Goal: Task Accomplishment & Management: Use online tool/utility

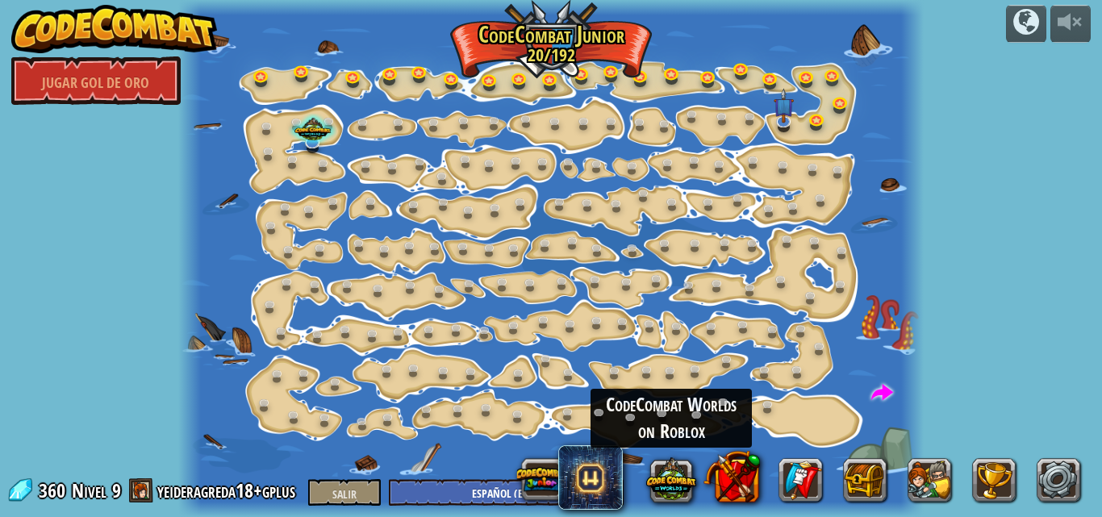
select select "es-ES"
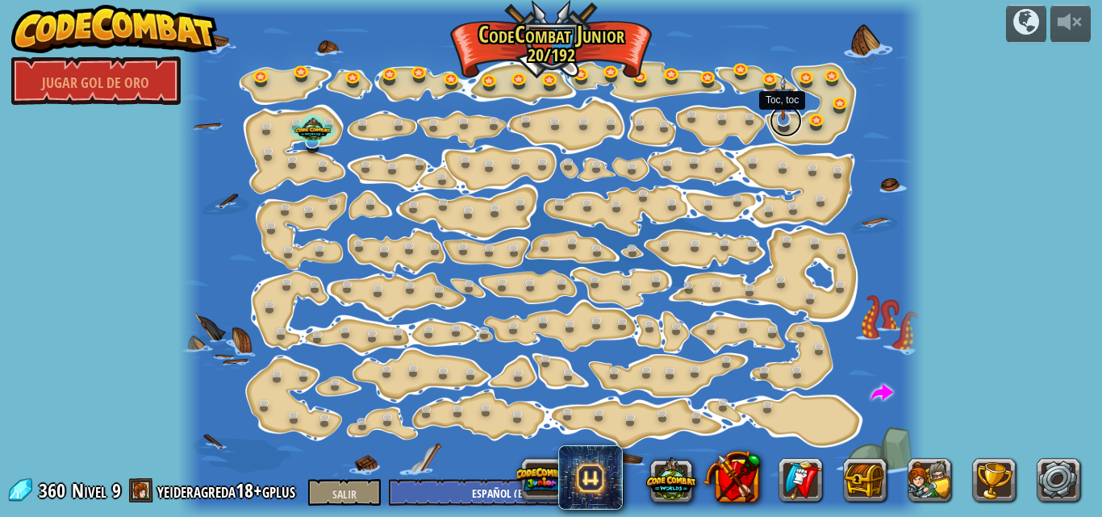
click at [789, 127] on link at bounding box center [786, 121] width 32 height 32
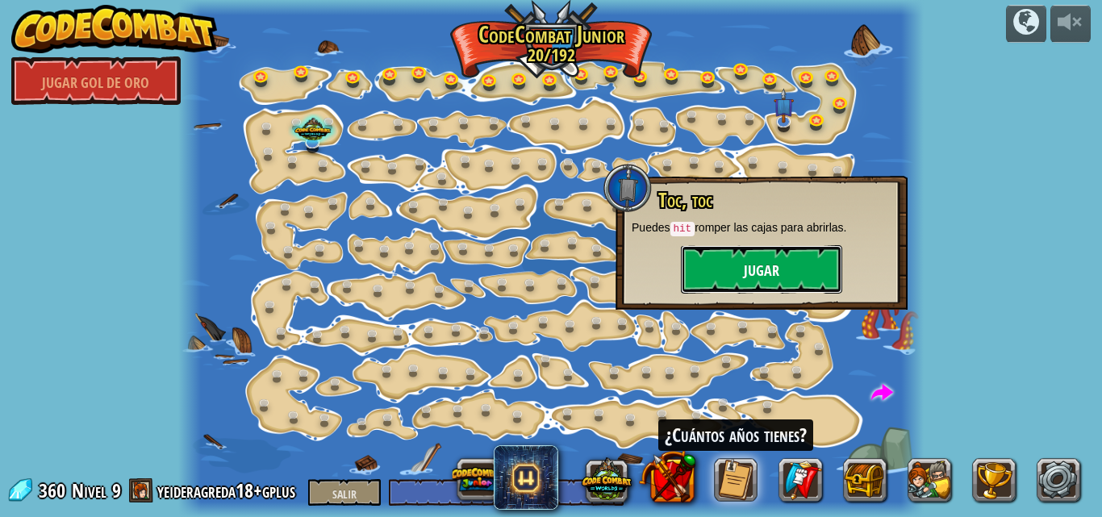
click at [792, 275] on button "Jugar" at bounding box center [761, 269] width 161 height 48
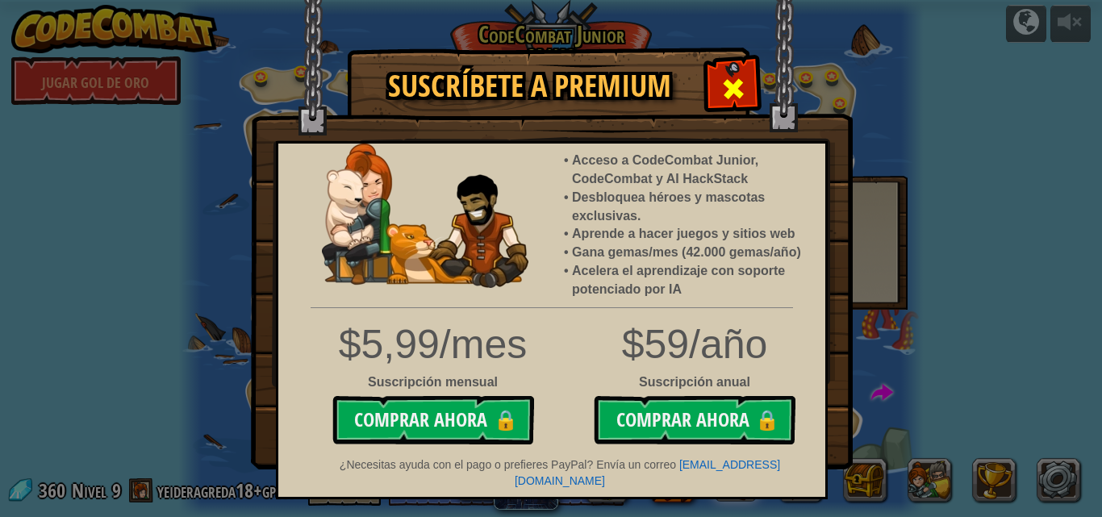
click at [729, 101] on span at bounding box center [734, 89] width 26 height 26
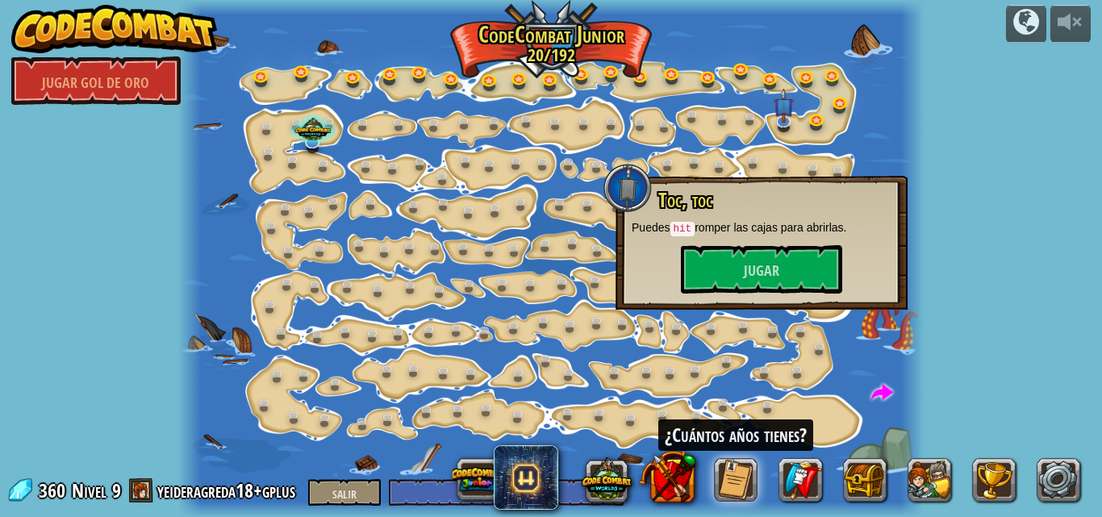
click at [598, 232] on div at bounding box center [551, 258] width 746 height 517
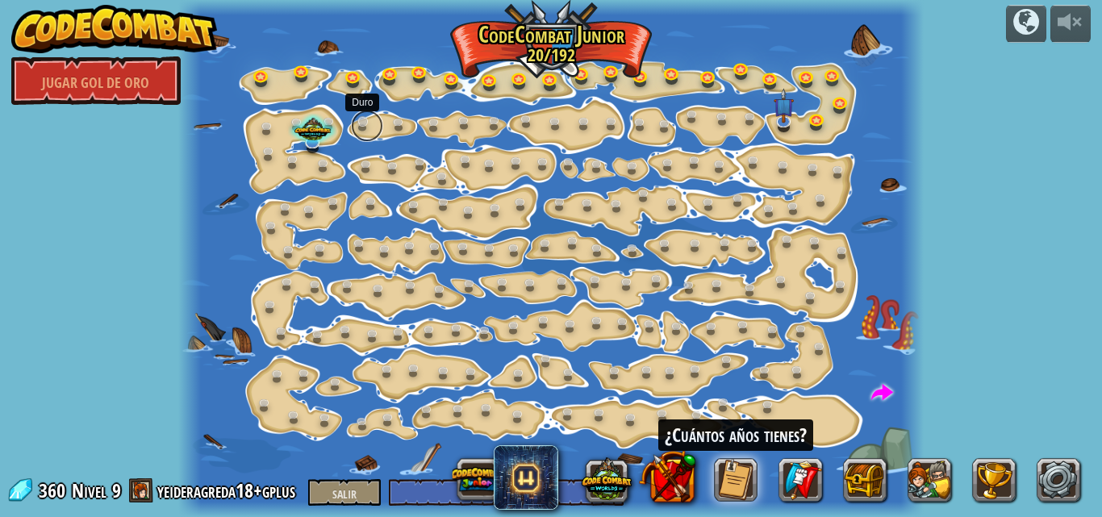
click at [376, 119] on link at bounding box center [367, 126] width 32 height 32
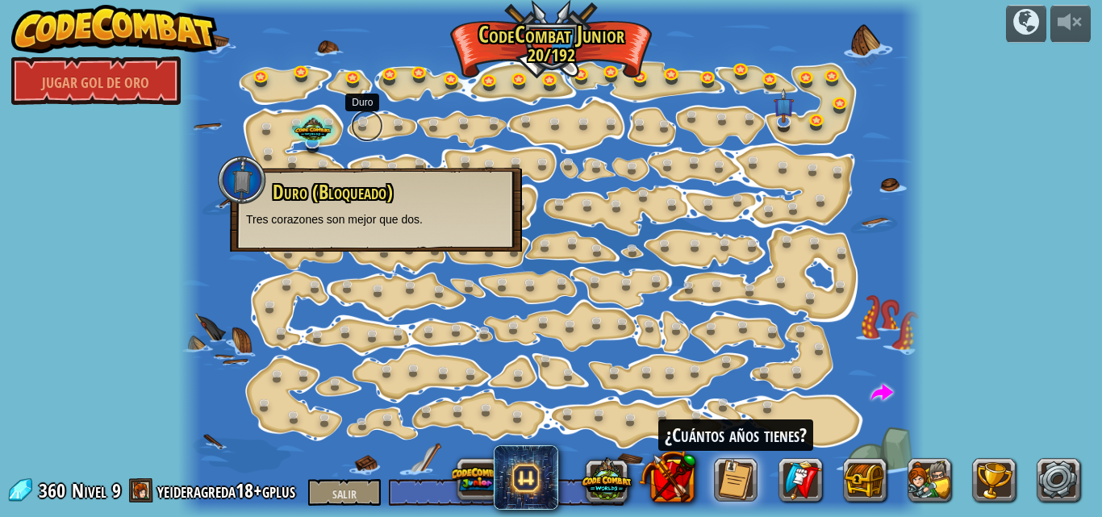
click at [376, 119] on link at bounding box center [367, 126] width 32 height 32
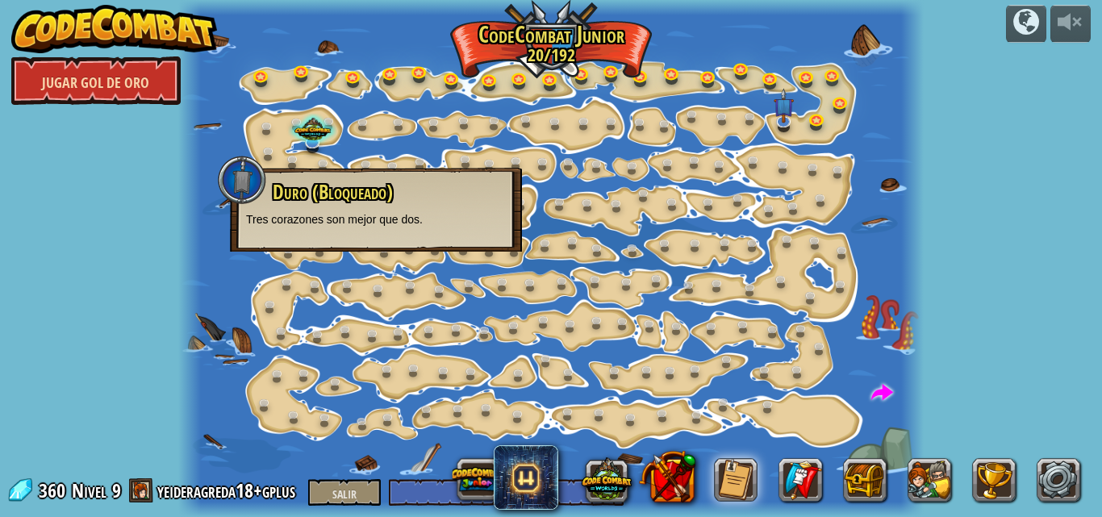
click at [132, 90] on font "Jugar Gol de Oro" at bounding box center [95, 83] width 107 height 20
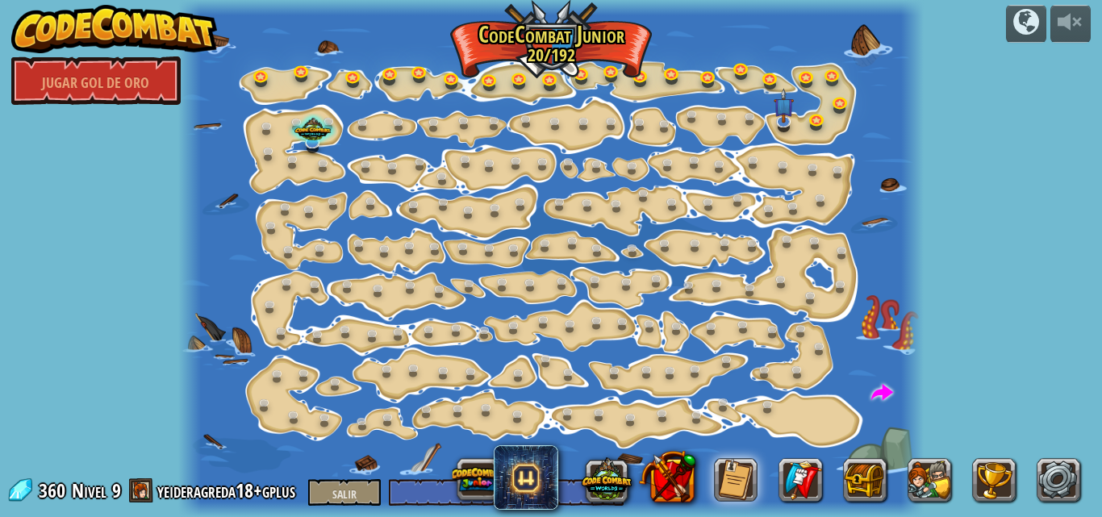
click at [100, 107] on div "Desarrollado por Jugar Gol de Oro Cambio de Paso Cambie los argumentos del paso…" at bounding box center [551, 258] width 1102 height 517
click at [125, 71] on link "Jugar Gol de Oro" at bounding box center [95, 80] width 169 height 48
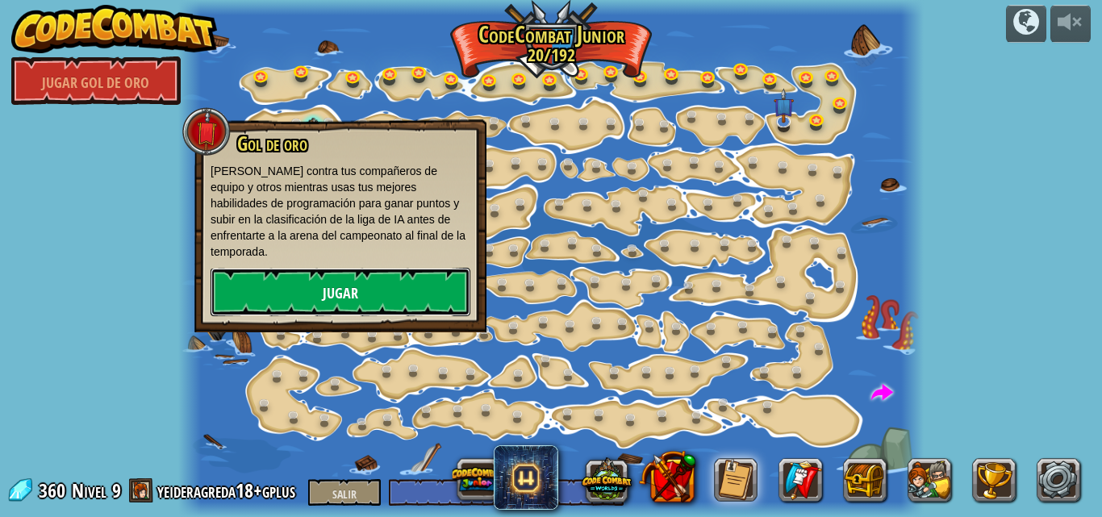
click at [308, 269] on link "Jugar" at bounding box center [341, 292] width 260 height 48
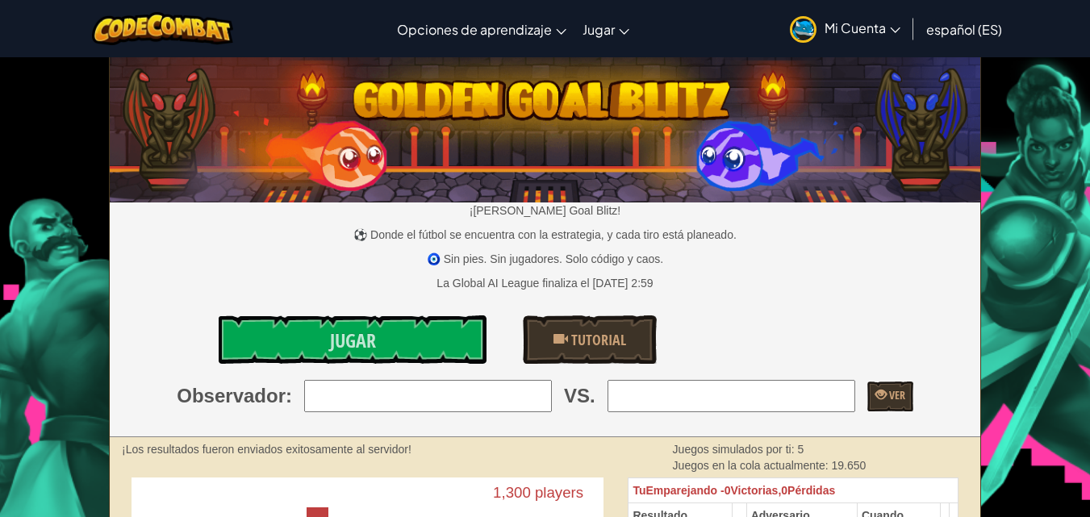
select select "es-ES"
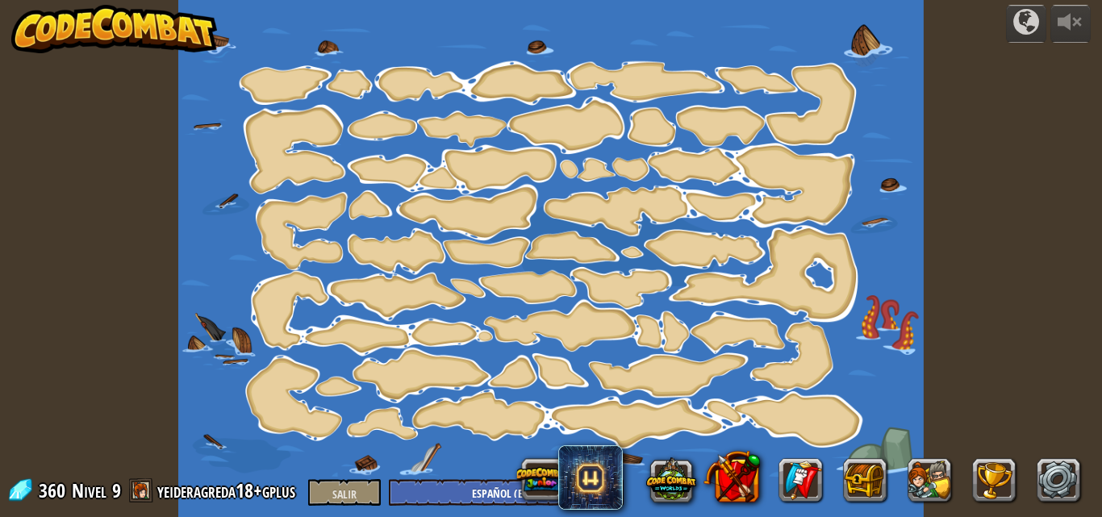
select select "es-ES"
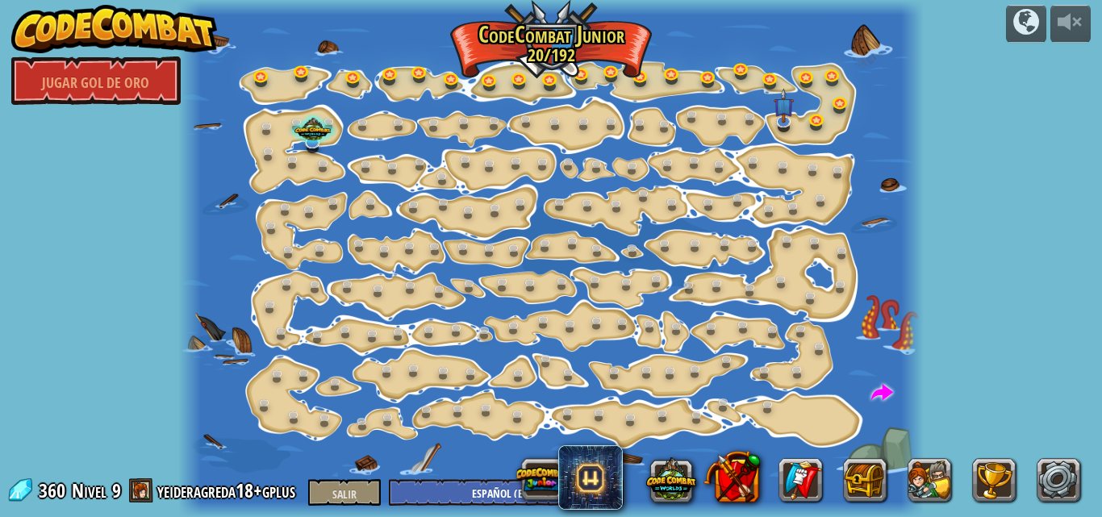
click at [1101, 184] on div "Desarrollado por Jugar Gol de Oro Cambio de Paso Cambie los argumentos del paso…" at bounding box center [551, 258] width 1102 height 517
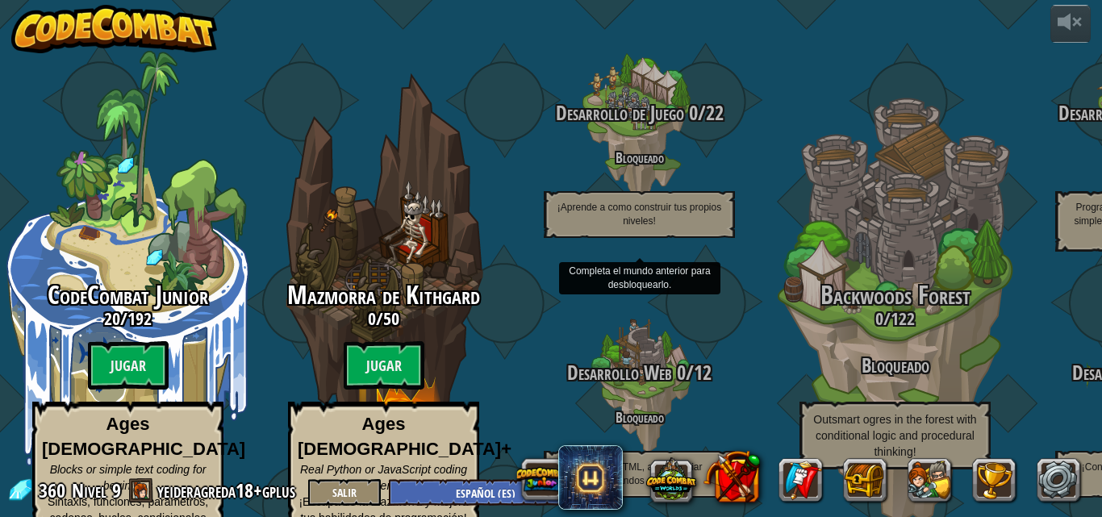
select select "es-ES"
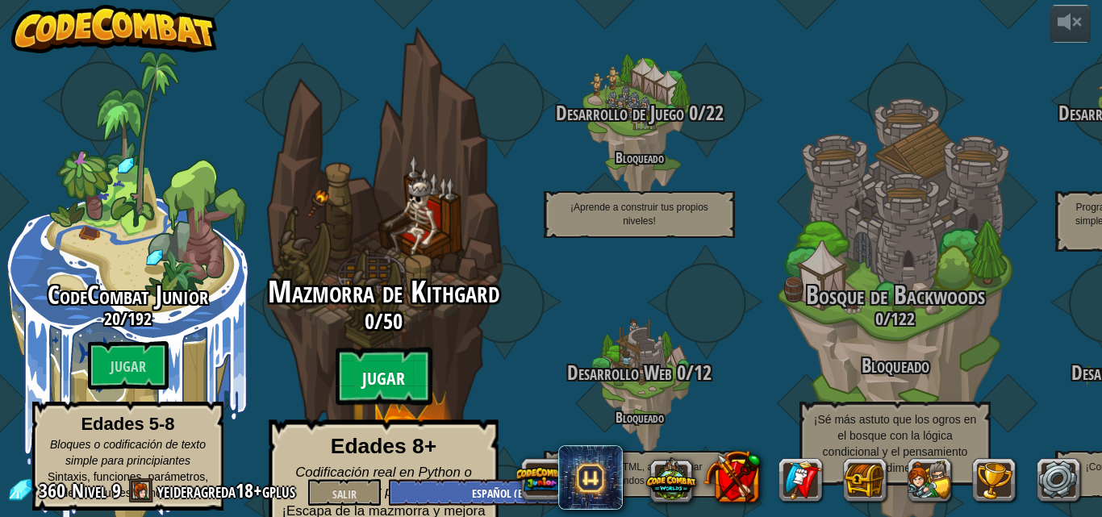
click at [394, 348] on btn "Jugar" at bounding box center [384, 377] width 97 height 58
select select "es-ES"
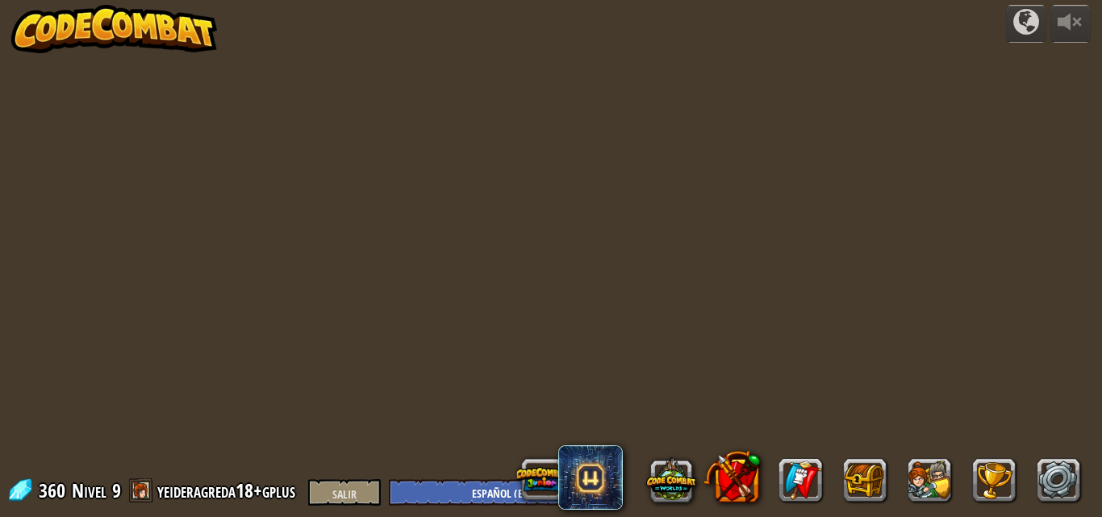
select select "es-ES"
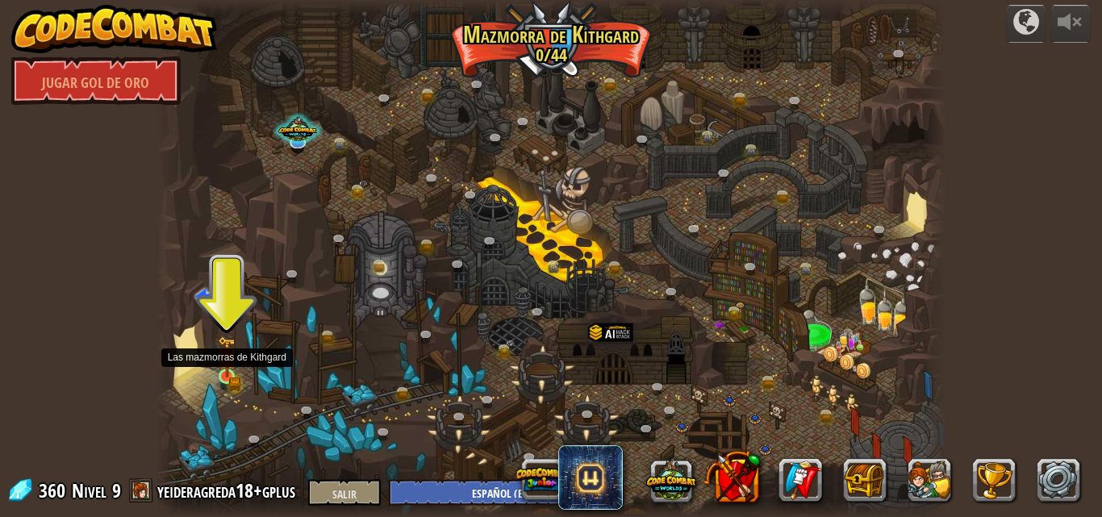
click at [229, 370] on img at bounding box center [227, 357] width 19 height 41
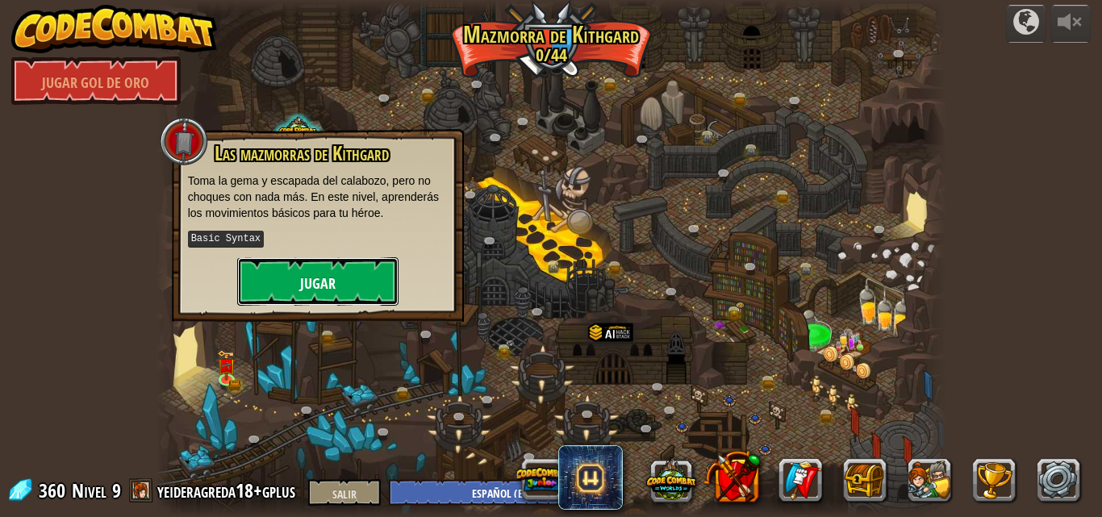
click at [365, 293] on button "Jugar" at bounding box center [317, 281] width 161 height 48
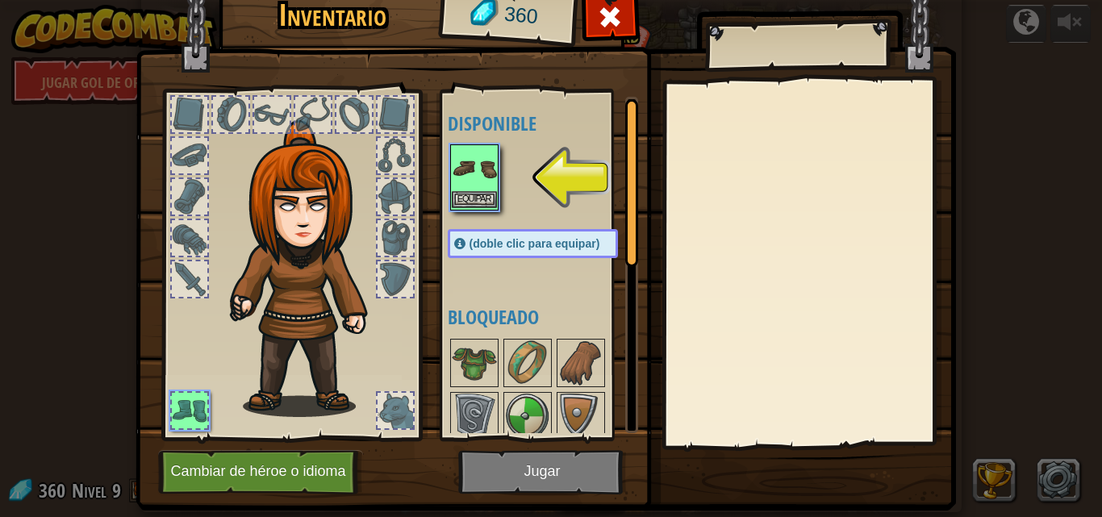
click at [468, 182] on img at bounding box center [474, 168] width 45 height 45
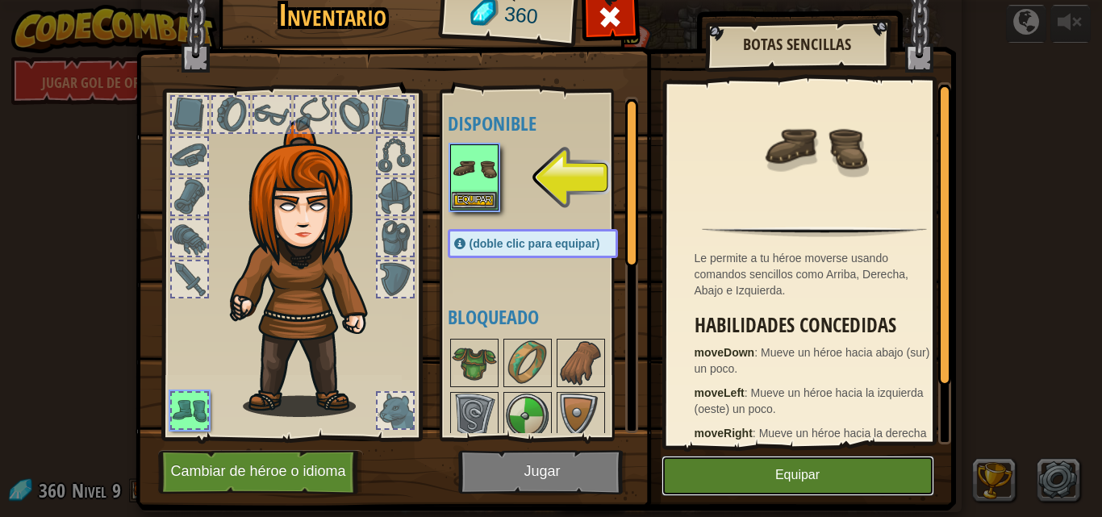
click at [716, 461] on button "Equipar" at bounding box center [798, 476] width 273 height 40
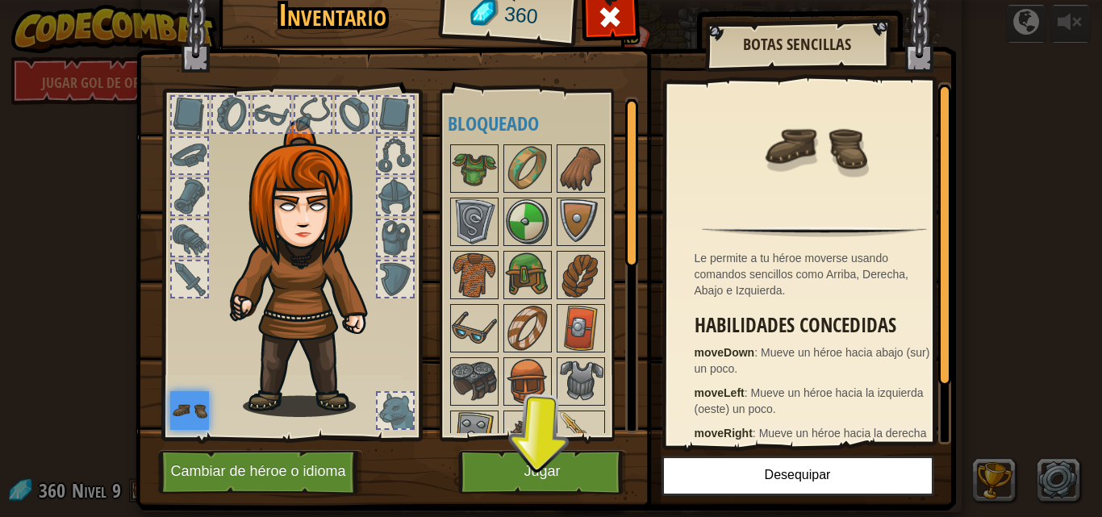
click at [291, 234] on img at bounding box center [309, 268] width 173 height 297
click at [286, 462] on button "Cambiar de héroe o idioma" at bounding box center [260, 472] width 205 height 44
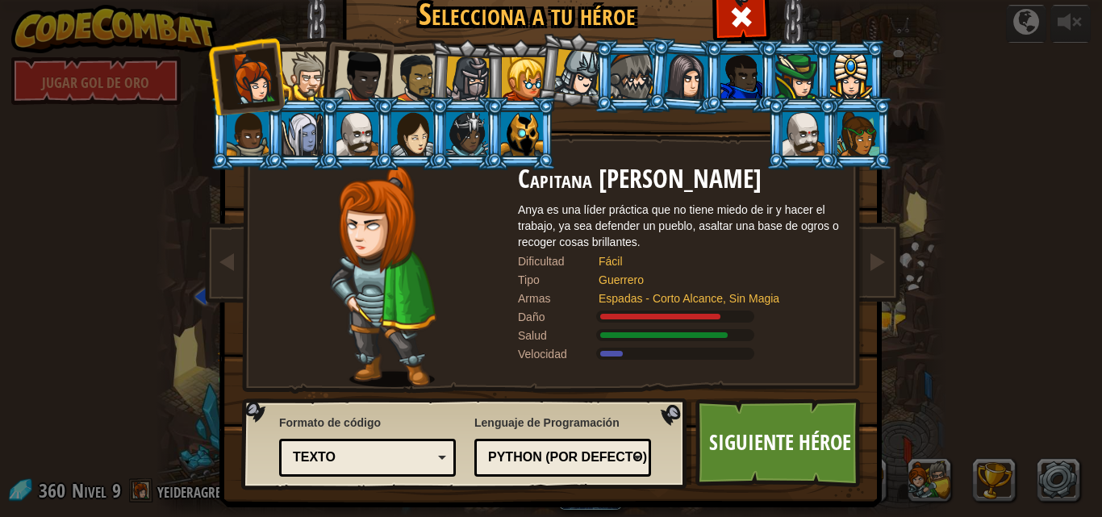
click at [309, 50] on li at bounding box center [301, 73] width 73 height 73
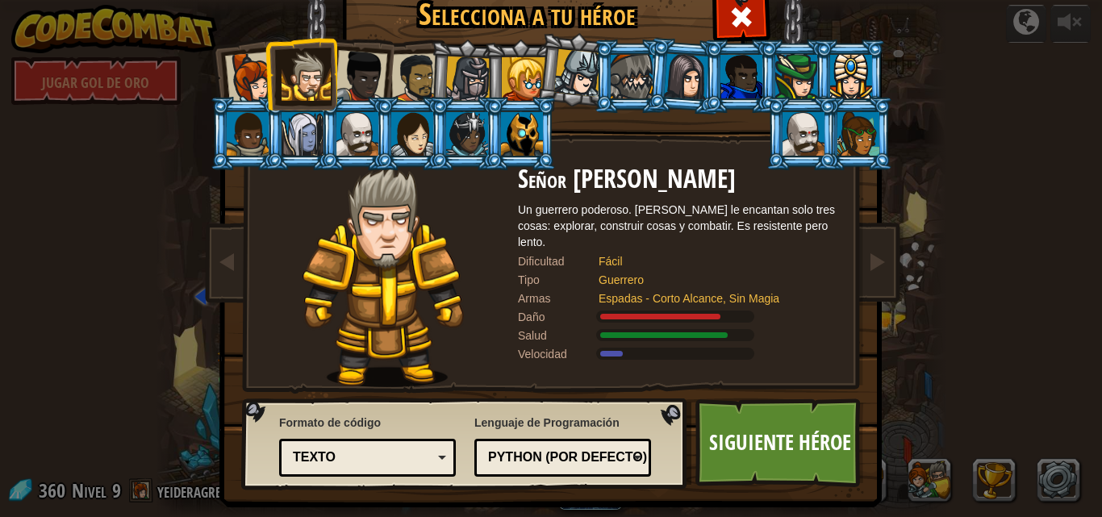
click at [437, 441] on div "Texto Bloques y código Bloques Bloques (iconos) Texto" at bounding box center [367, 458] width 177 height 38
click at [766, 328] on div at bounding box center [712, 334] width 226 height 12
click at [602, 449] on div "Python (por defecto)" at bounding box center [558, 458] width 140 height 19
click at [466, 88] on div at bounding box center [468, 79] width 46 height 46
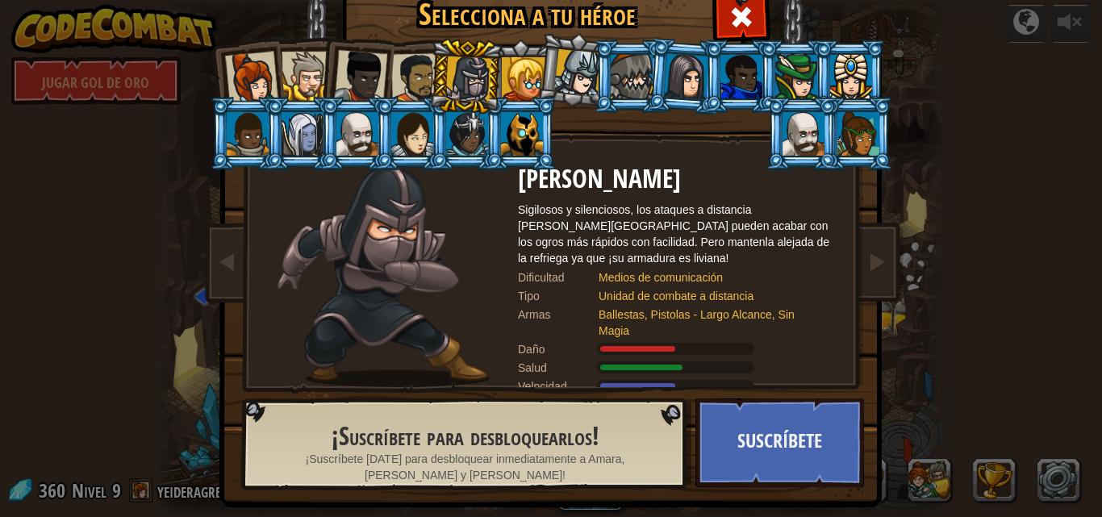
click at [357, 50] on li at bounding box center [355, 73] width 79 height 79
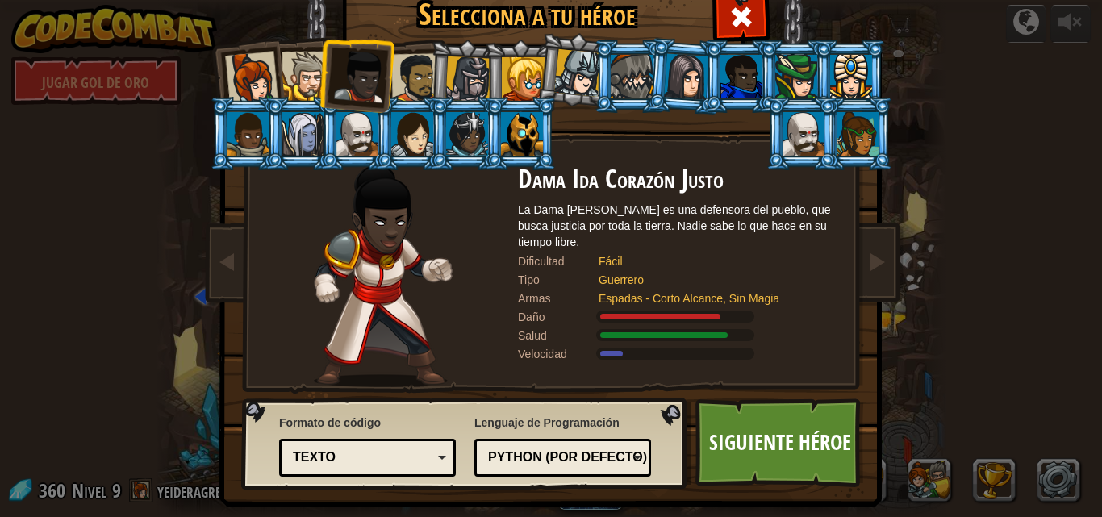
click at [404, 65] on div at bounding box center [416, 78] width 50 height 50
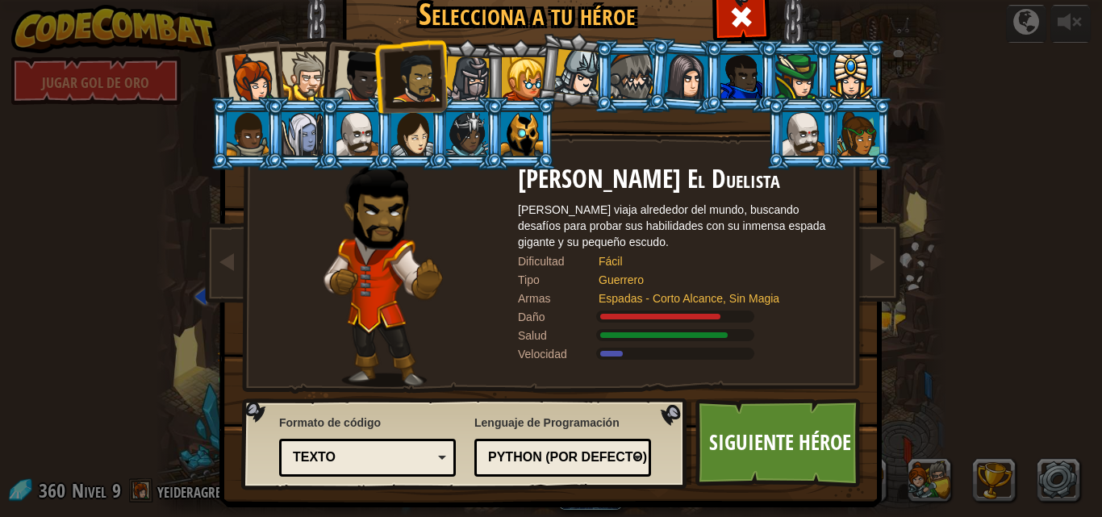
click at [307, 47] on li at bounding box center [301, 73] width 73 height 73
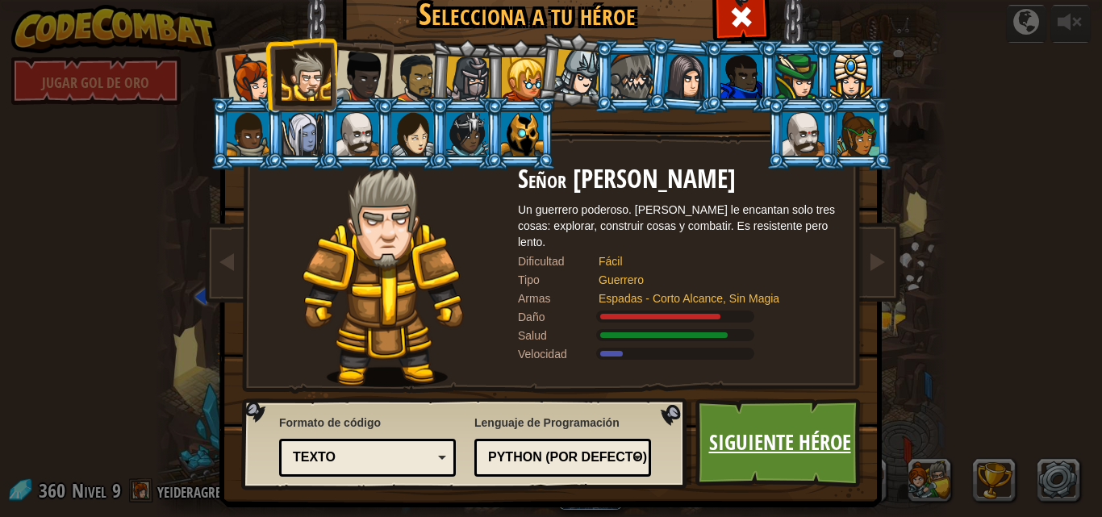
click at [762, 468] on link "Siguiente héroe" at bounding box center [780, 443] width 169 height 89
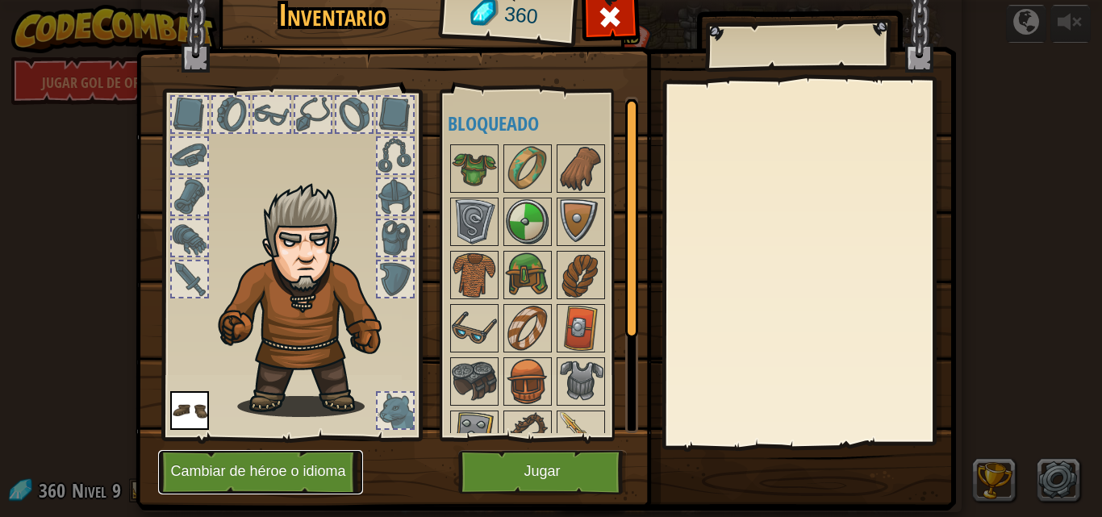
click at [251, 475] on font "Cambiar de héroe o idioma" at bounding box center [257, 472] width 175 height 16
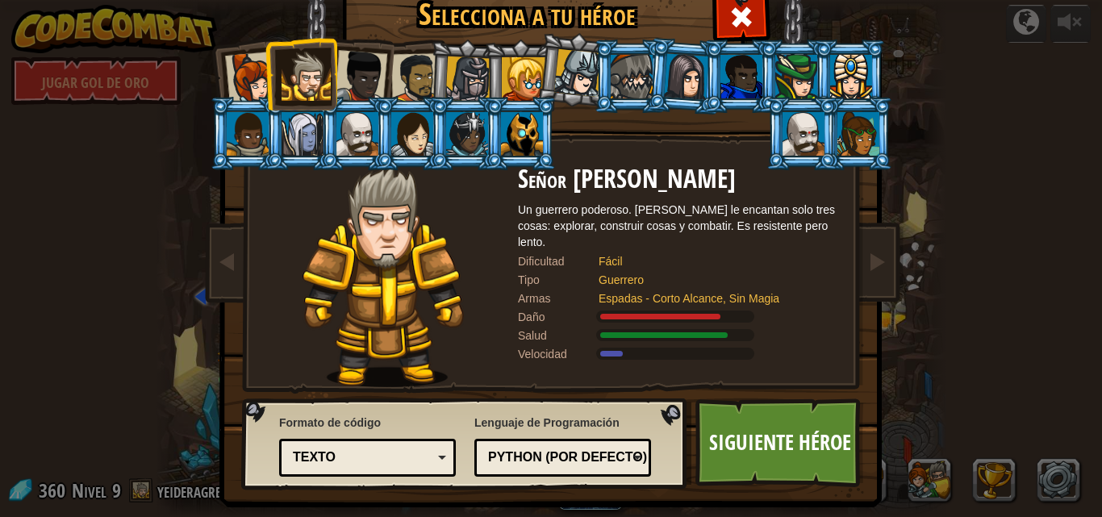
click at [582, 448] on div "Python (por defecto)" at bounding box center [563, 457] width 156 height 25
click at [714, 433] on font "Siguiente héroe" at bounding box center [780, 442] width 142 height 29
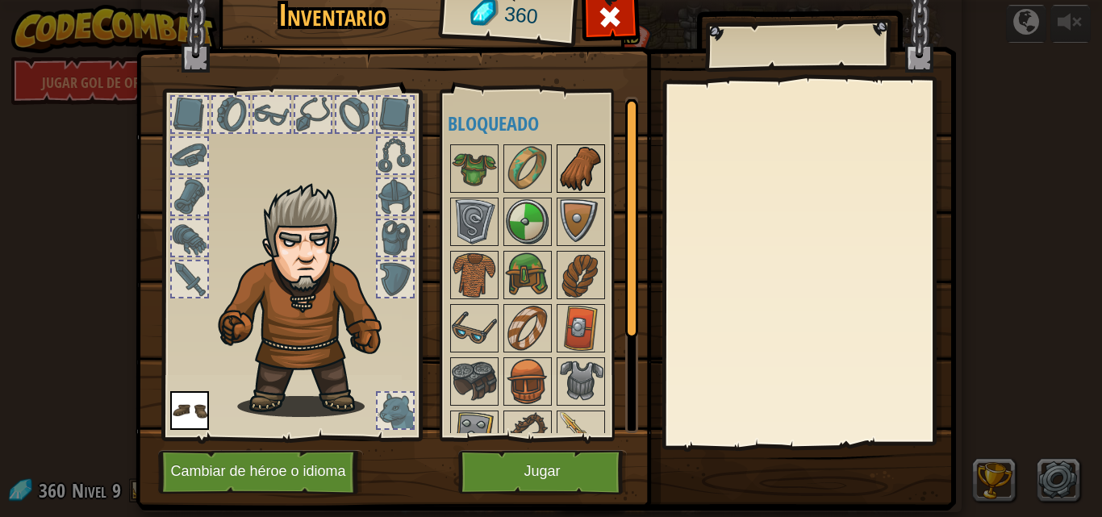
click at [587, 173] on img at bounding box center [580, 168] width 45 height 45
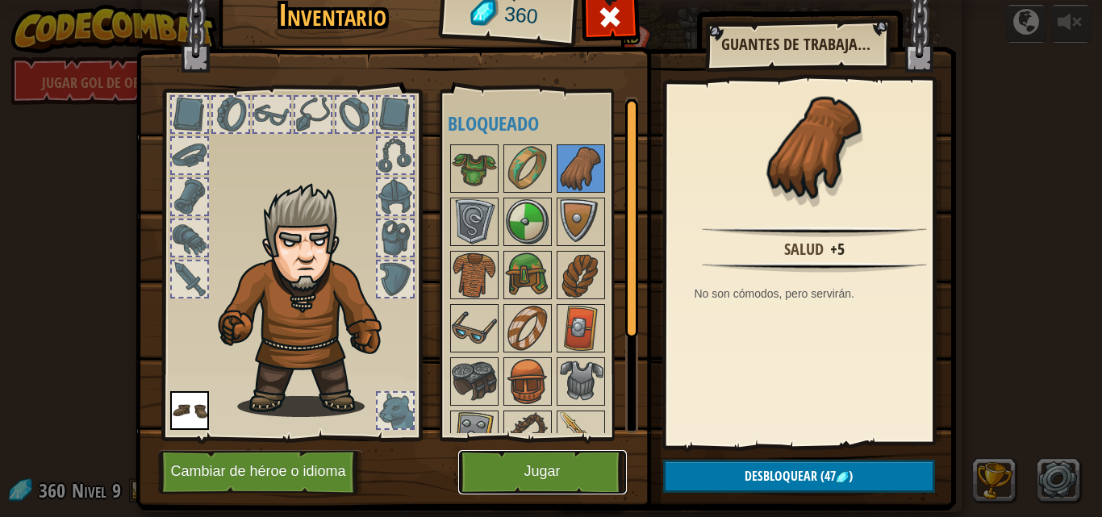
click at [554, 476] on font "Jugar" at bounding box center [542, 472] width 36 height 16
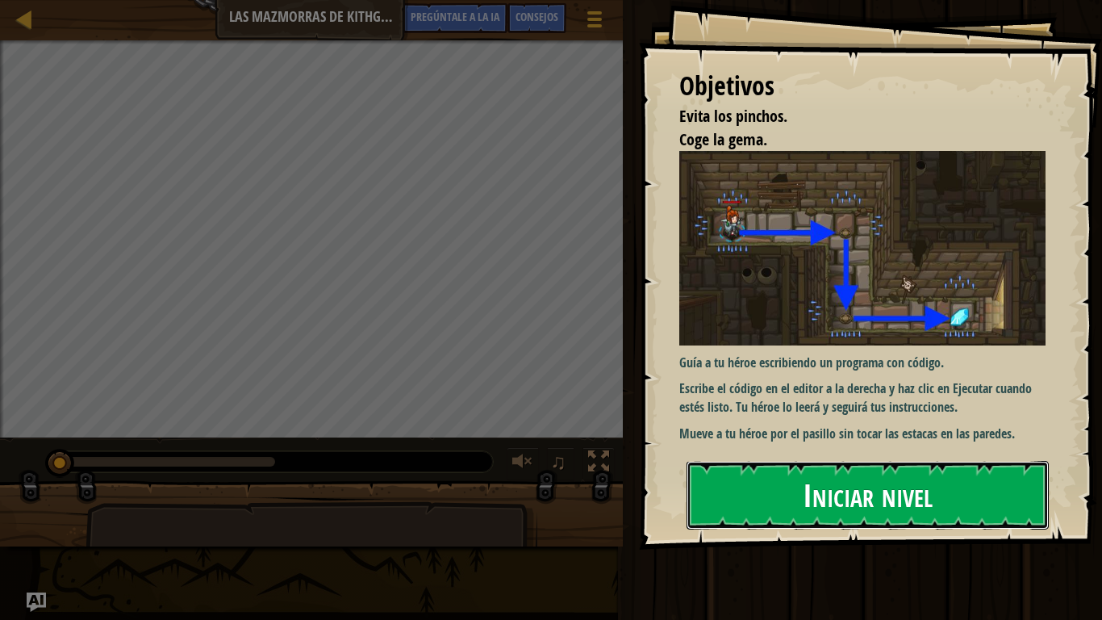
click at [780, 474] on button "Iniciar nivel" at bounding box center [868, 495] width 362 height 68
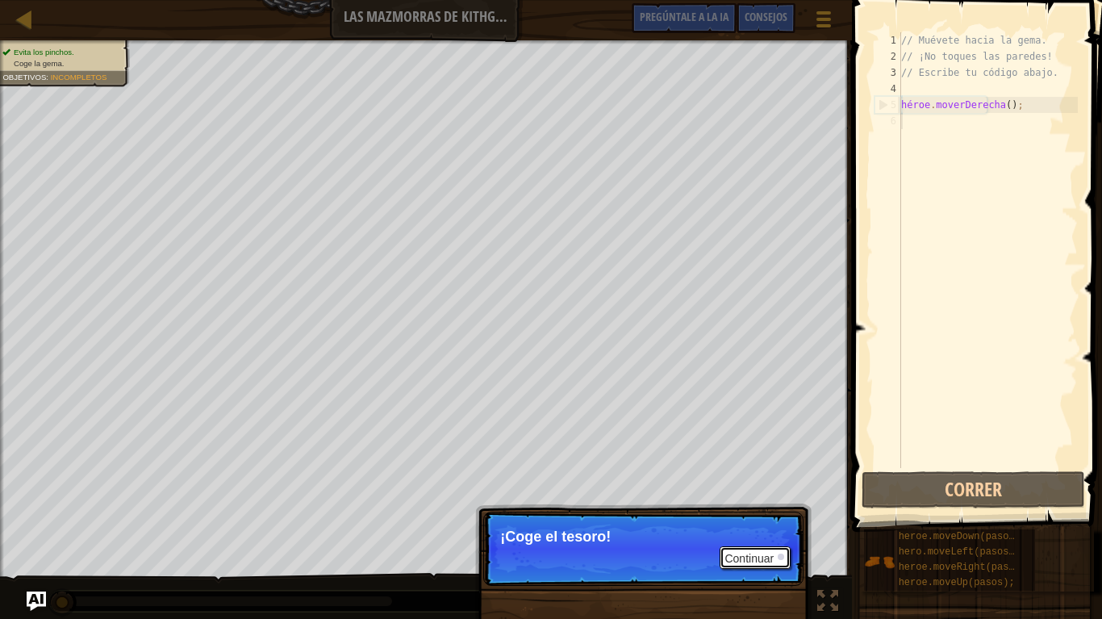
click at [761, 516] on font "Continuar" at bounding box center [749, 558] width 49 height 13
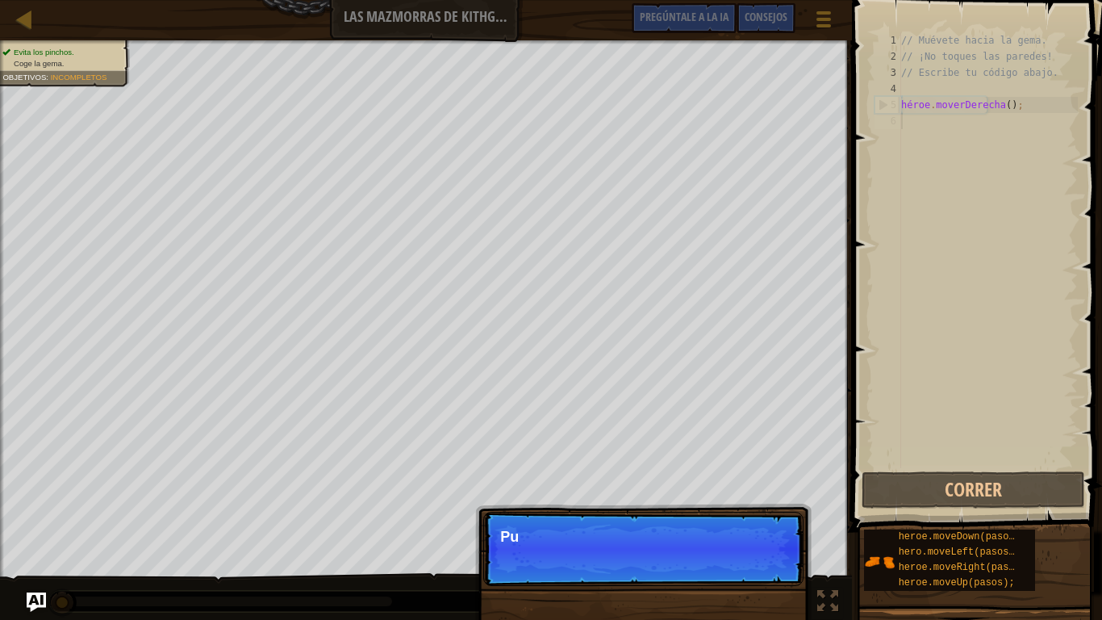
scroll to position [7, 0]
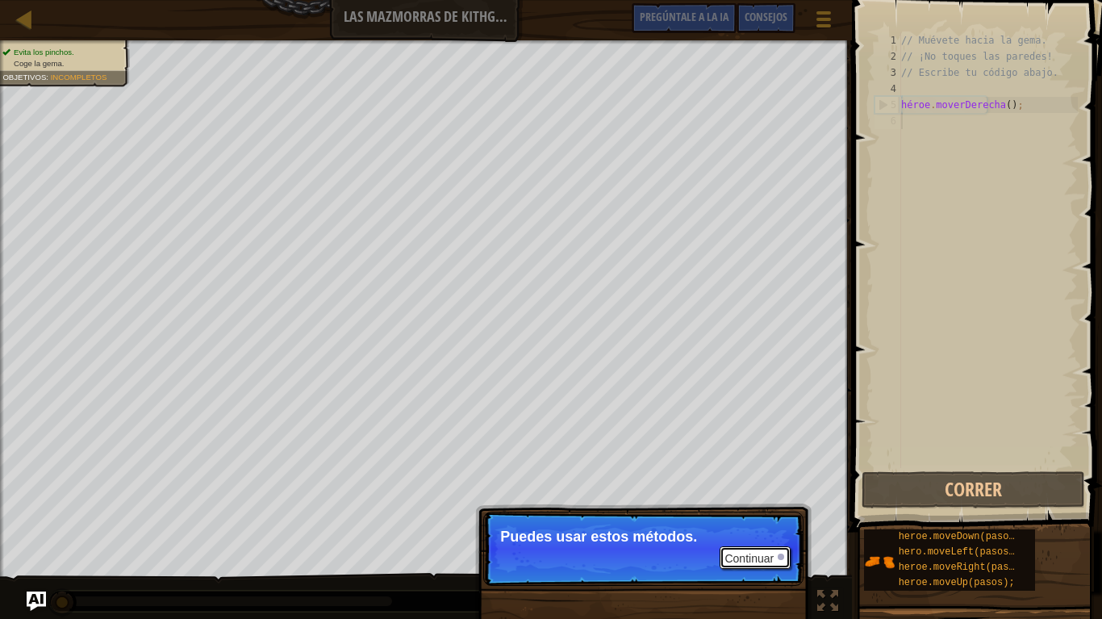
click at [761, 516] on font "Continuar" at bounding box center [749, 558] width 49 height 13
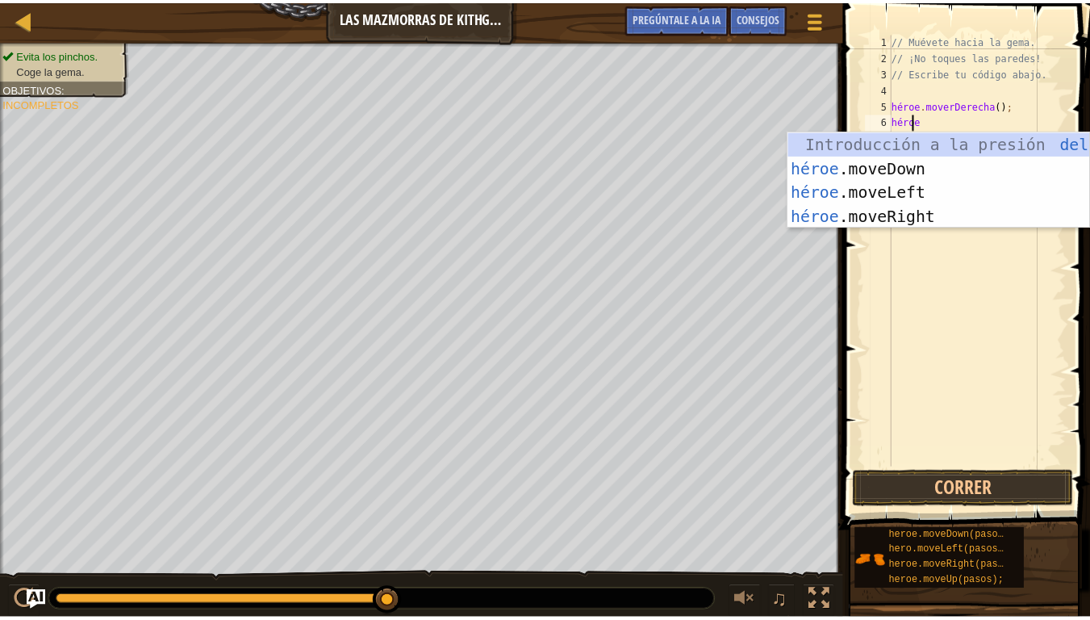
scroll to position [7, 2]
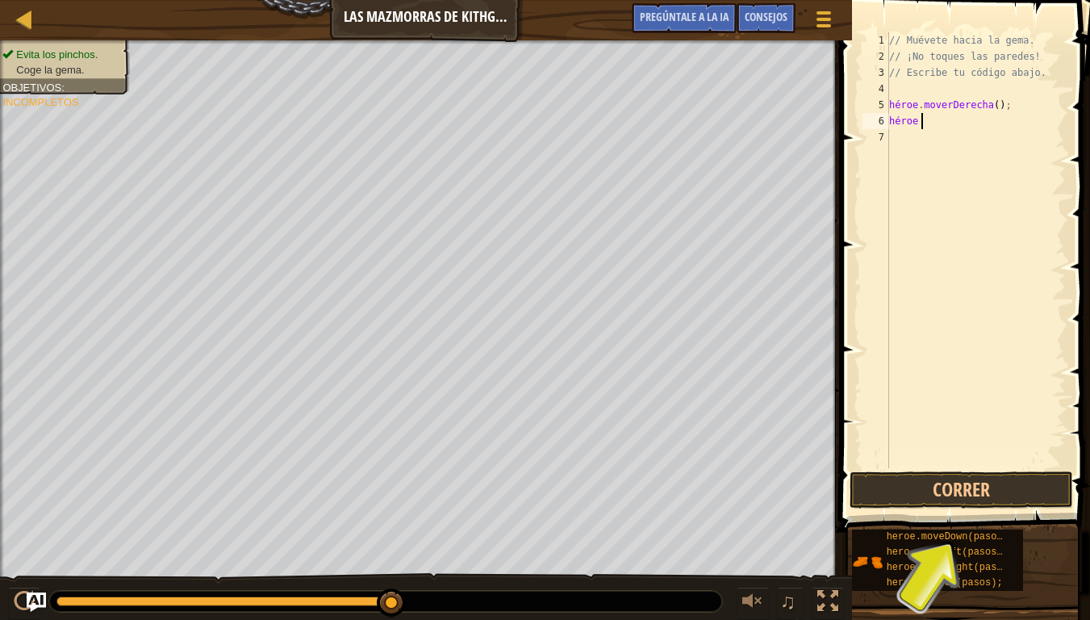
type textarea "heroe ."
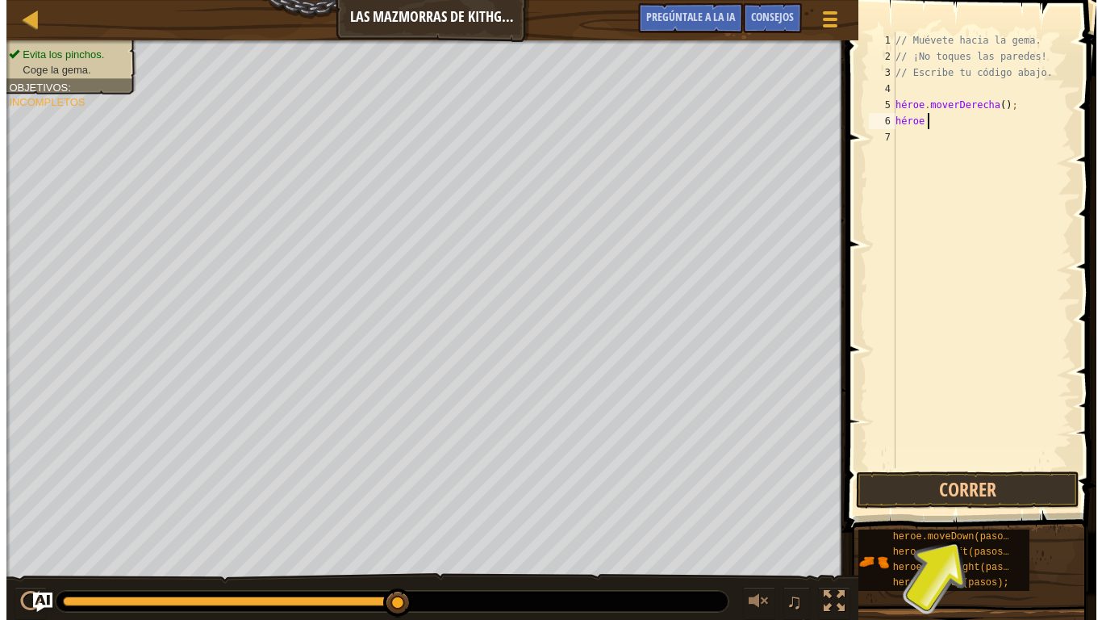
scroll to position [7, 2]
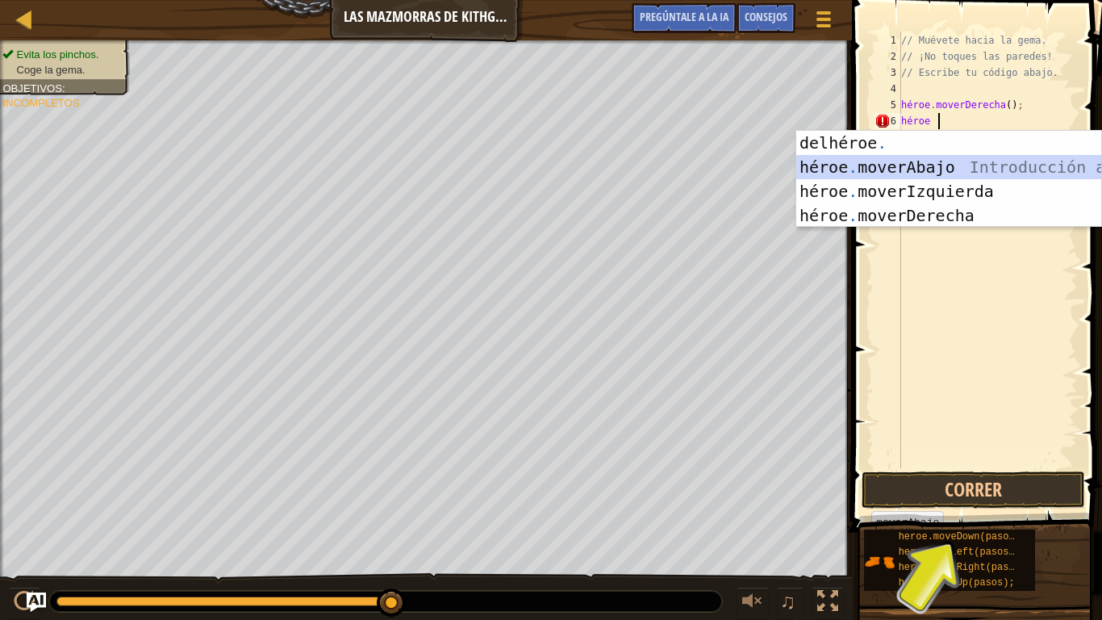
click at [987, 175] on div "Introducción a la presión del héroe . héroe . moverAbajo Introducción a la pres…" at bounding box center [948, 203] width 305 height 145
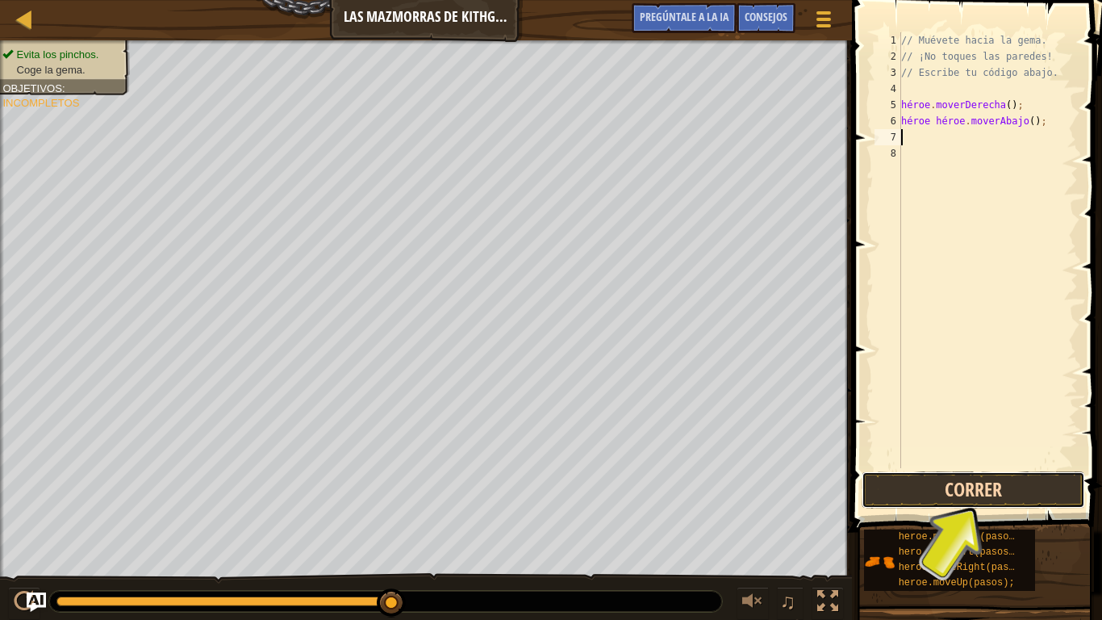
click at [947, 487] on button "Correr" at bounding box center [974, 489] width 224 height 37
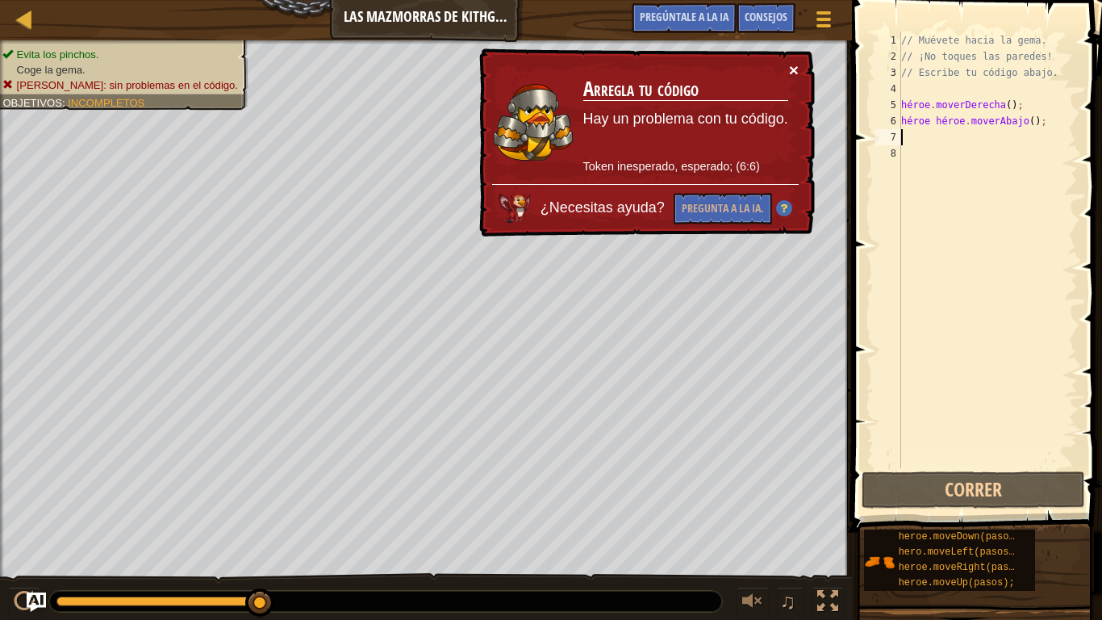
click at [790, 65] on font "×" at bounding box center [794, 70] width 10 height 19
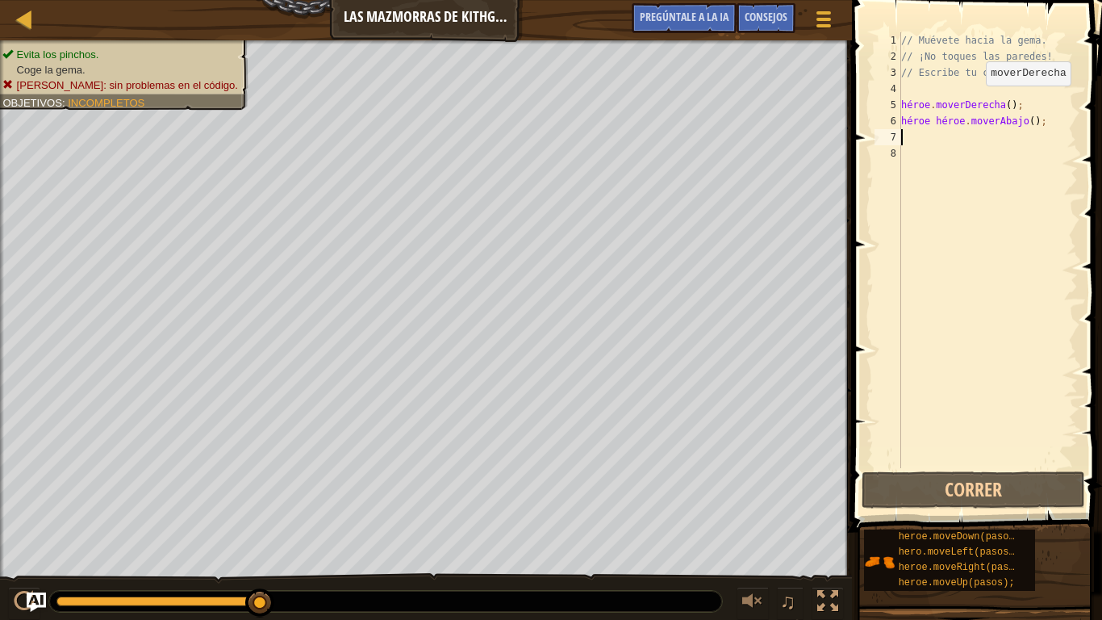
click at [972, 102] on div "// Muévete hacia la gema. // ¡No toques las paredes! // Escribe tu código abajo…" at bounding box center [988, 266] width 180 height 468
type textarea "hero.moveRight();"
click at [1058, 95] on div "// Muévete hacia la gema. // ¡No toques las paredes! // Escribe tu código abajo…" at bounding box center [988, 266] width 180 height 468
click at [1056, 105] on div "// Muévete hacia la gema. // ¡No toques las paredes! // Escribe tu código abajo…" at bounding box center [988, 266] width 180 height 468
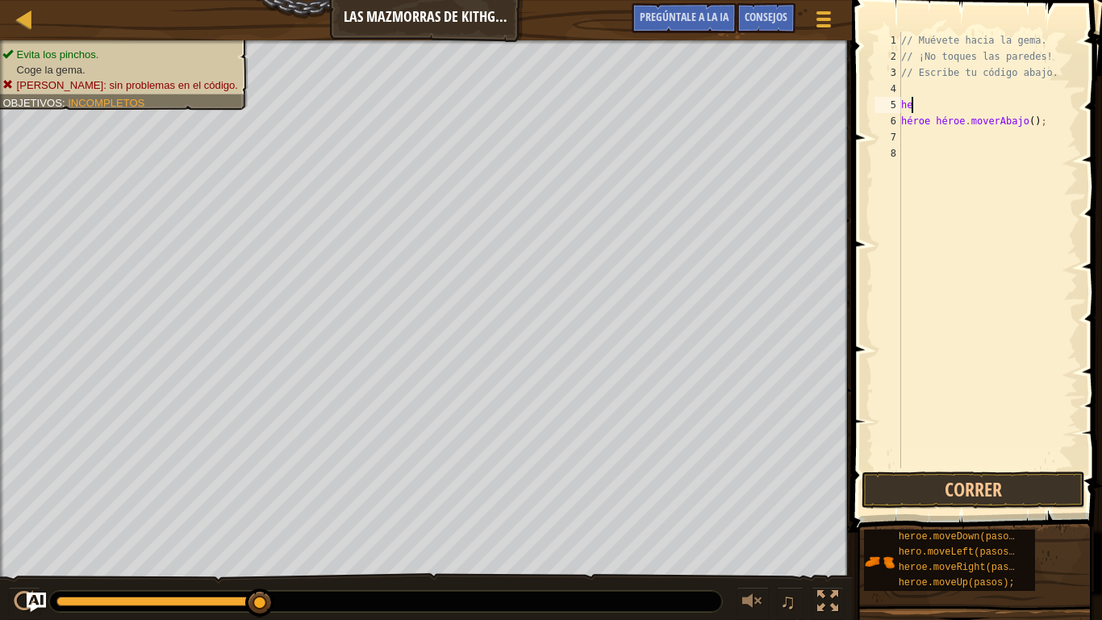
type textarea "h"
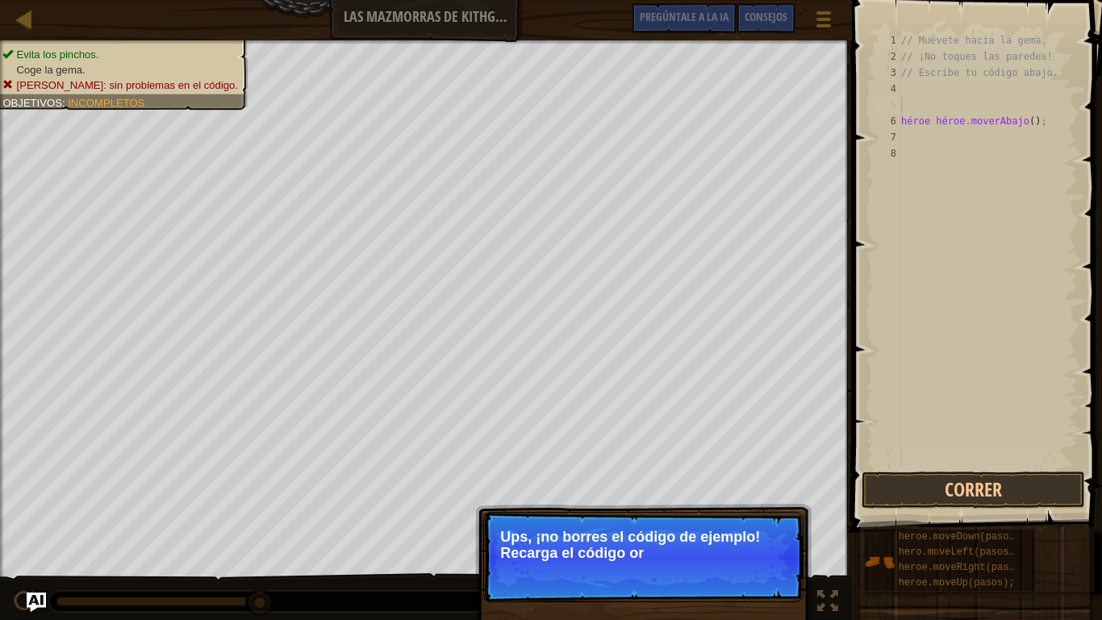
click at [1056, 105] on div "// Muévete hacia la gema. // ¡No toques las paredes! // Escribe tu código abajo…" at bounding box center [988, 266] width 180 height 468
click at [759, 516] on font "↻ Recargar" at bounding box center [748, 572] width 76 height 16
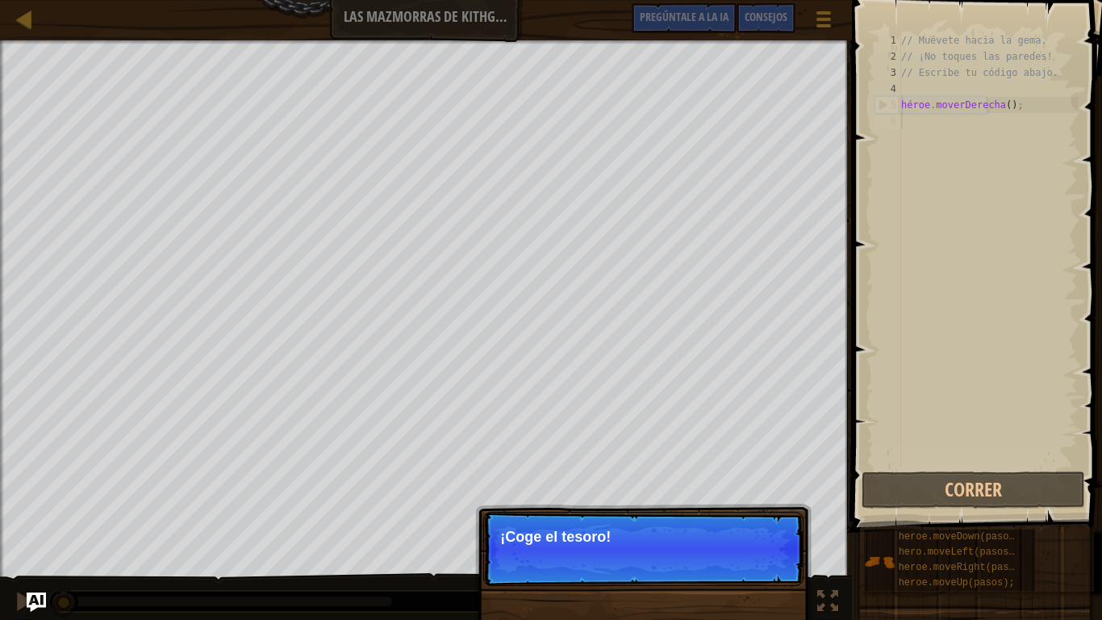
click at [759, 516] on button "Continuar" at bounding box center [755, 557] width 71 height 23
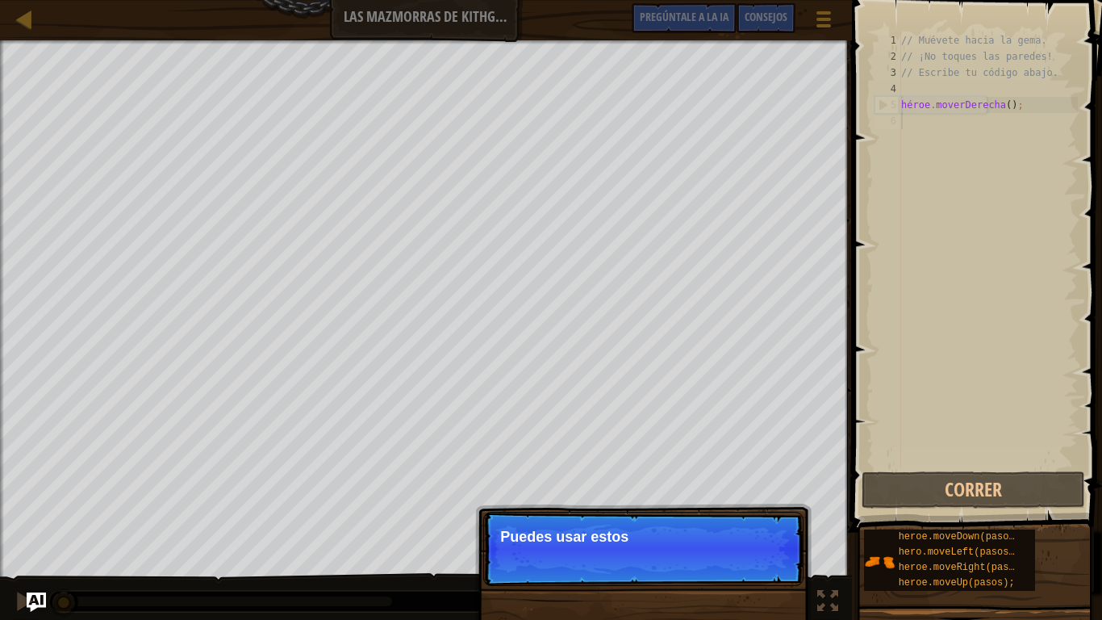
click at [759, 516] on p "Continuar Puedes usar estos" at bounding box center [643, 549] width 320 height 74
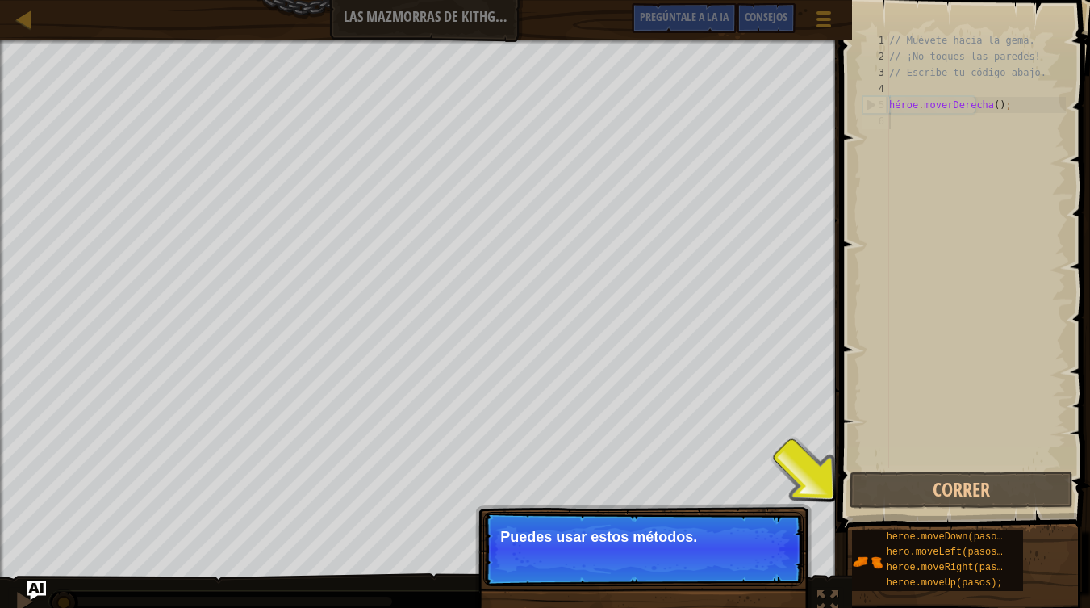
click at [759, 516] on button "Continuar" at bounding box center [755, 557] width 71 height 23
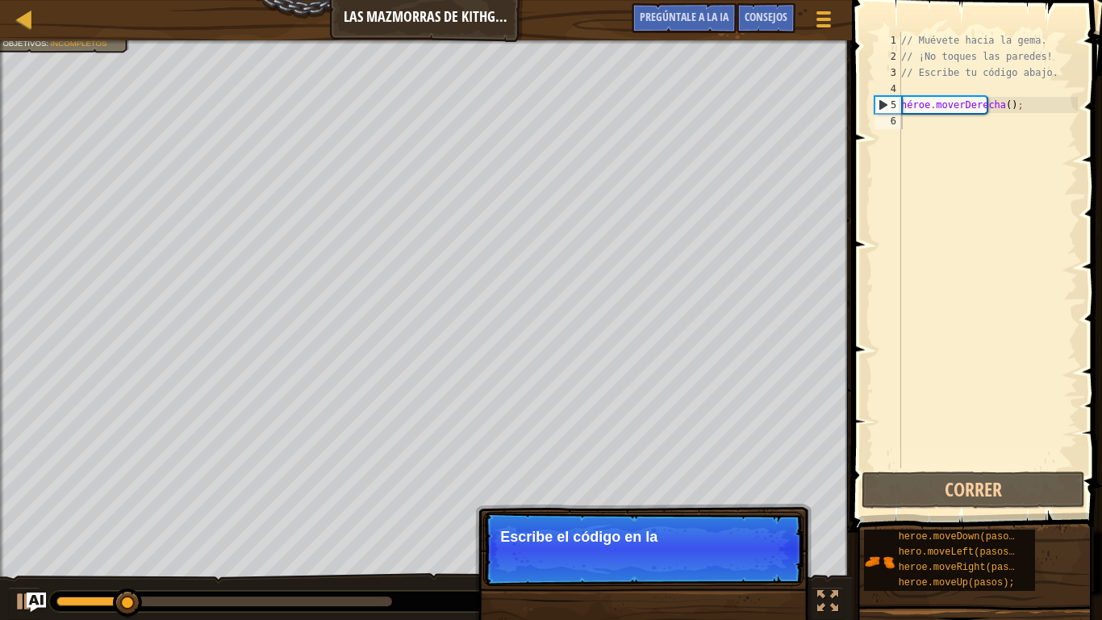
click at [775, 516] on p "Continuar Escribe el código en la" at bounding box center [643, 549] width 320 height 74
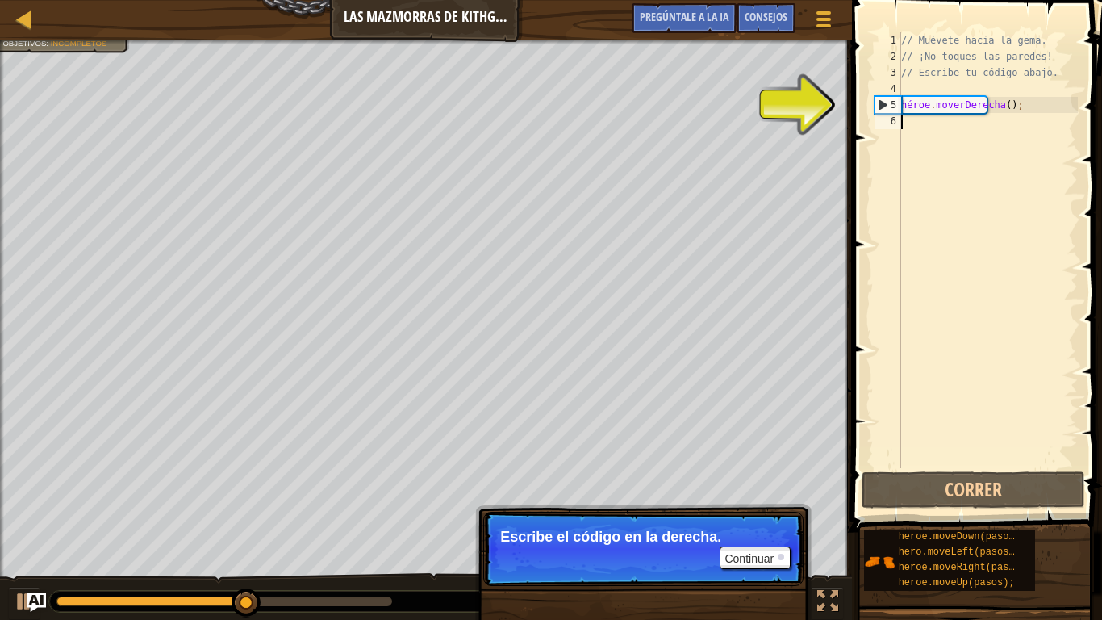
click at [1040, 208] on div "// Muévete hacia la gema. // ¡No toques las paredes! // Escribe tu código abajo…" at bounding box center [988, 266] width 180 height 468
click at [1005, 125] on div "// Muévete hacia la gema. // ¡No toques las paredes! // Escribe tu código abajo…" at bounding box center [988, 266] width 180 height 468
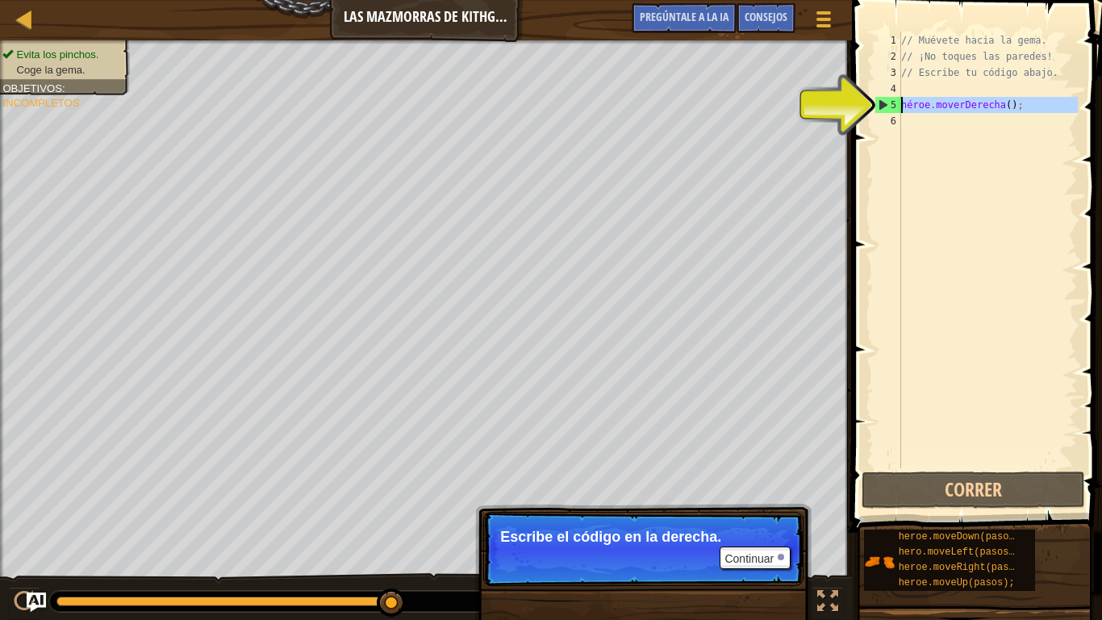
click at [884, 101] on div "5" at bounding box center [889, 105] width 26 height 16
type textarea "hero.moveRight();"
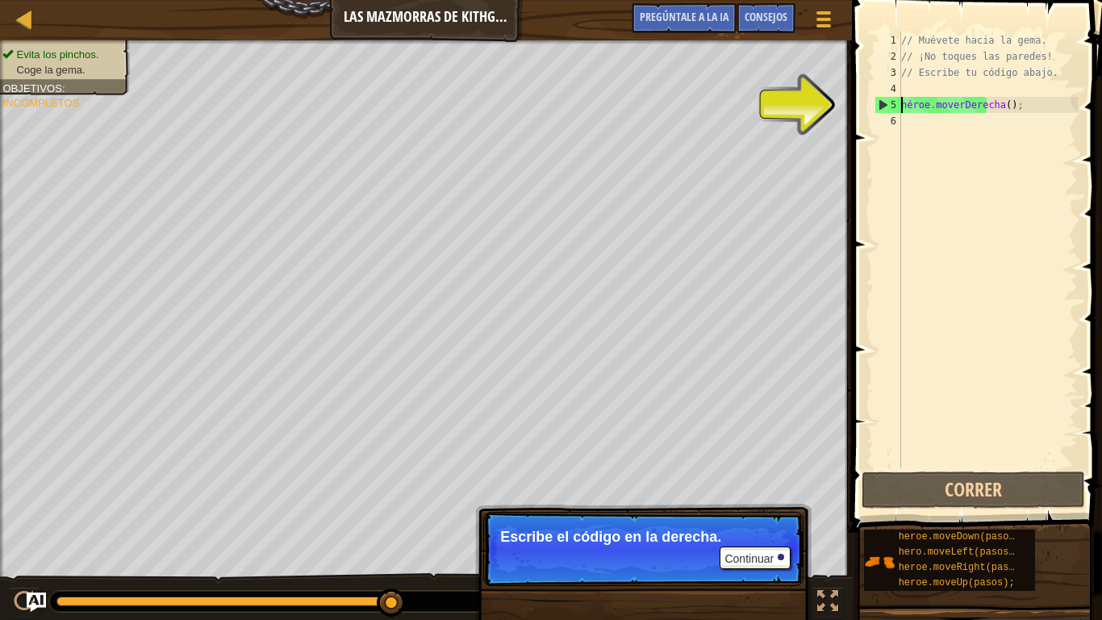
click at [911, 133] on div "// Muévete hacia la gema. // ¡No toques las paredes! // Escribe tu código abajo…" at bounding box center [988, 266] width 180 height 468
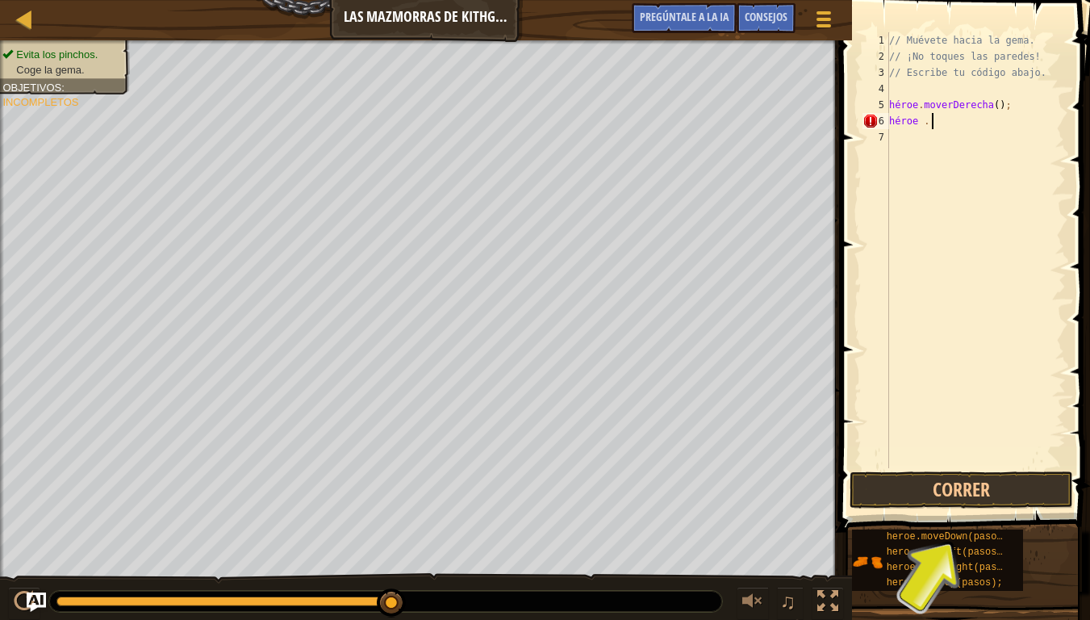
scroll to position [7, 4]
type textarea "heroe . mo"
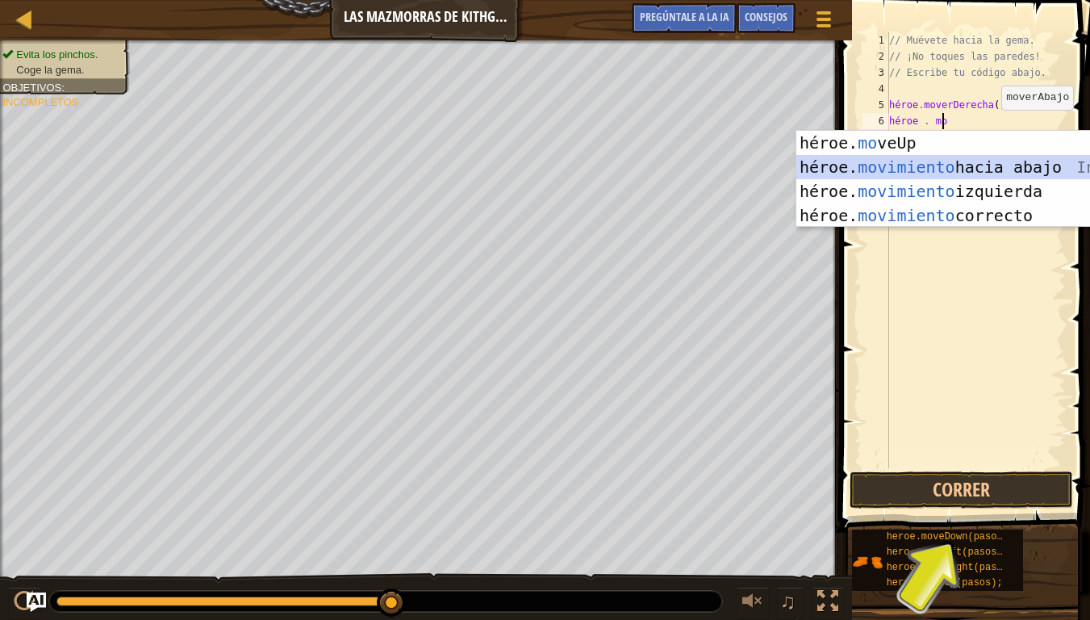
click at [979, 176] on div "héroe. mo veUp Presiona intro héroe. movimiento hacia abajo Introducción a la p…" at bounding box center [948, 203] width 305 height 145
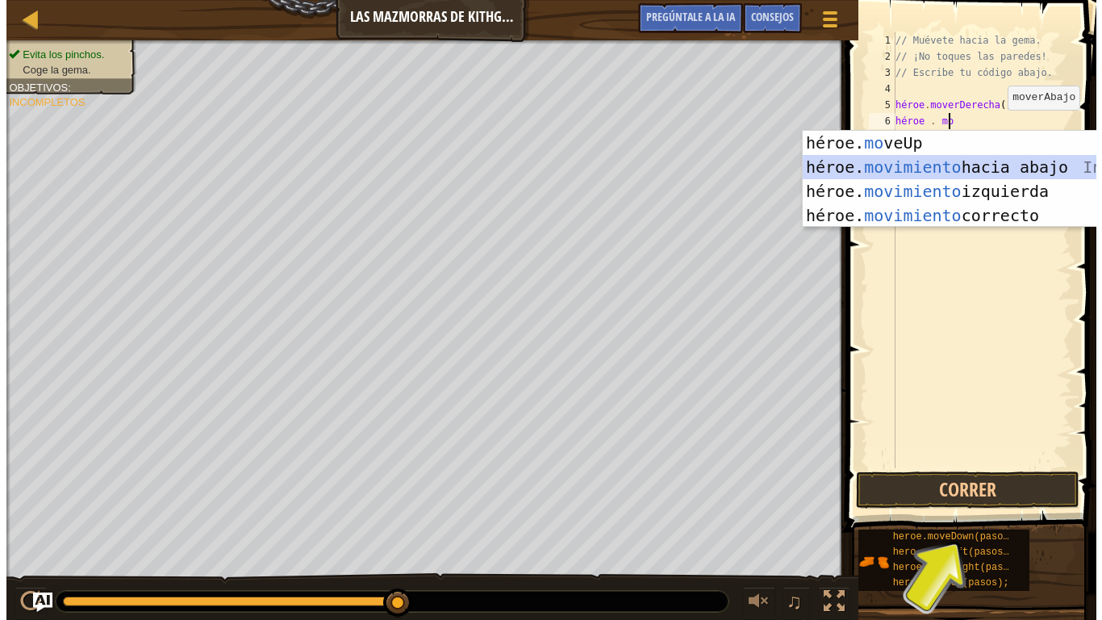
scroll to position [7, 0]
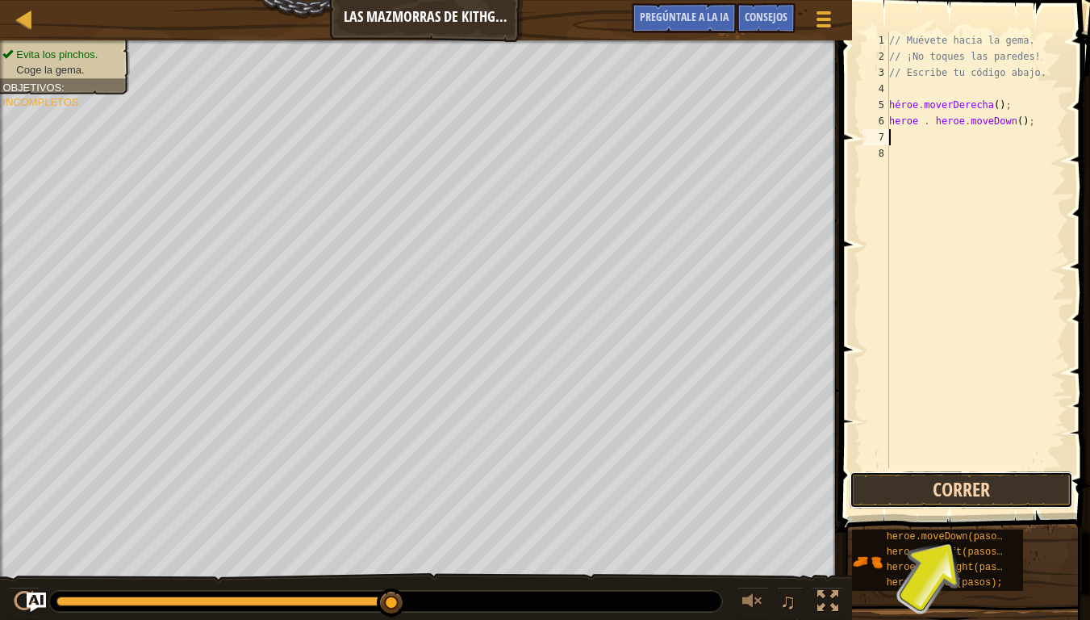
click at [970, 494] on button "Correr" at bounding box center [962, 489] width 224 height 37
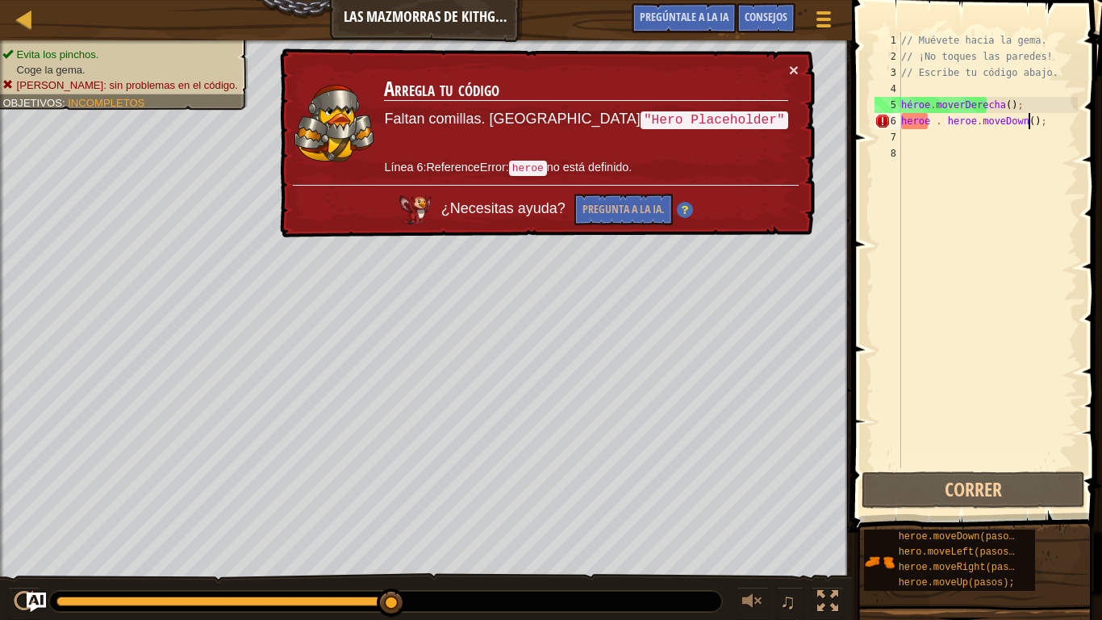
click at [1074, 126] on div "// Muévete hacia la gema. // ¡No toques las paredes! // Escribe tu código abajo…" at bounding box center [988, 266] width 180 height 468
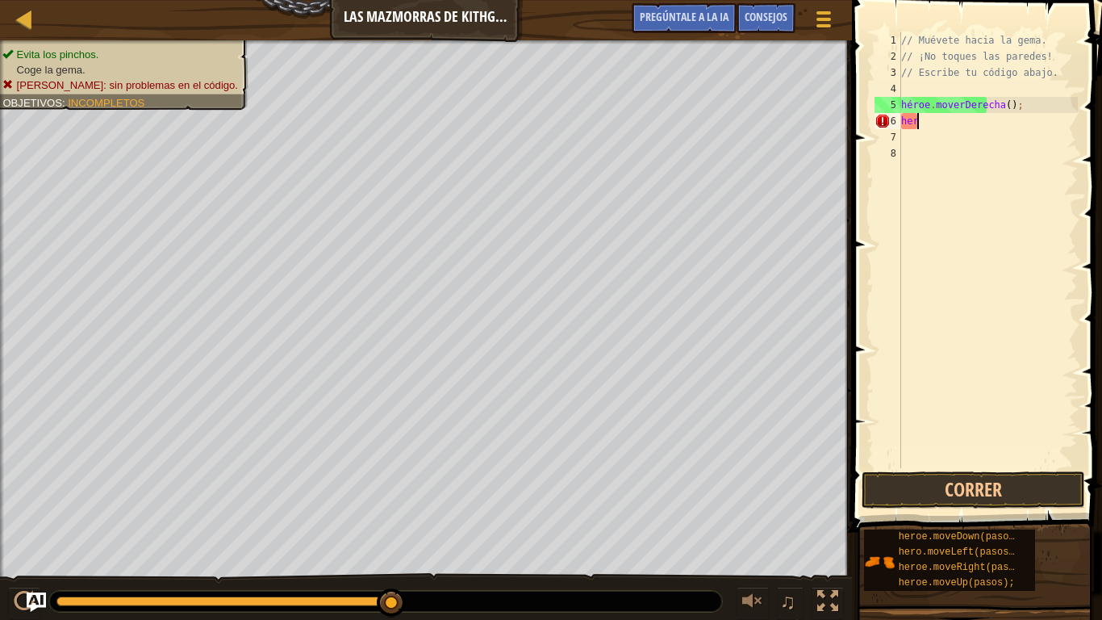
type textarea "h"
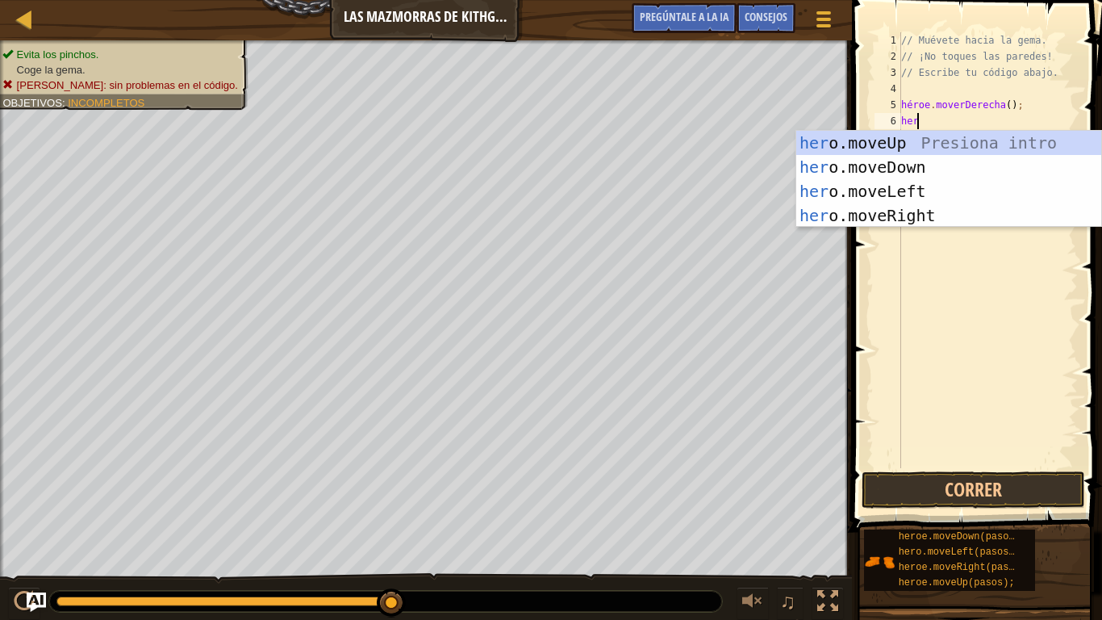
scroll to position [7, 1]
type textarea "heroe"
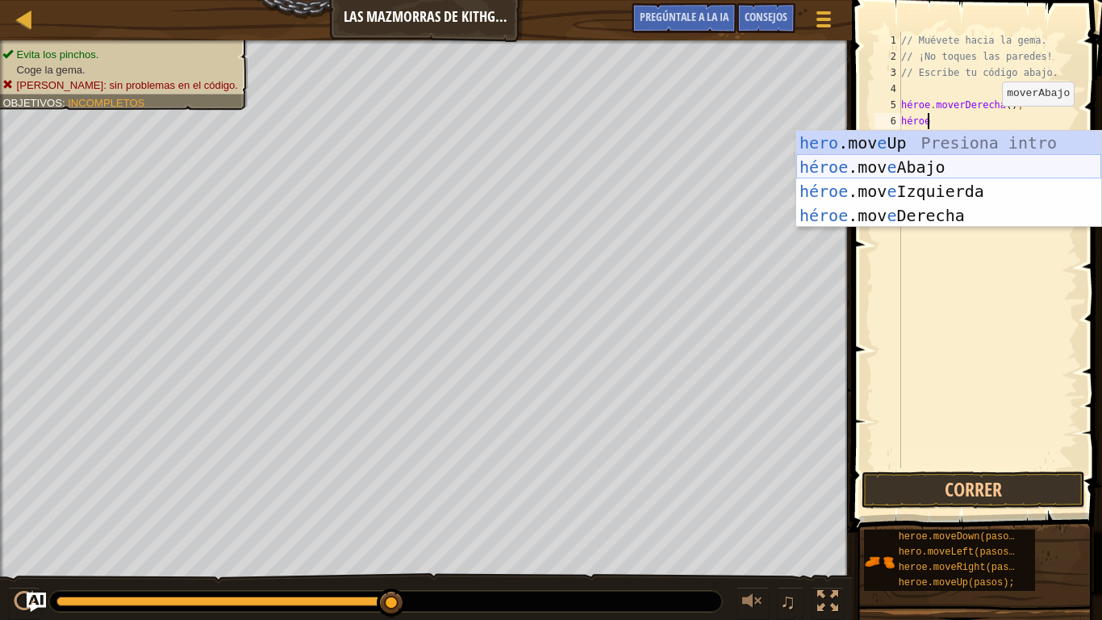
click at [943, 165] on div "hero .mov e Up Presiona intro héroe .mov e Abajo Introducción a la presión héro…" at bounding box center [948, 203] width 305 height 145
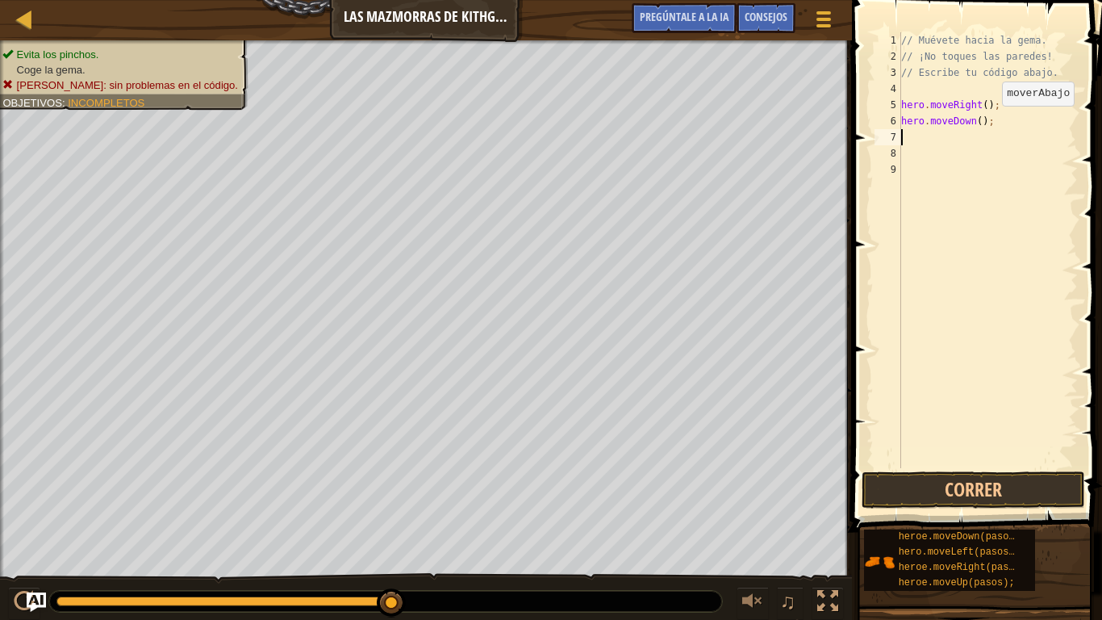
scroll to position [7, 0]
click at [946, 491] on button "Correr" at bounding box center [974, 489] width 224 height 37
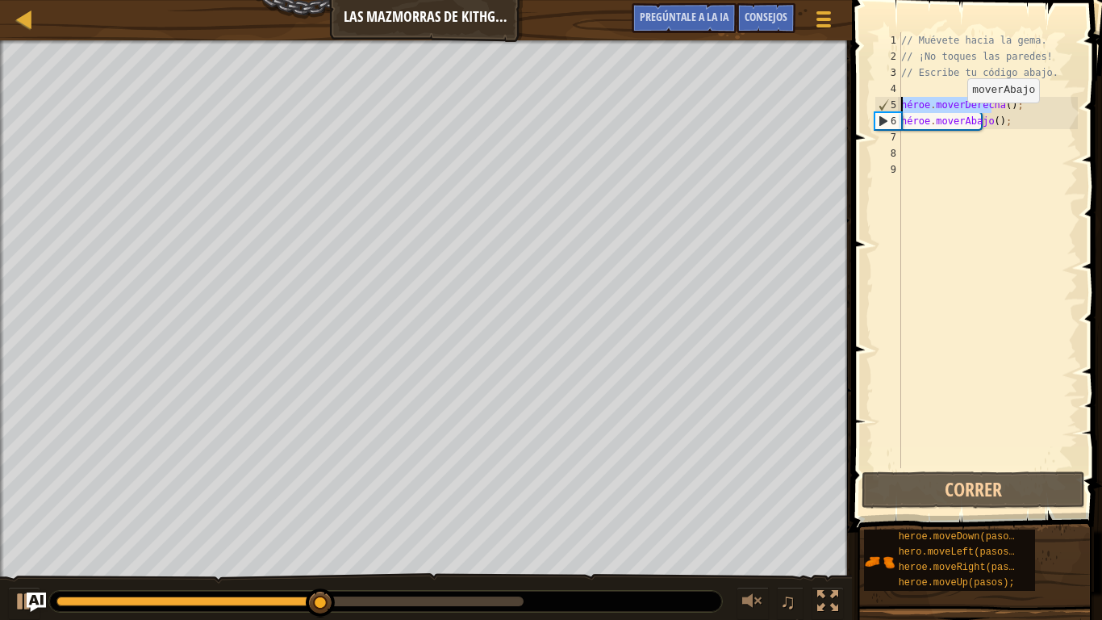
click at [809, 104] on div "Mapa Las mazmorras de Kithgard Menú del [DEMOGRAPHIC_DATA] Consejos Pregúntale …" at bounding box center [551, 310] width 1102 height 620
type textarea "hero.moveRight();"
click at [940, 141] on div "// Muévete hacia la gema. // ¡No toques las paredes! // Escribe tu código abajo…" at bounding box center [988, 266] width 180 height 468
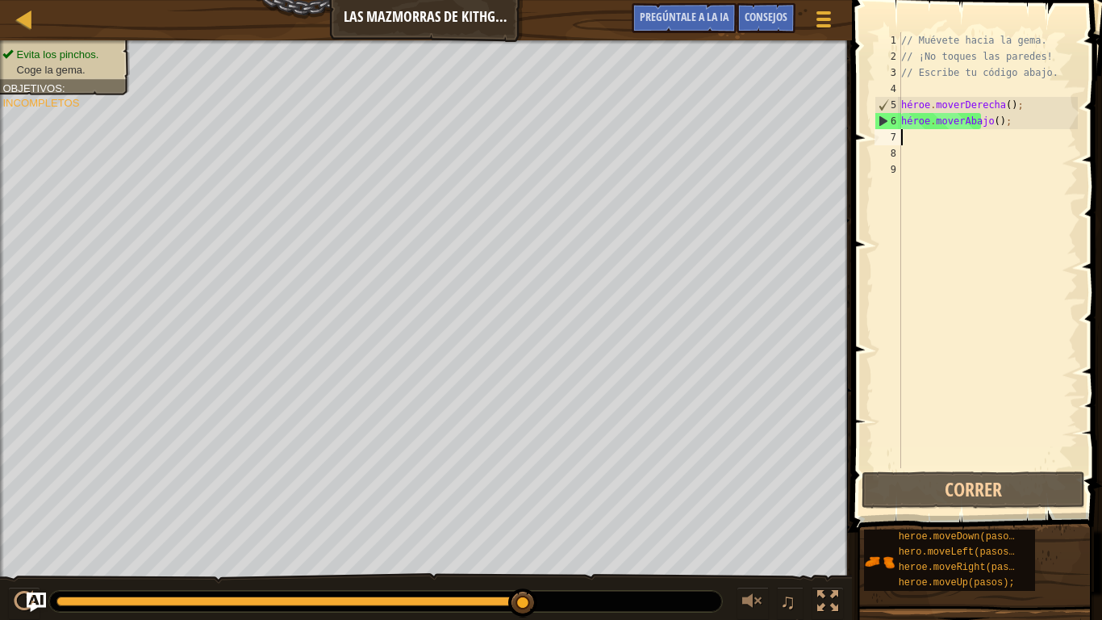
paste textarea "hero.moveRight();"
type textarea "hero.moveRight();"
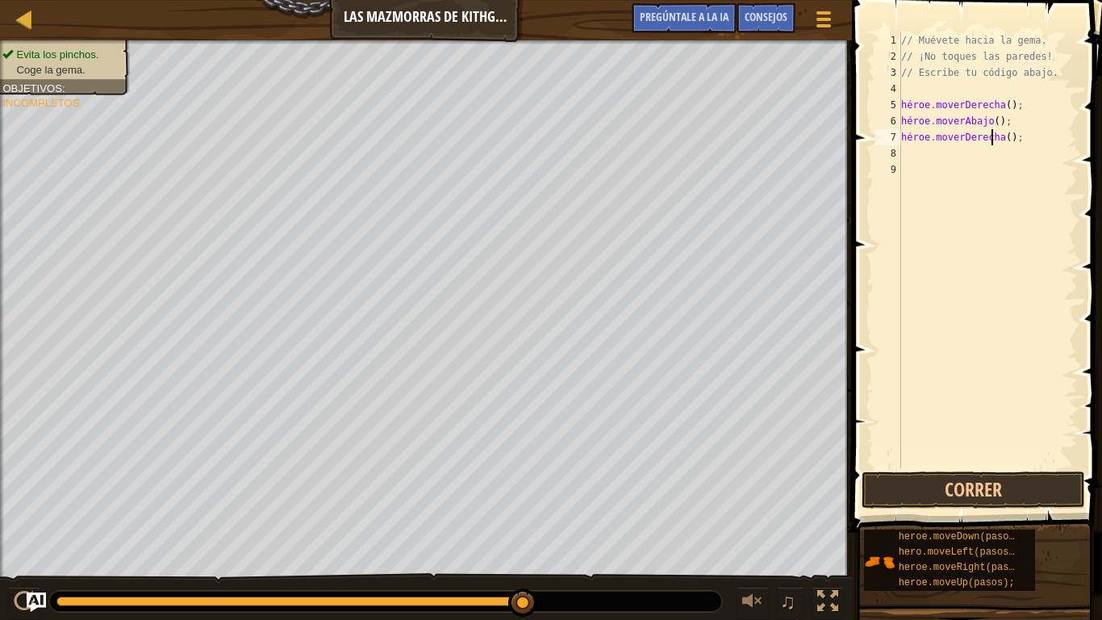
click at [1019, 151] on div "// Muévete hacia la gema. // ¡No toques las paredes! // Escribe tu código abajo…" at bounding box center [988, 266] width 180 height 468
paste textarea "hero.moveRight();"
type textarea "hero.moveRight();"
paste textarea "hero.moveRight();"
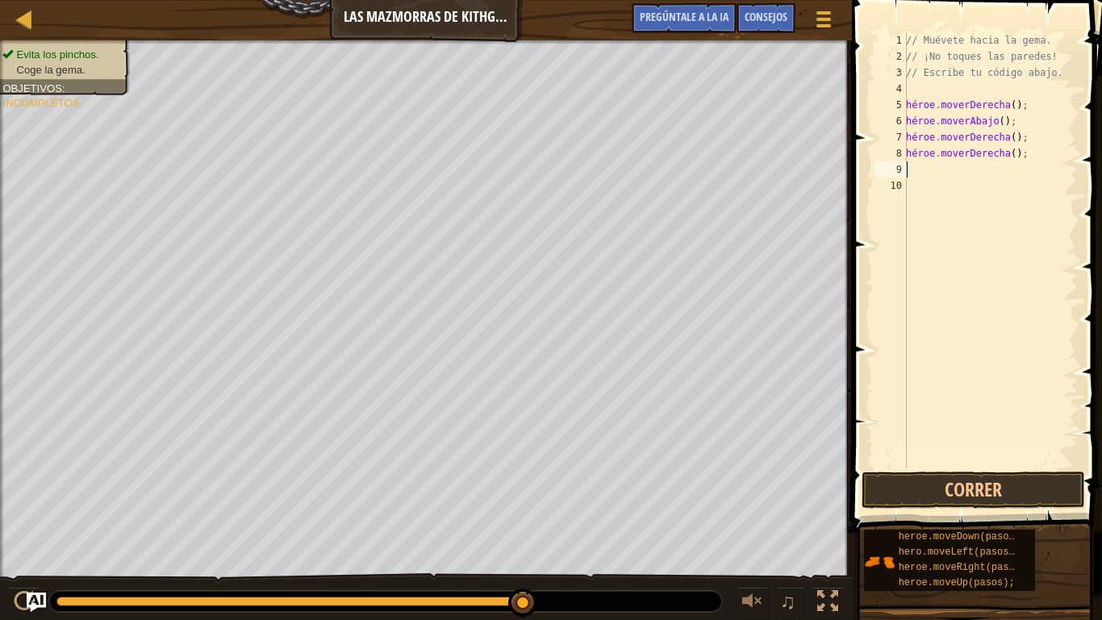
type textarea "hero.moveRight();"
click at [1021, 499] on button "Correr" at bounding box center [974, 489] width 224 height 37
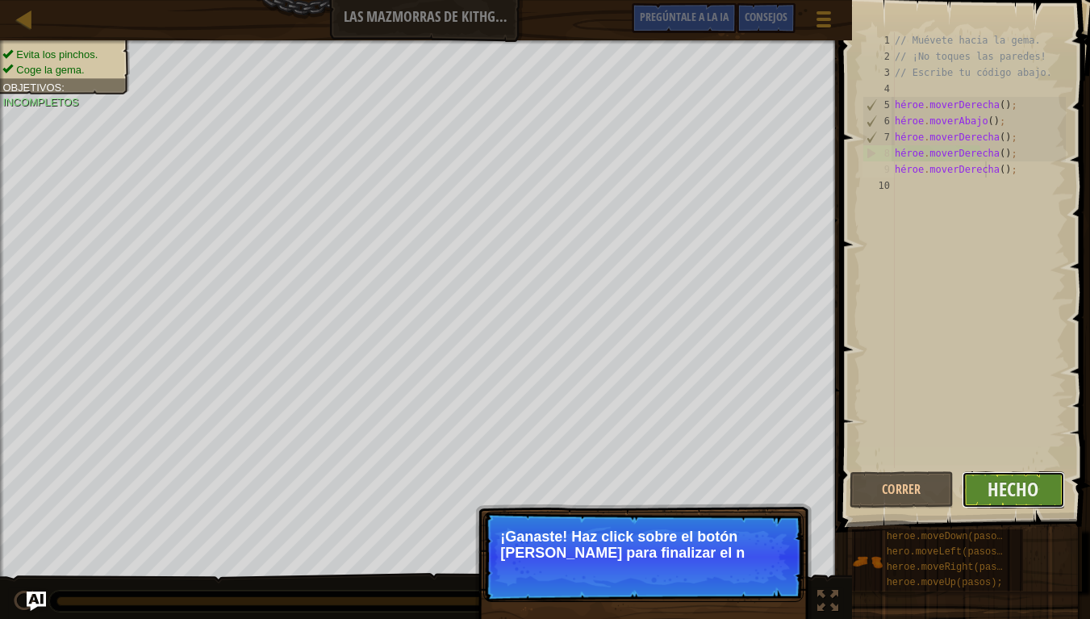
click at [1023, 471] on button "Hecho" at bounding box center [1014, 489] width 104 height 37
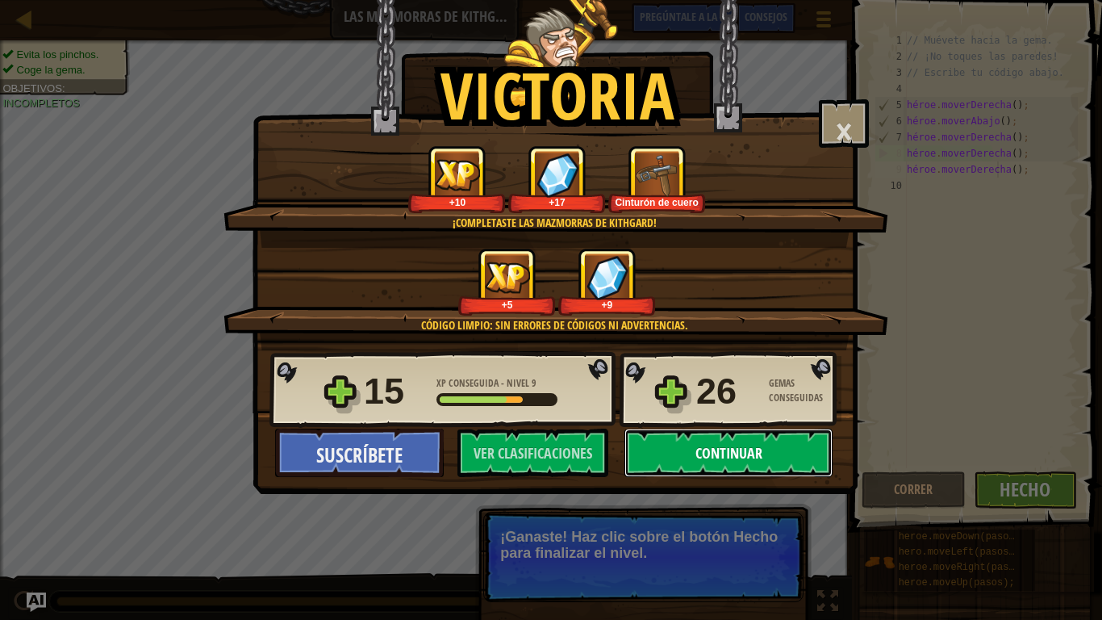
click at [765, 453] on button "Continuar" at bounding box center [729, 452] width 208 height 48
select select "es-ES"
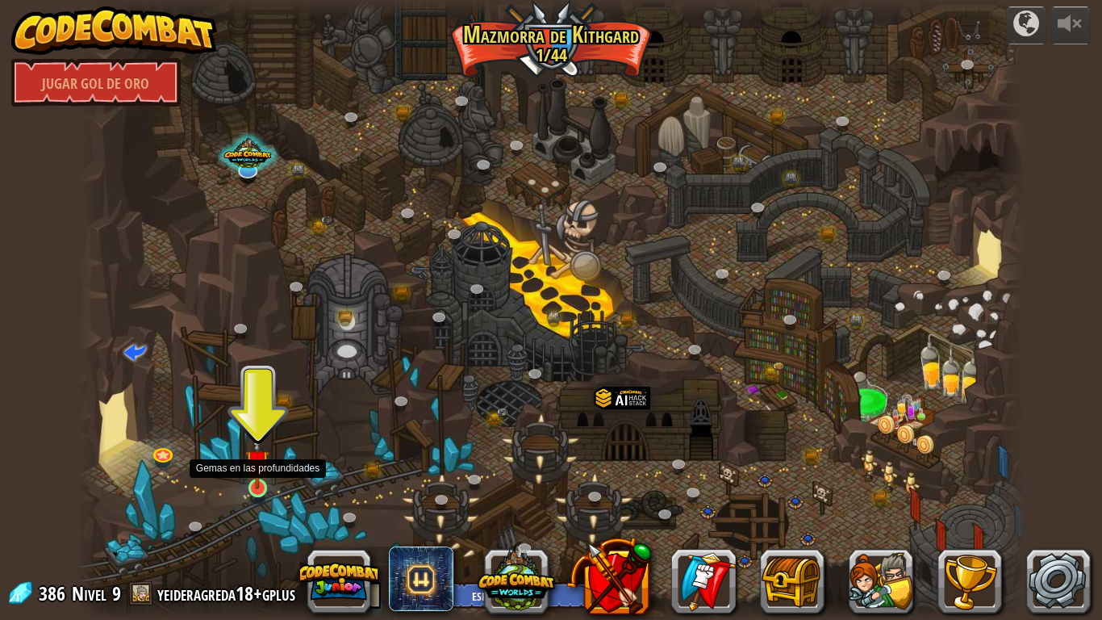
click at [262, 474] on img at bounding box center [257, 461] width 24 height 55
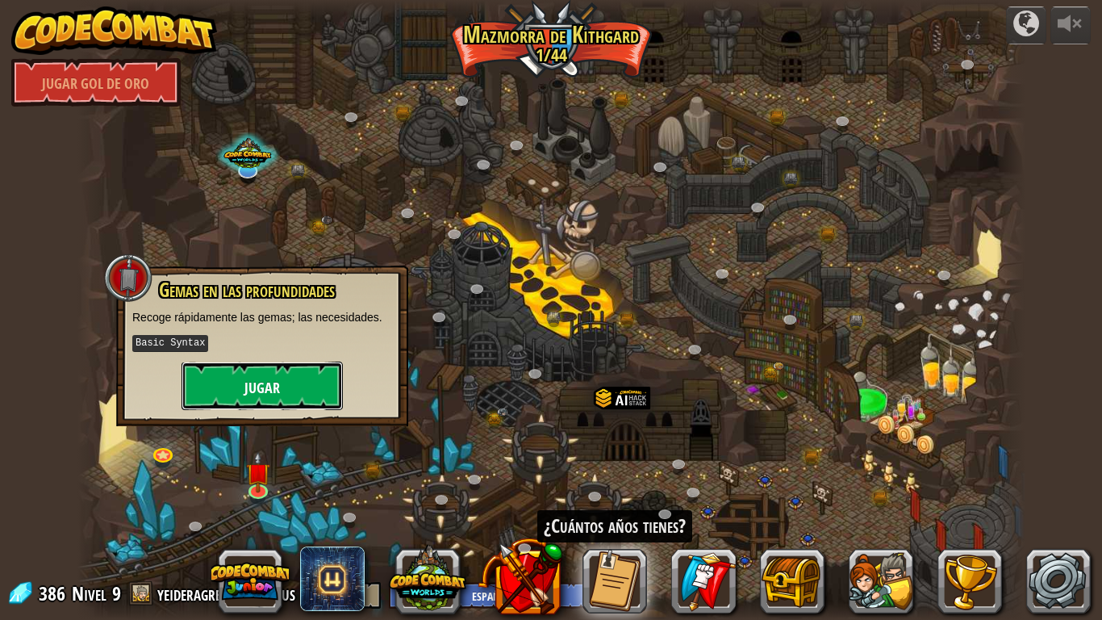
click at [283, 399] on button "Jugar" at bounding box center [262, 386] width 161 height 48
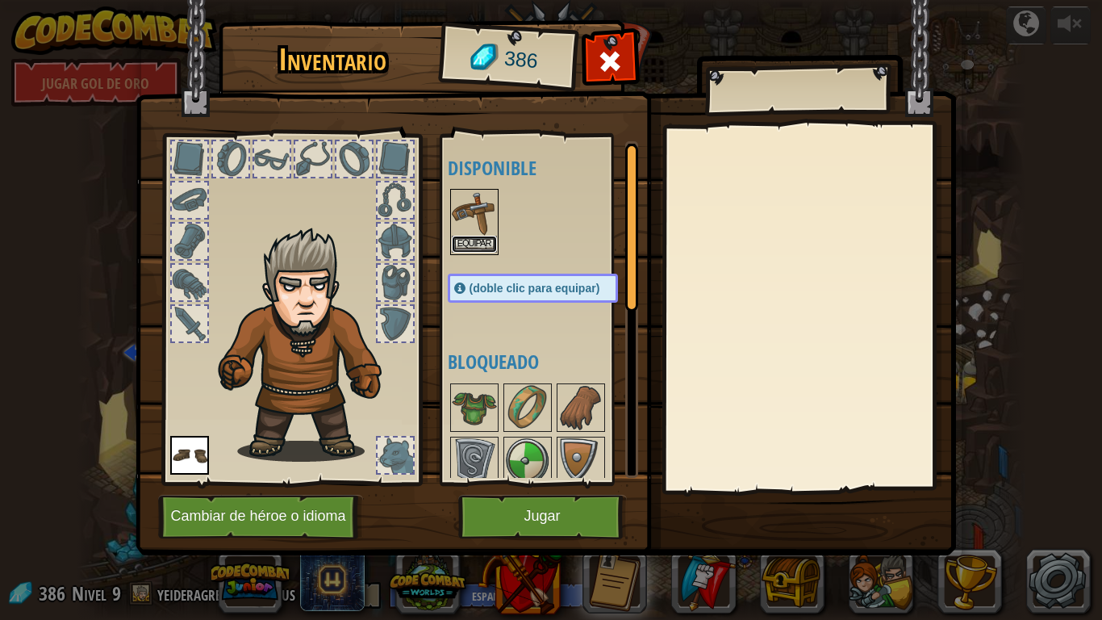
click at [470, 239] on font "Equipar" at bounding box center [475, 244] width 34 height 10
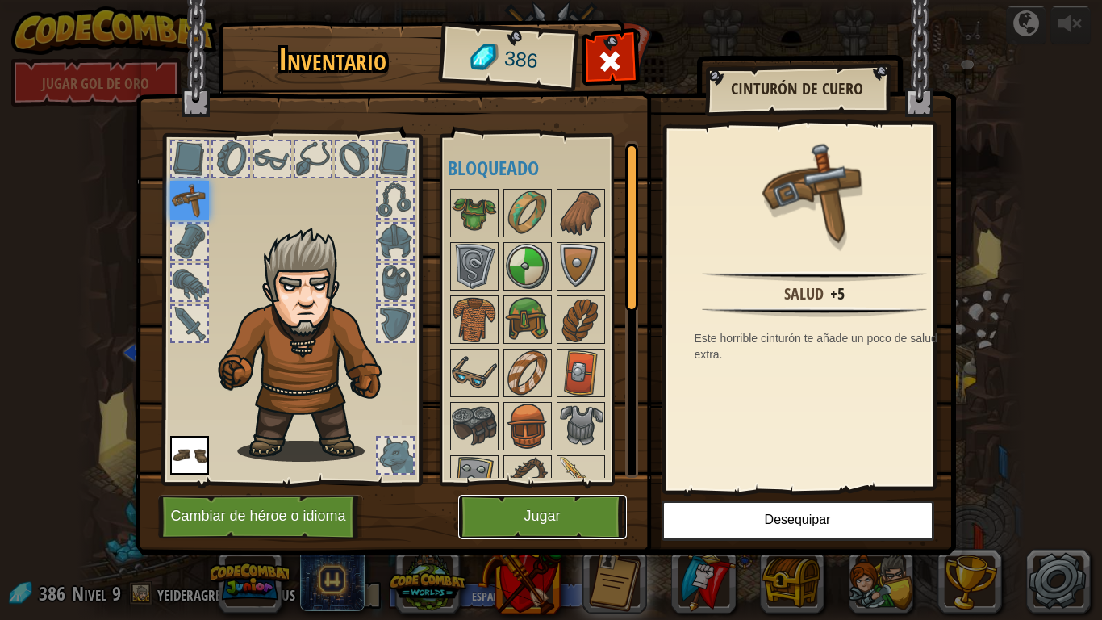
click at [522, 516] on button "Jugar" at bounding box center [542, 517] width 169 height 44
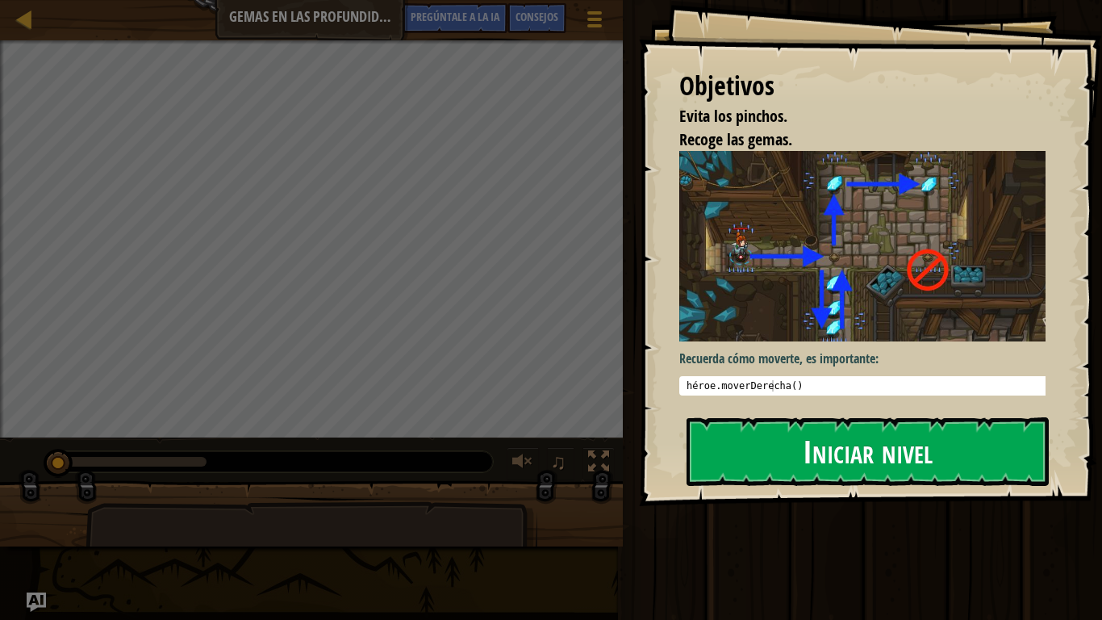
click at [816, 423] on button "Iniciar nivel" at bounding box center [868, 451] width 362 height 68
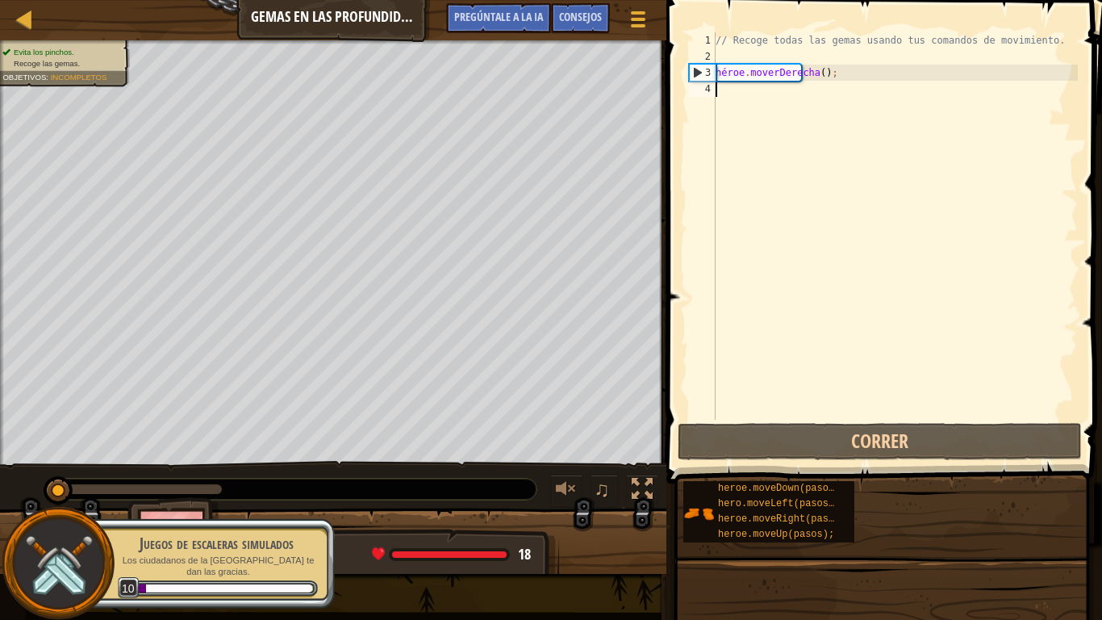
scroll to position [7, 0]
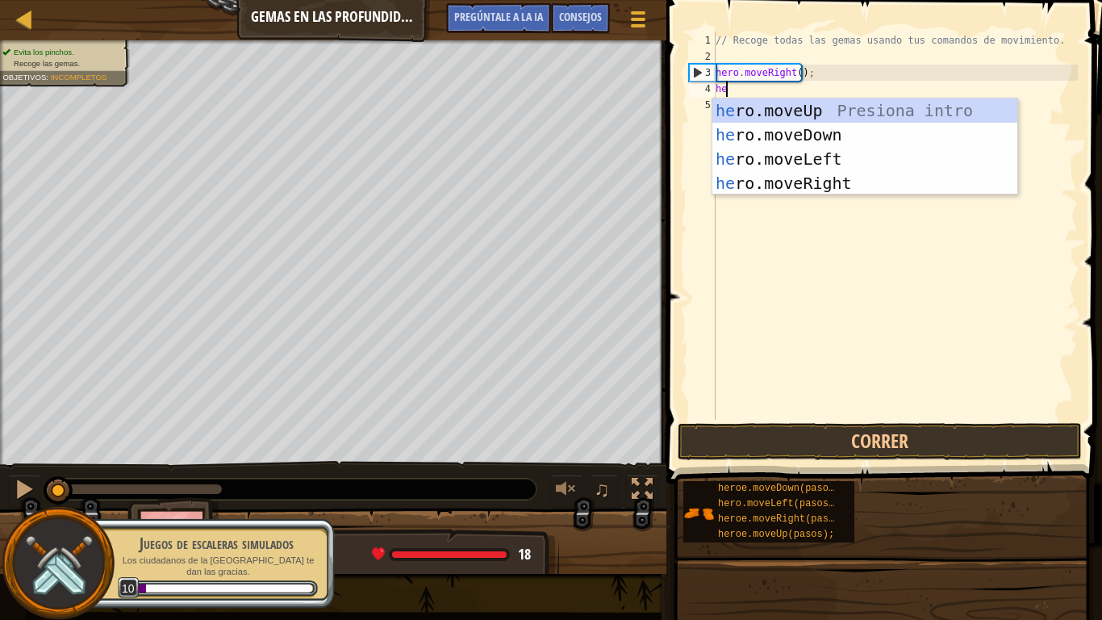
type textarea "her"
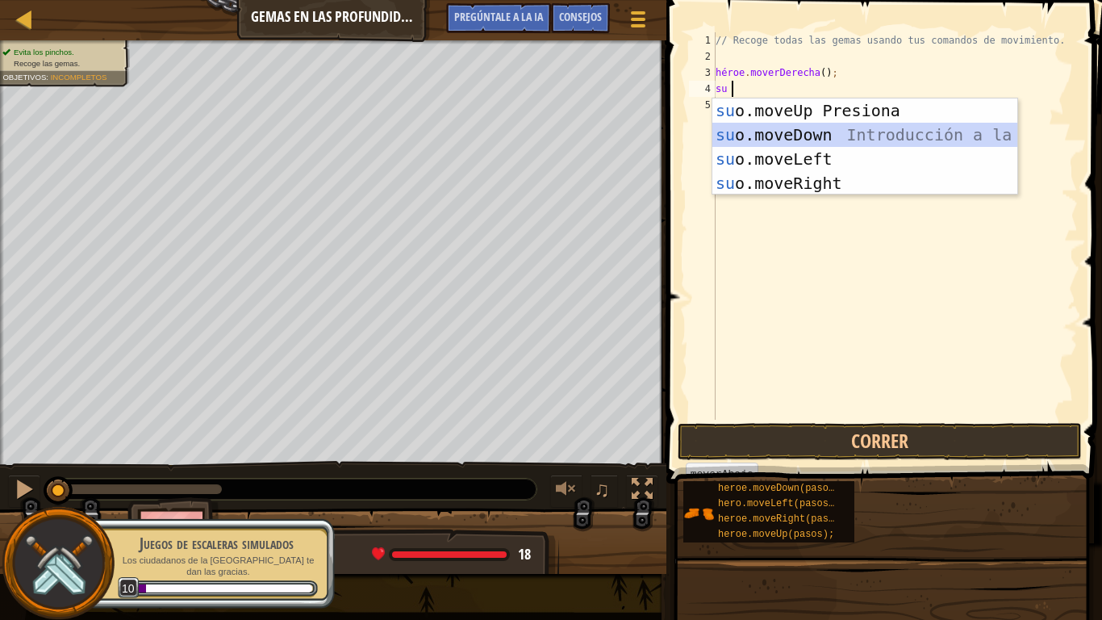
click at [863, 130] on div "su introducción de o.moveUp Presiona su o.moveDown Introducción a la presión su…" at bounding box center [865, 170] width 305 height 145
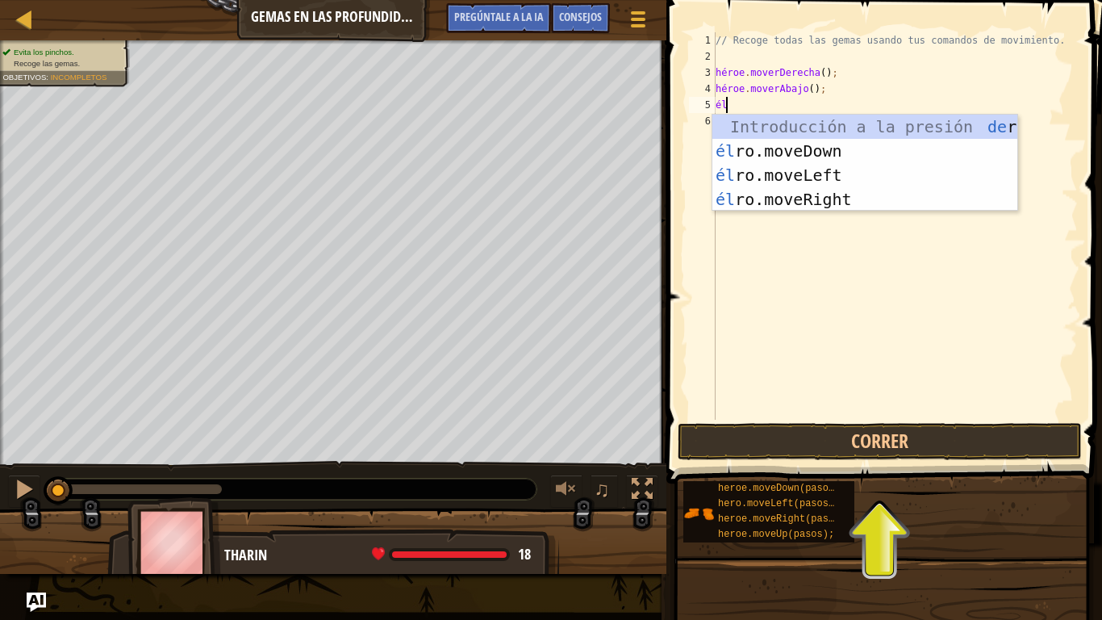
type textarea "her"
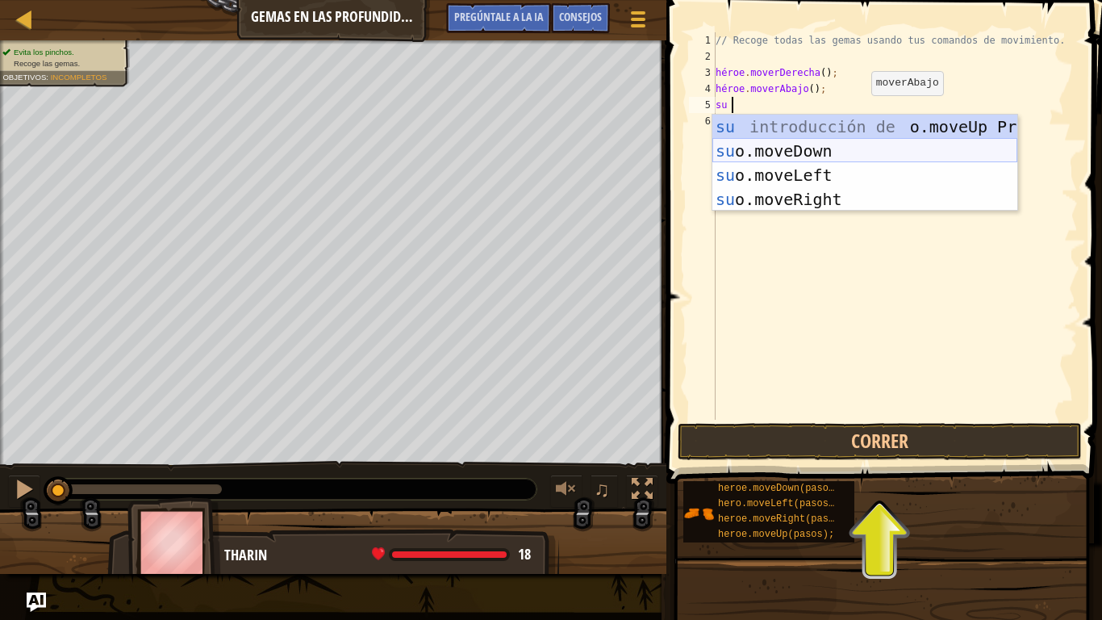
click at [834, 147] on div "su introducción de o.moveUp Presiona su o.moveDown Introducción a la presión su…" at bounding box center [865, 187] width 305 height 145
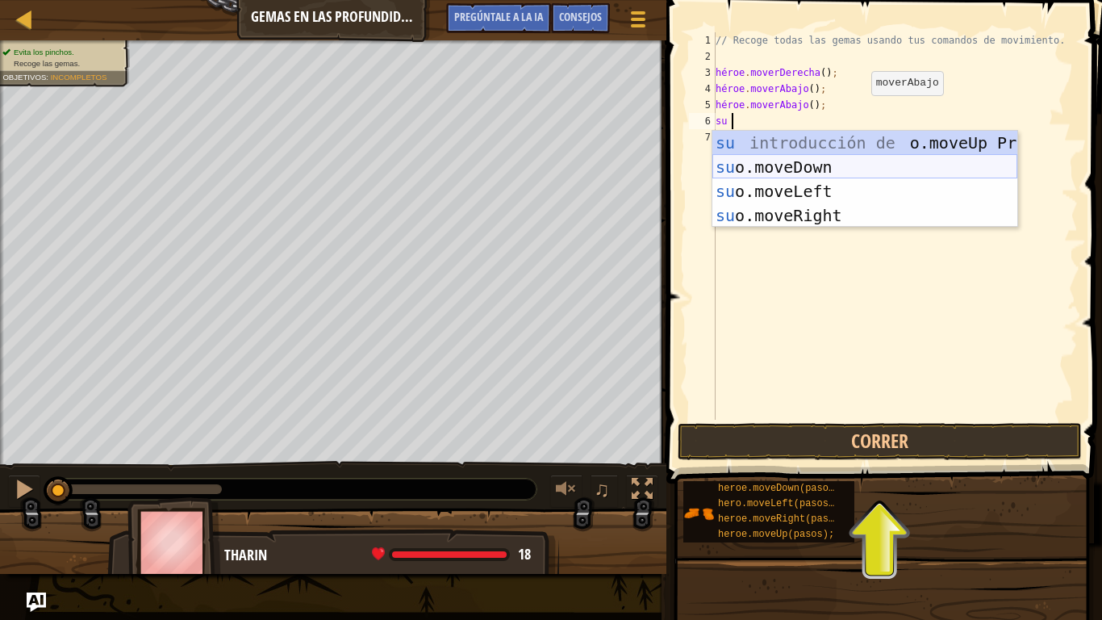
type textarea "hero"
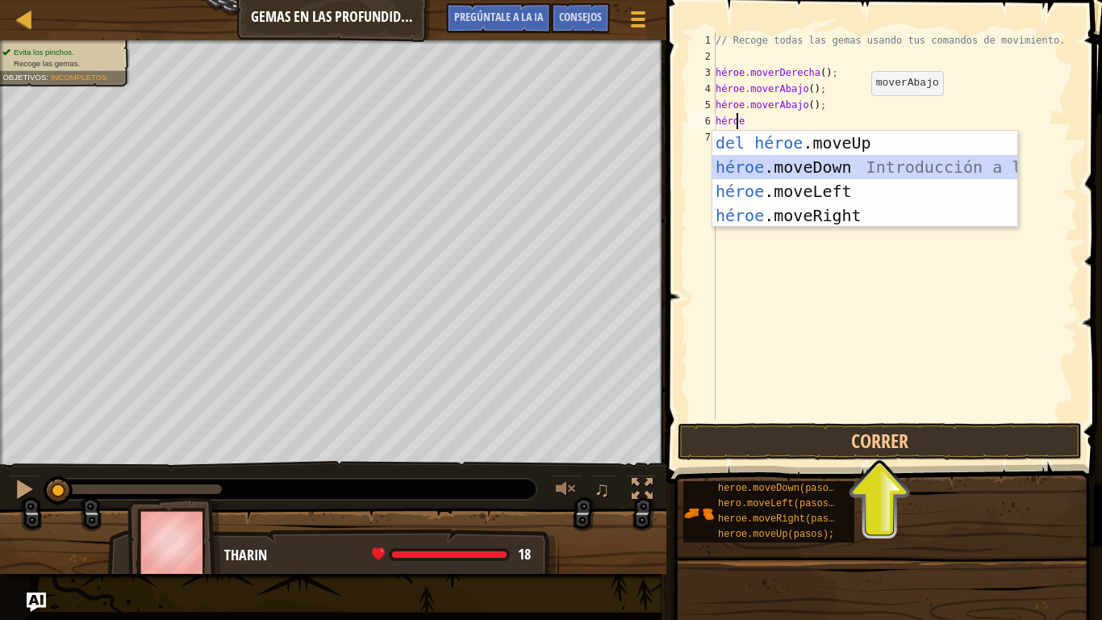
click at [832, 164] on div "Introducción a la presión del héroe .moveUp héroe .moveDown Introducción a la p…" at bounding box center [865, 203] width 305 height 145
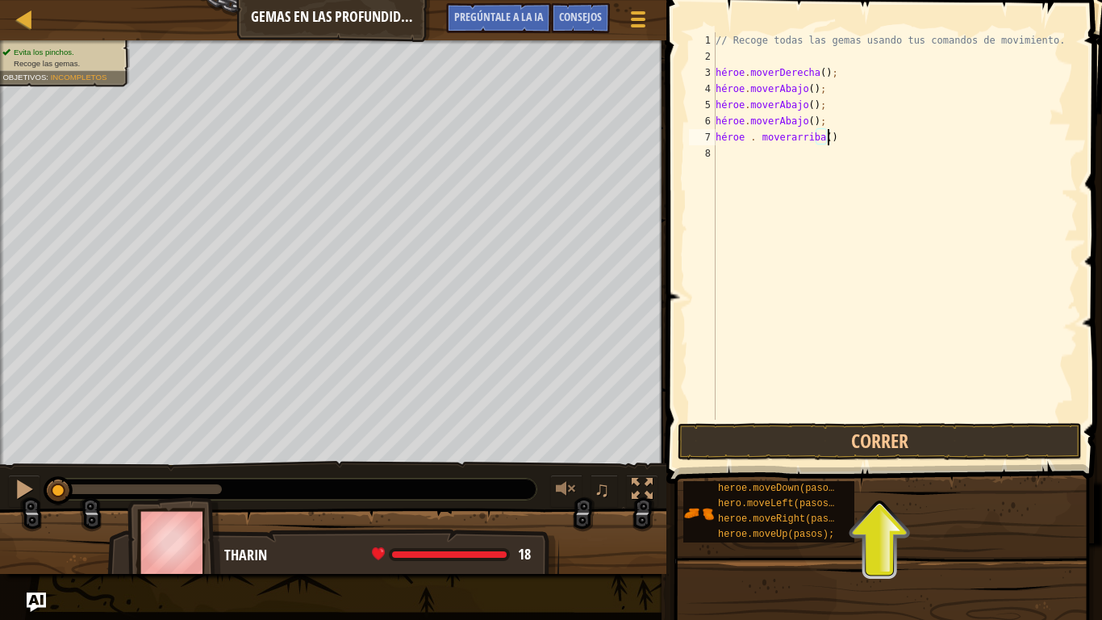
scroll to position [7, 9]
type textarea "heroe . [GEOGRAPHIC_DATA]();"
click at [819, 441] on button "Correr" at bounding box center [880, 441] width 404 height 37
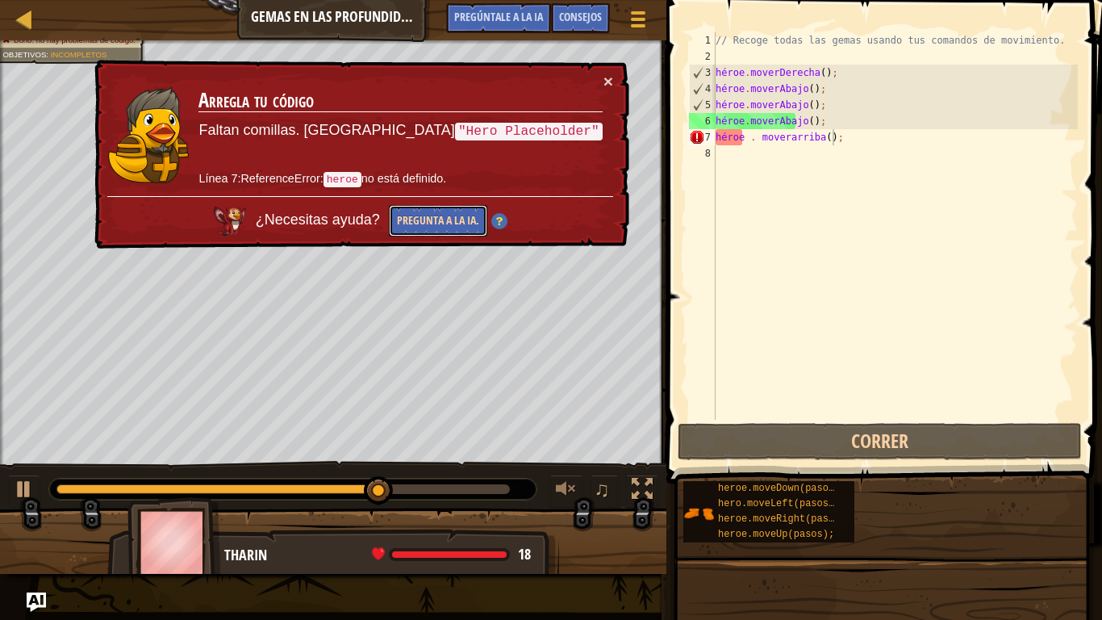
click at [487, 232] on button "Pregunta a la IA." at bounding box center [438, 220] width 98 height 31
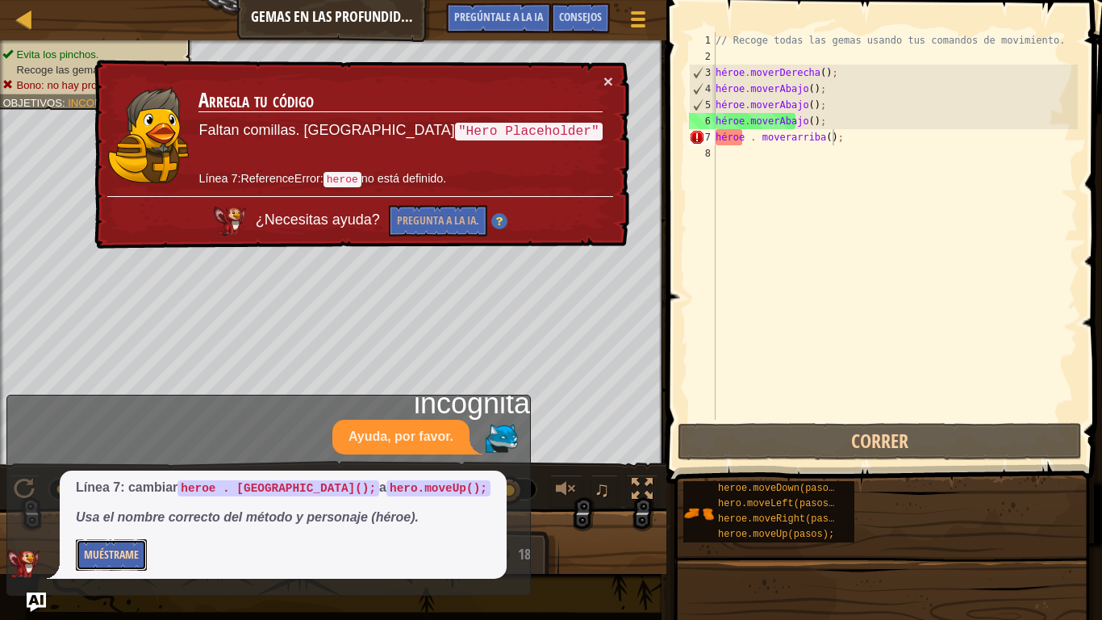
click at [136, 516] on font "Muéstrame" at bounding box center [111, 553] width 55 height 15
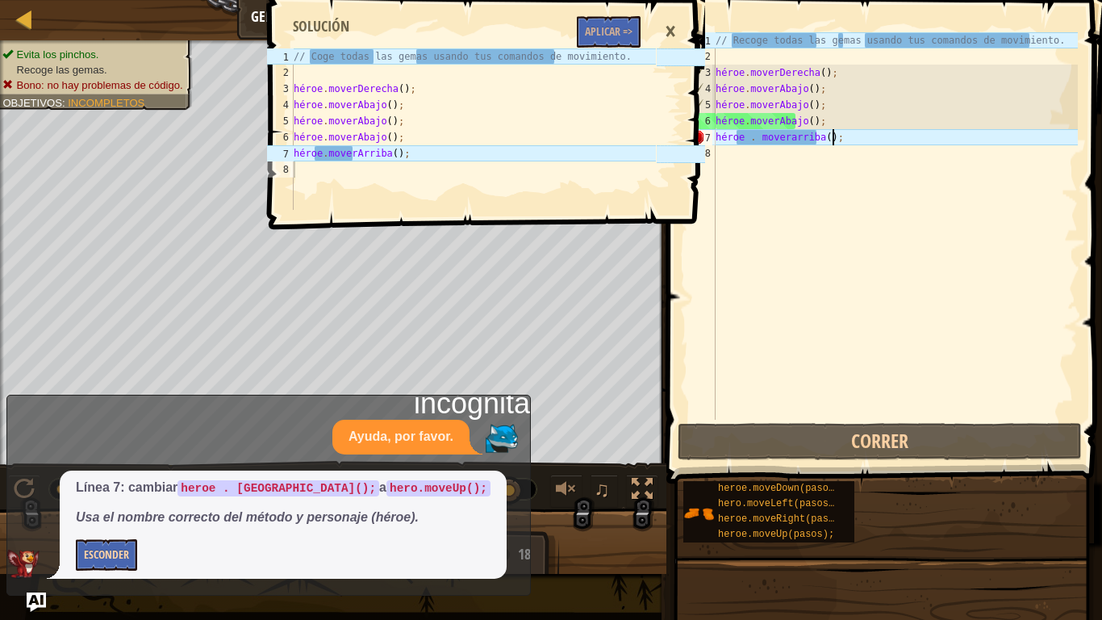
click at [905, 131] on div "// Recoge todas las gemas usando tus comandos de movimiento. héroe . [PERSON_NA…" at bounding box center [896, 242] width 366 height 420
click at [621, 25] on font "Aplicar =>" at bounding box center [609, 30] width 48 height 15
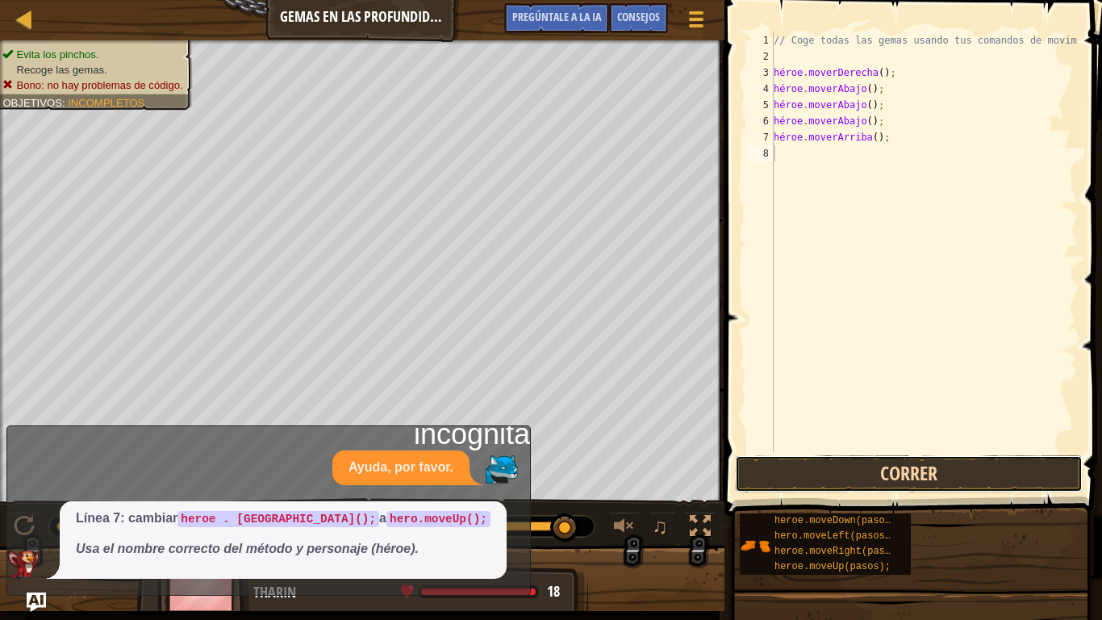
click at [859, 466] on button "Correr" at bounding box center [909, 473] width 348 height 37
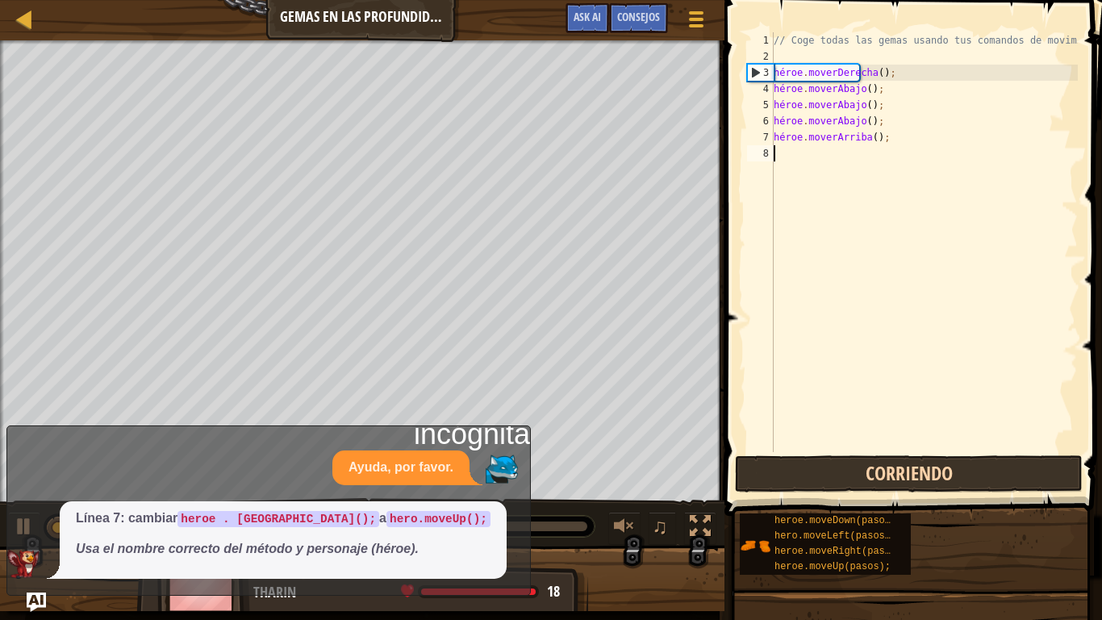
scroll to position [7, 0]
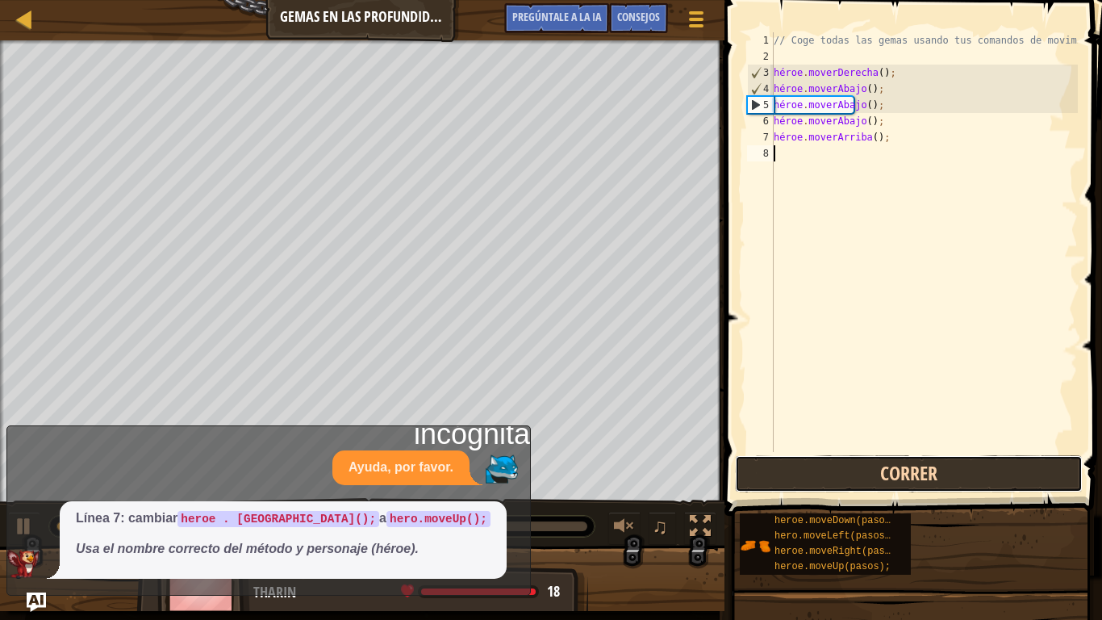
click at [859, 466] on button "Correr" at bounding box center [909, 473] width 348 height 37
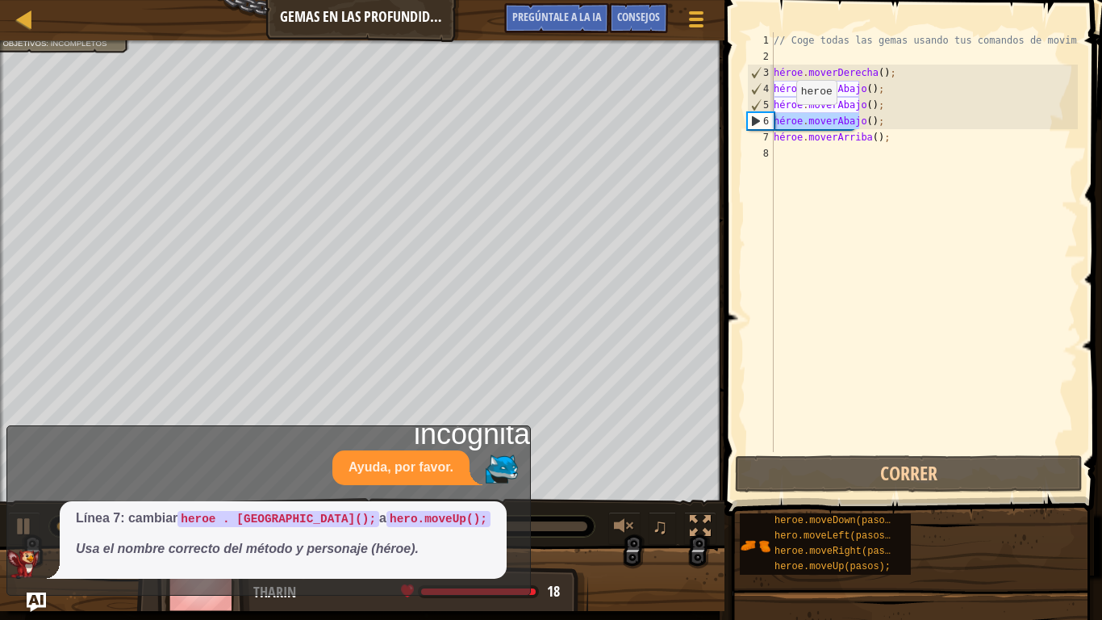
drag, startPoint x: 913, startPoint y: 116, endPoint x: 729, endPoint y: 116, distance: 184.8
click at [729, 116] on div "1 2 3 4 5 6 7 8 // Coge todas las gemas usando tus comandos de movimiento. héro…" at bounding box center [911, 289] width 382 height 563
type textarea "hero.moveDown();"
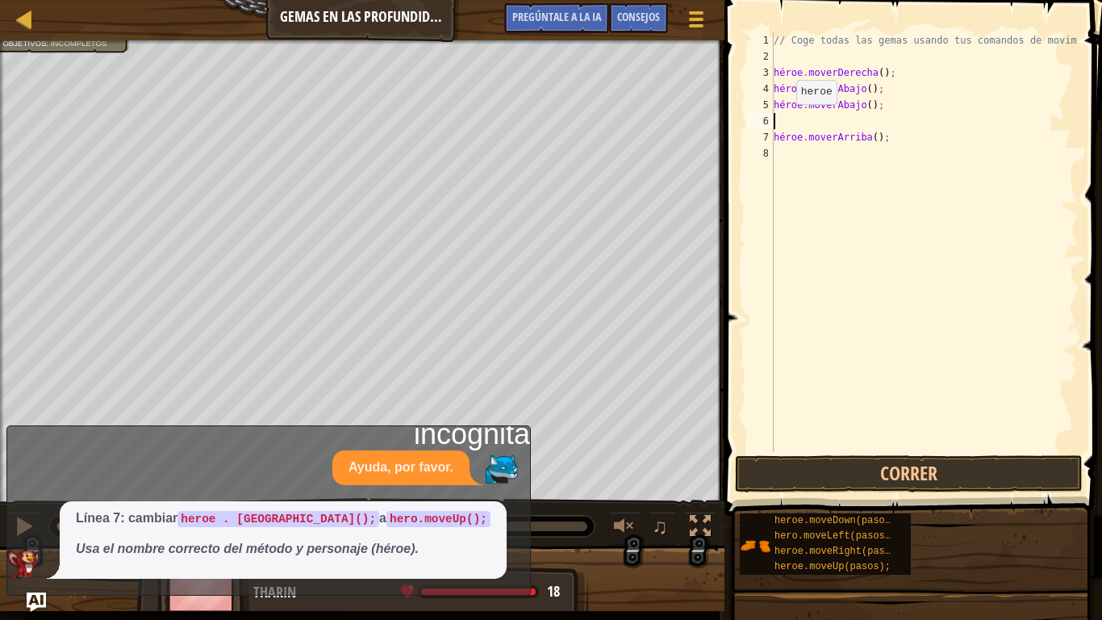
type textarea "hero.moveDown();"
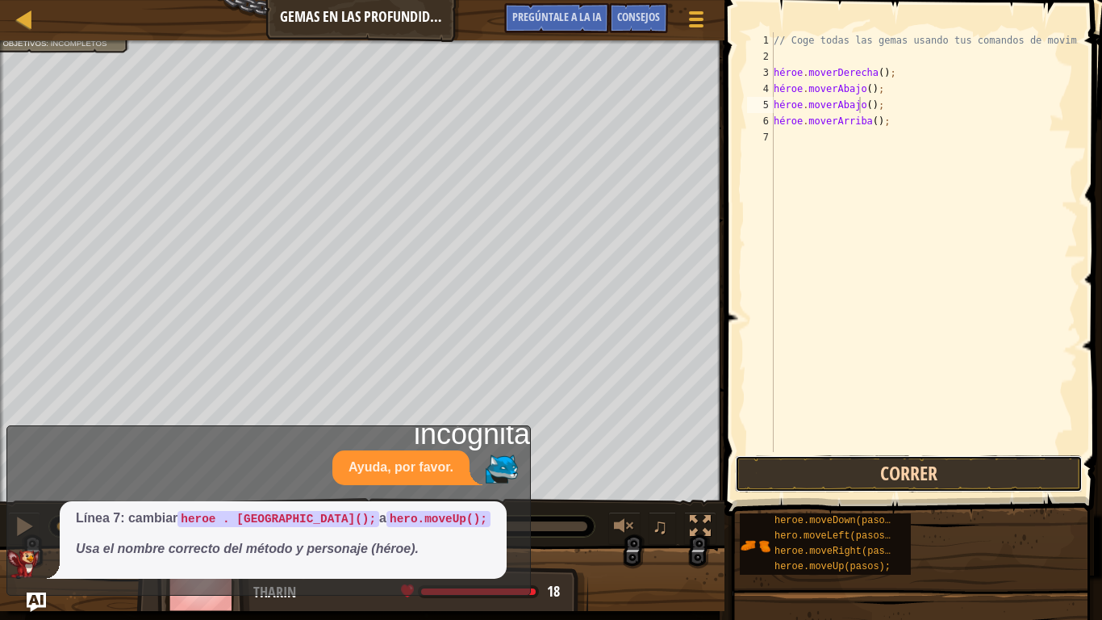
click at [946, 465] on button "Correr" at bounding box center [909, 473] width 348 height 37
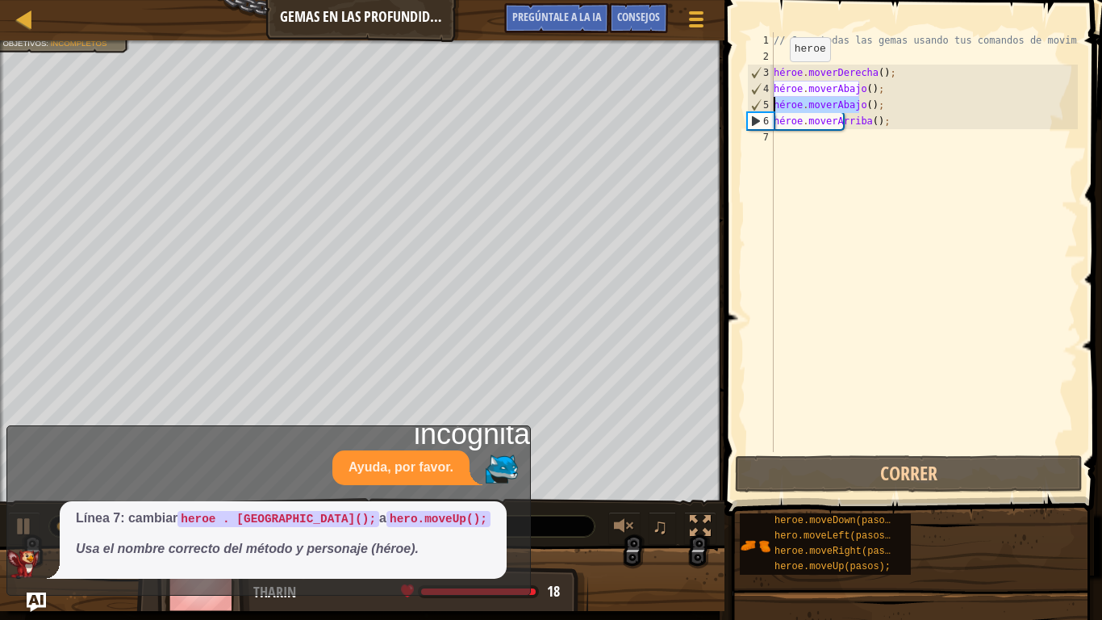
drag, startPoint x: 917, startPoint y: 100, endPoint x: 821, endPoint y: 88, distance: 96.8
click at [749, 105] on div "hero.moveDown(); 1 2 3 4 5 6 7 // Coge todas las gemas usando tus comandos de m…" at bounding box center [911, 242] width 334 height 420
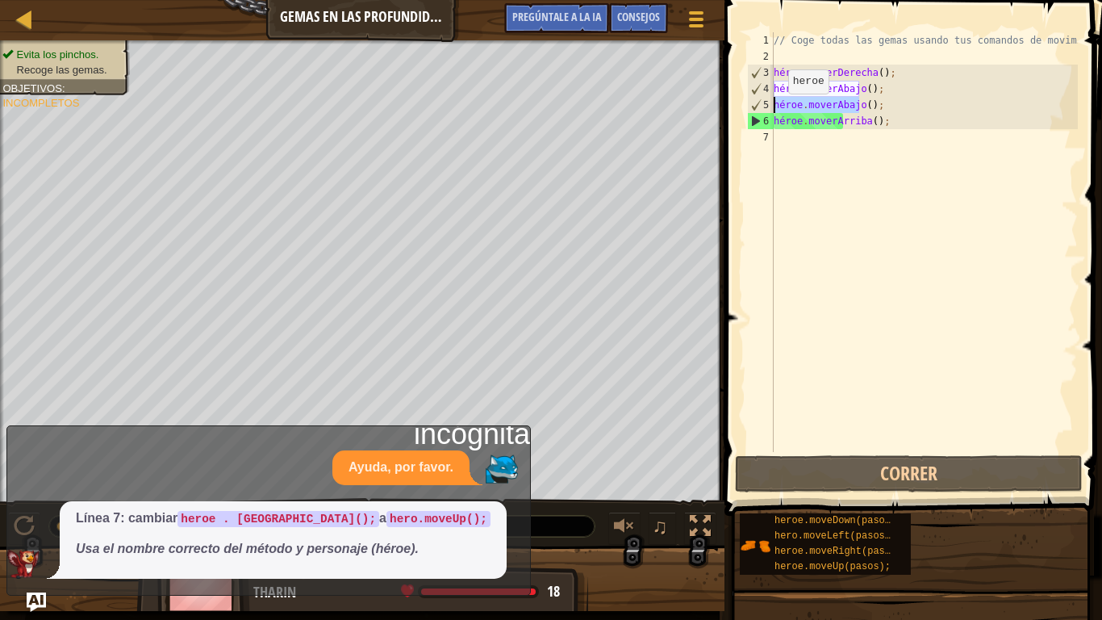
drag, startPoint x: 910, startPoint y: 102, endPoint x: 733, endPoint y: 106, distance: 177.6
click at [733, 106] on div "hero.moveDown(); 1 2 3 4 5 6 7 // Coge todas las gemas usando tus comandos de m…" at bounding box center [911, 289] width 382 height 563
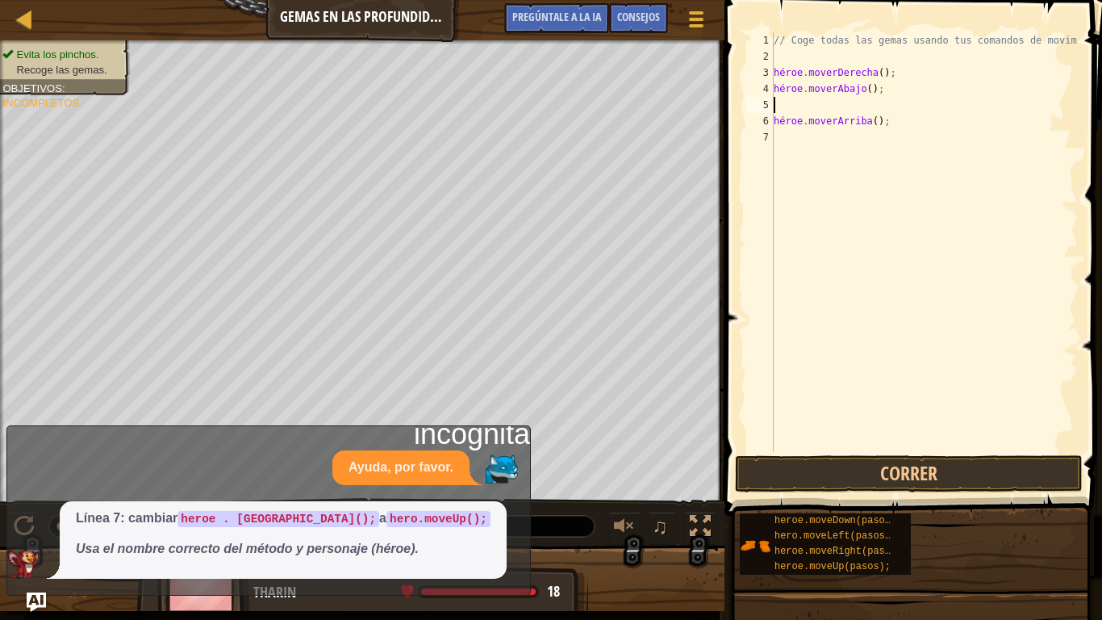
type textarea "hero.moveDown();"
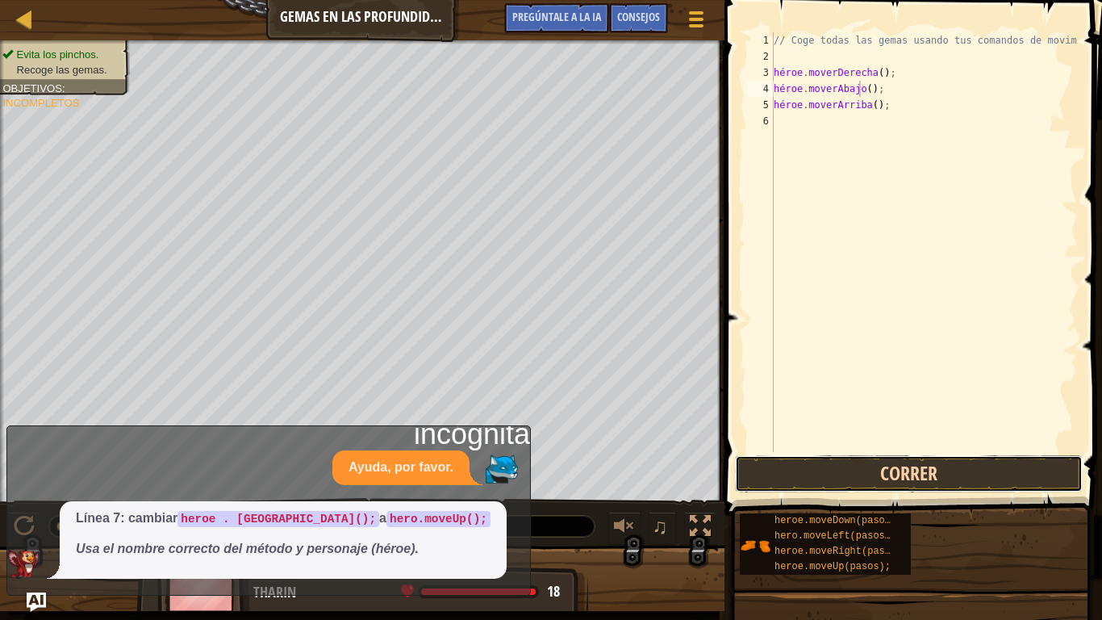
click at [1001, 464] on button "Correr" at bounding box center [909, 473] width 348 height 37
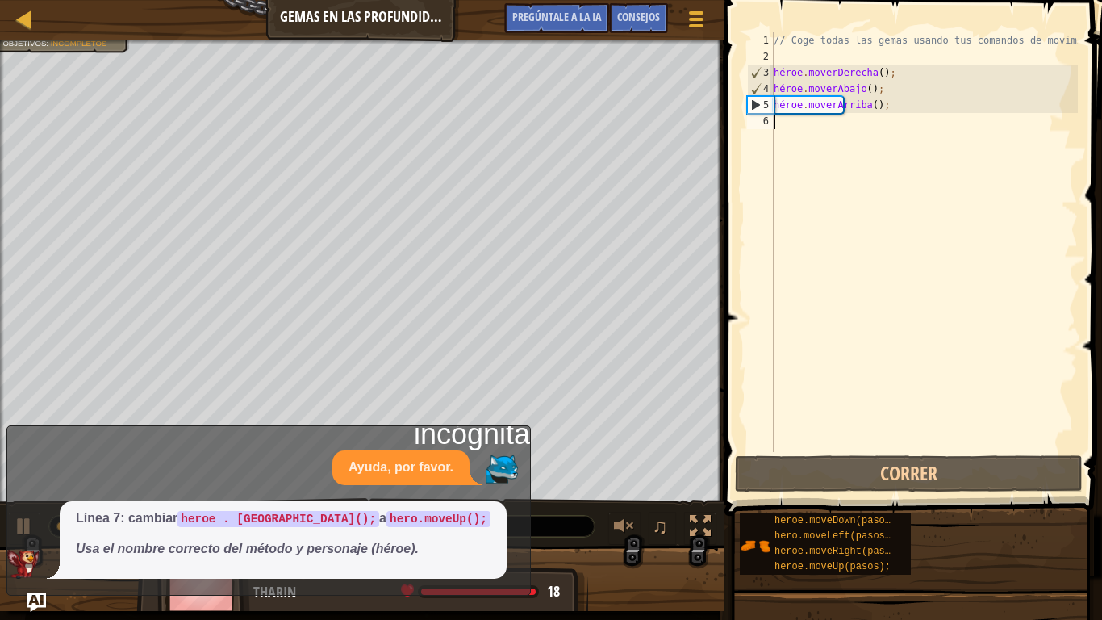
click at [1043, 113] on div "// Coge todas las gemas usando tus comandos de movimiento. héroe . [PERSON_NAME…" at bounding box center [924, 258] width 307 height 452
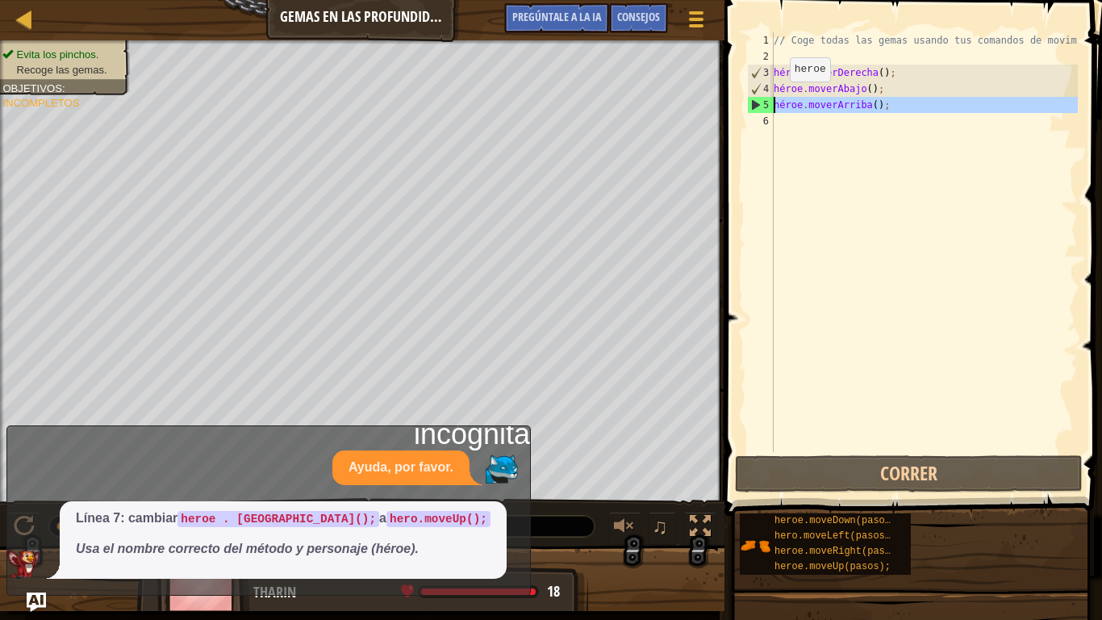
click at [687, 100] on div "Mapa Gemas en las profundidades Menú del Juego Hecho Consejos Pregúntale a la I…" at bounding box center [551, 310] width 1102 height 620
type textarea "hero.moveUp();"
click at [801, 123] on div "// Coge todas las gemas usando tus comandos de movimiento. héroe . [PERSON_NAME…" at bounding box center [924, 242] width 307 height 420
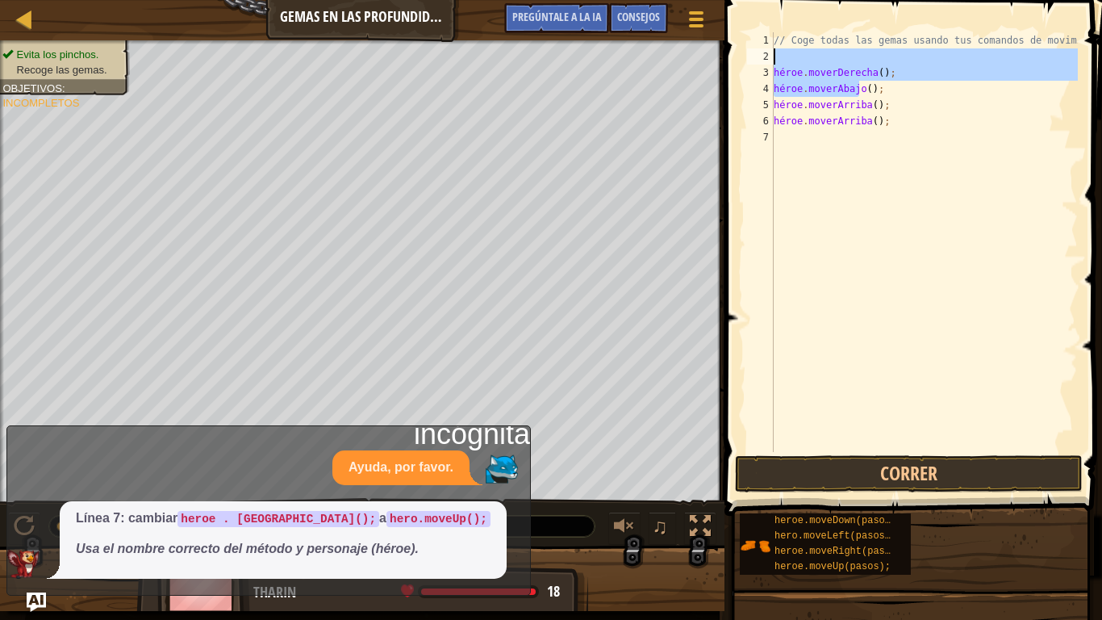
drag, startPoint x: 938, startPoint y: 94, endPoint x: 748, endPoint y: 62, distance: 192.2
click at [748, 62] on div "1 2 3 4 5 6 7 // Coge todas las gemas usando tus comandos de movimiento. héroe …" at bounding box center [911, 242] width 334 height 420
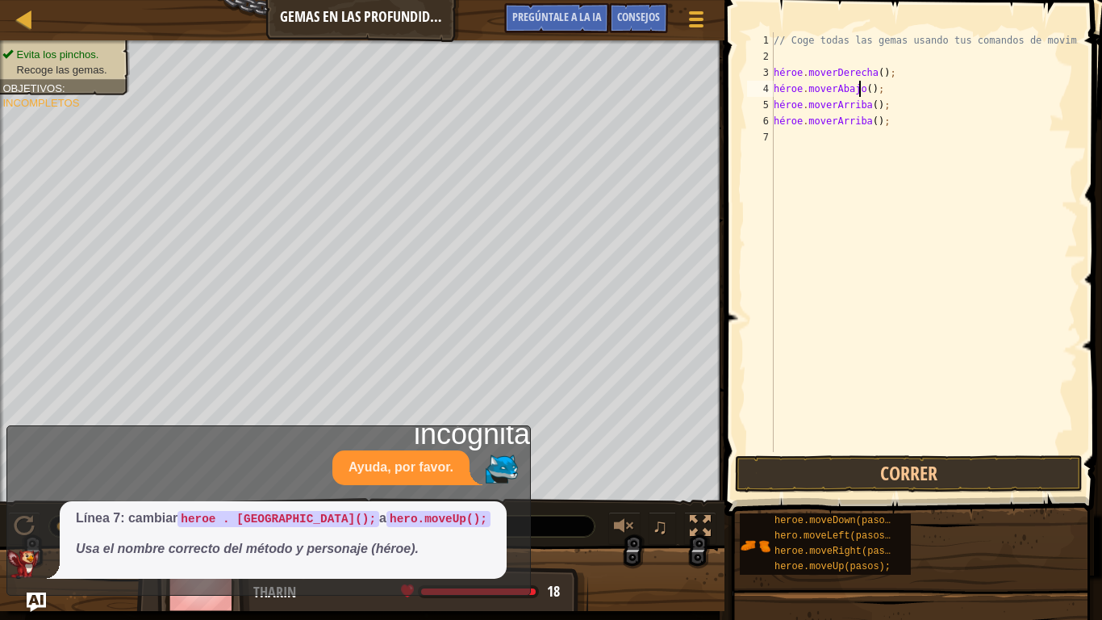
click at [921, 90] on div "// Coge todas las gemas usando tus comandos de movimiento. héroe . [PERSON_NAME…" at bounding box center [924, 258] width 307 height 452
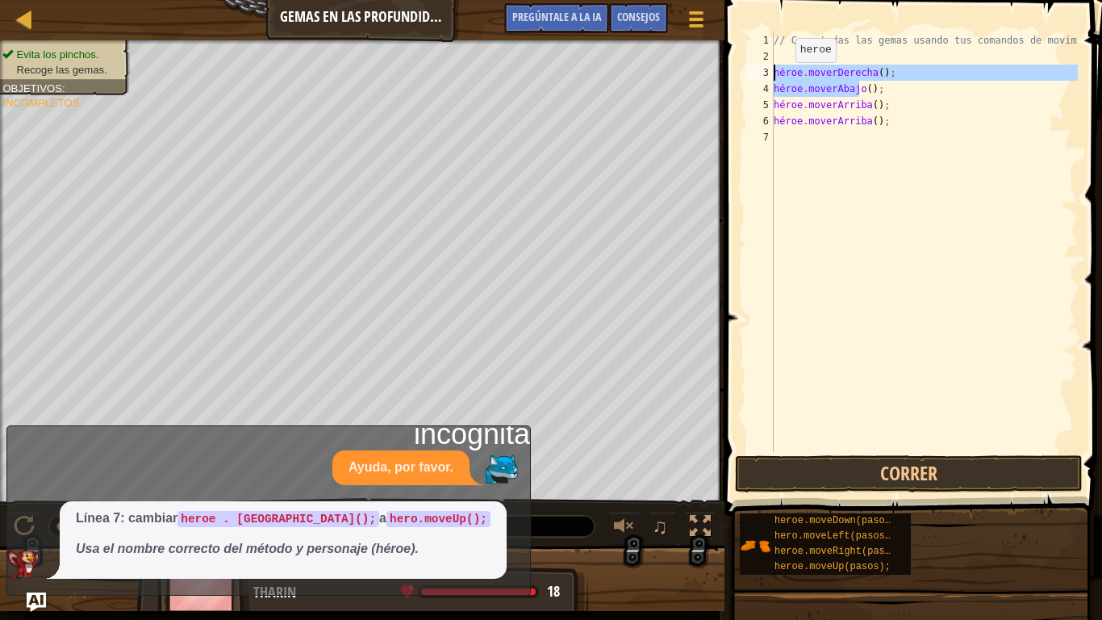
drag, startPoint x: 959, startPoint y: 93, endPoint x: 737, endPoint y: 69, distance: 223.2
click at [737, 69] on div "hero.moveDown(); 1 2 3 4 5 6 7 // Coge todas las gemas usando tus comandos de m…" at bounding box center [911, 289] width 382 height 563
type textarea "hero.moveRight(); hero.moveDown();"
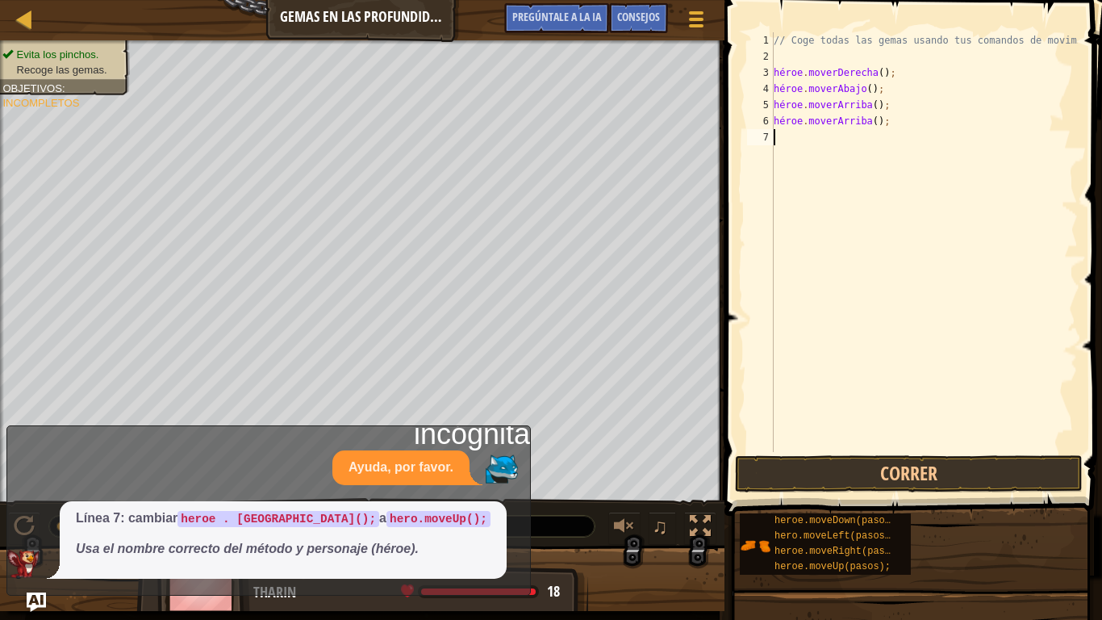
click at [931, 140] on div "// Coge todas las gemas usando tus comandos de movimiento. héroe . [PERSON_NAME…" at bounding box center [924, 258] width 307 height 452
paste textarea "hero.moveDown();"
type textarea "hero.moveDown();"
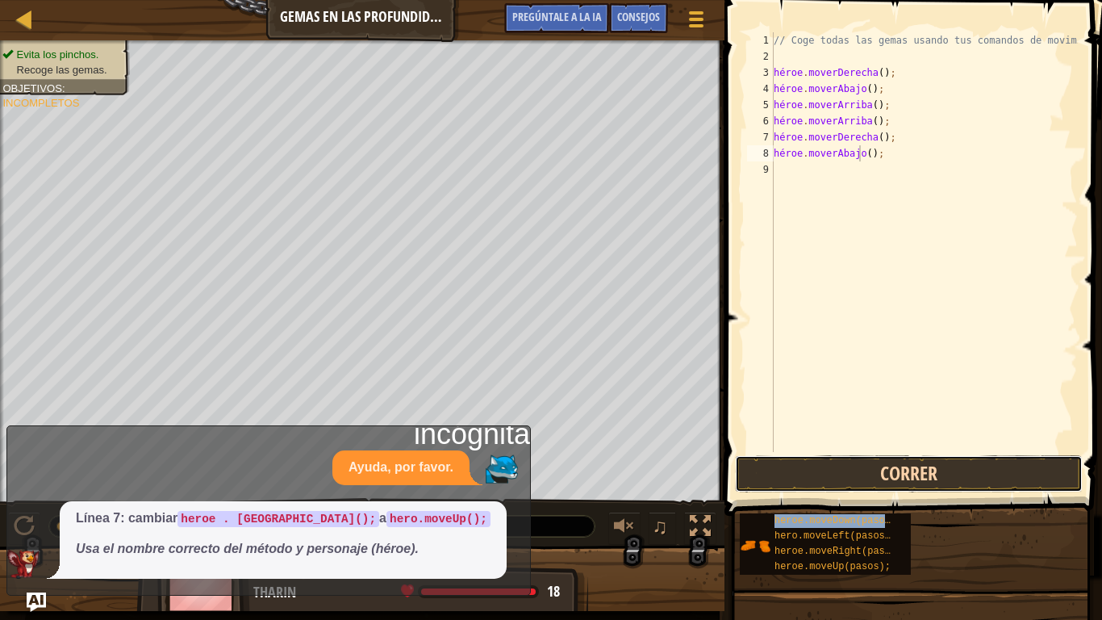
click at [965, 479] on button "Correr" at bounding box center [909, 473] width 348 height 37
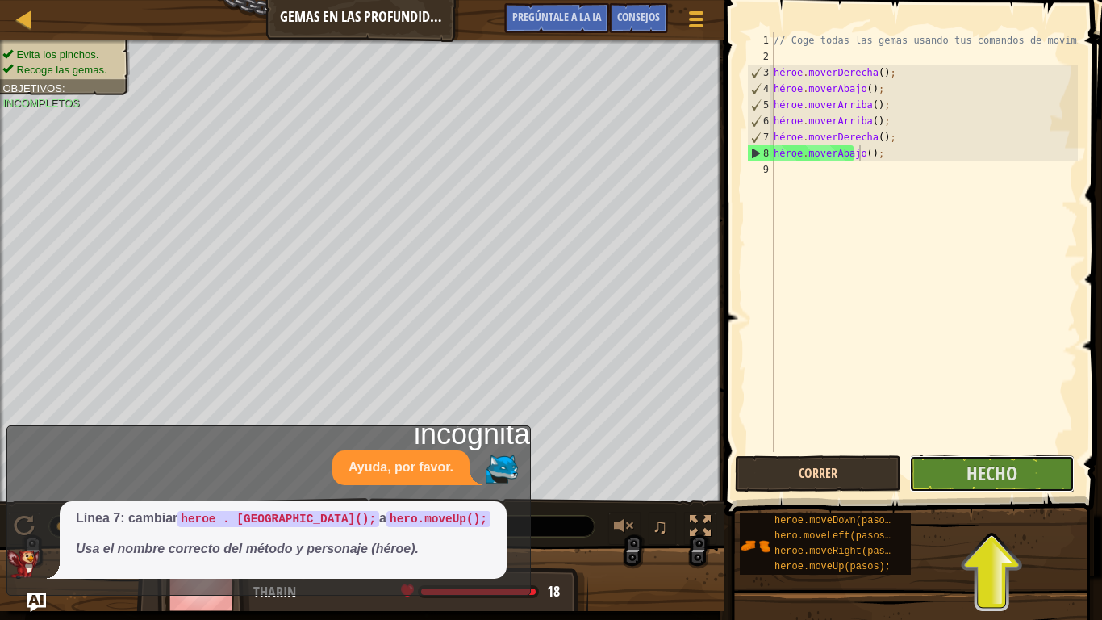
click at [965, 479] on button "Hecho" at bounding box center [991, 473] width 165 height 37
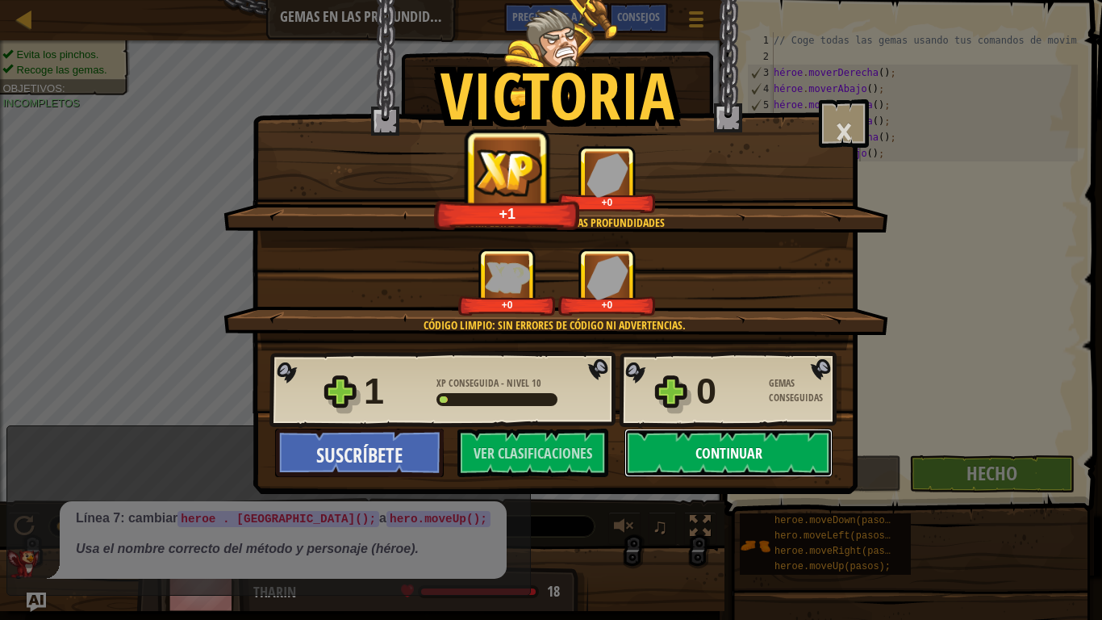
click at [732, 443] on font "Continuar" at bounding box center [729, 453] width 67 height 20
select select "es-ES"
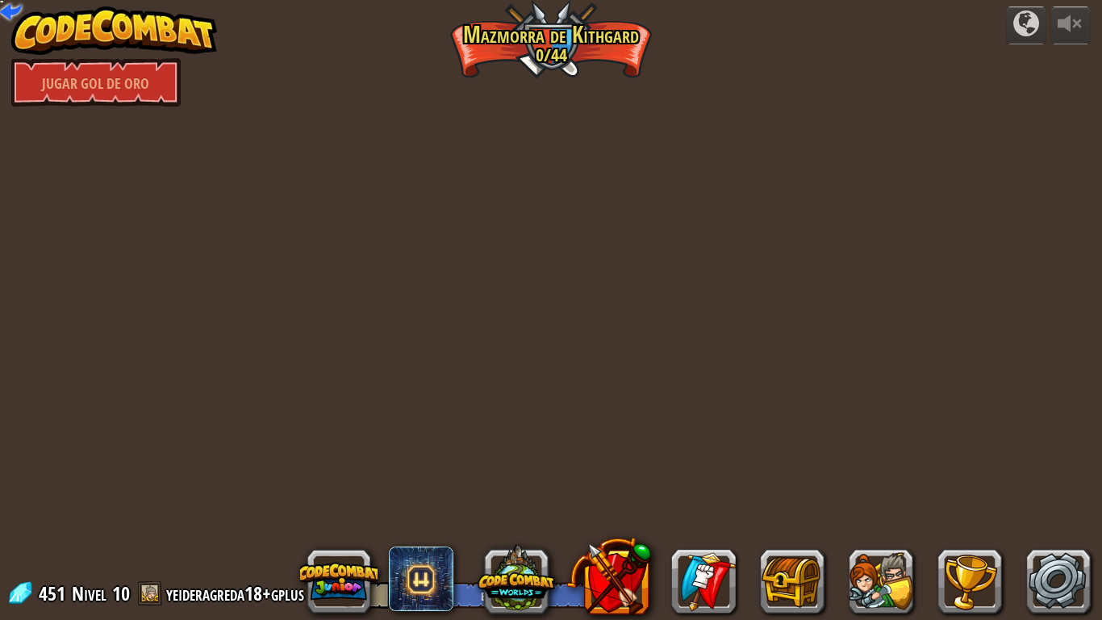
select select "es-ES"
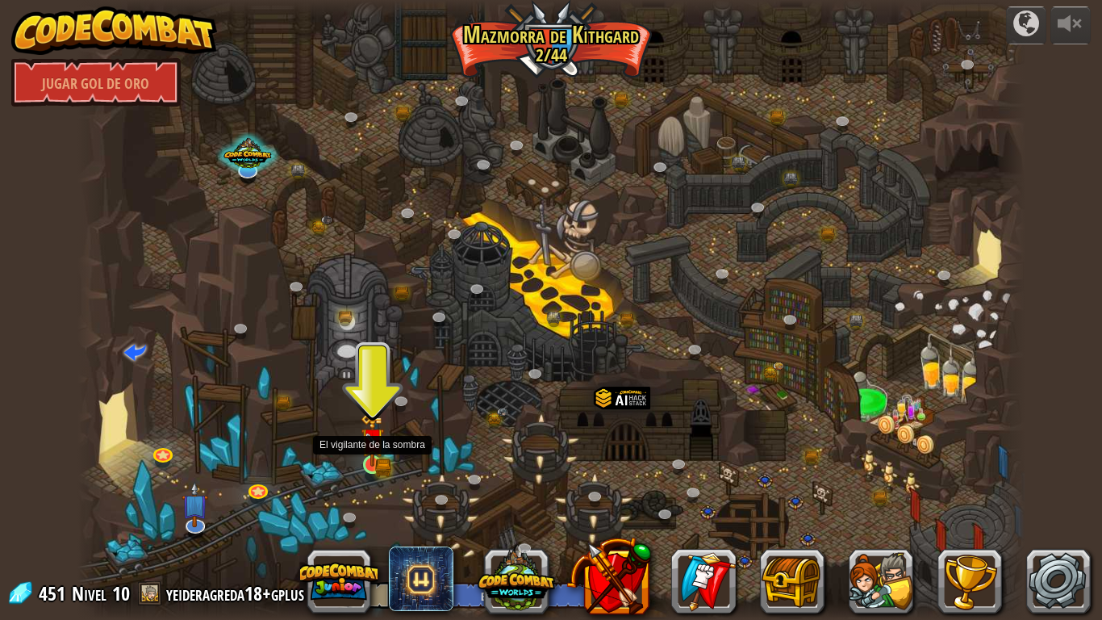
click at [370, 456] on img at bounding box center [373, 439] width 24 height 52
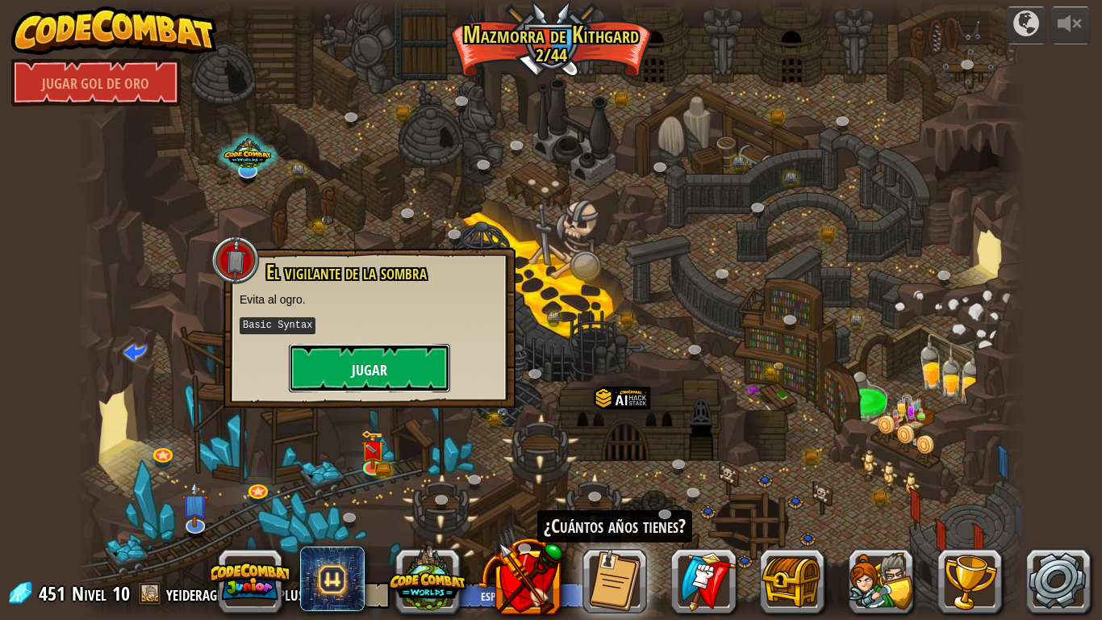
click at [416, 363] on button "Jugar" at bounding box center [369, 368] width 161 height 48
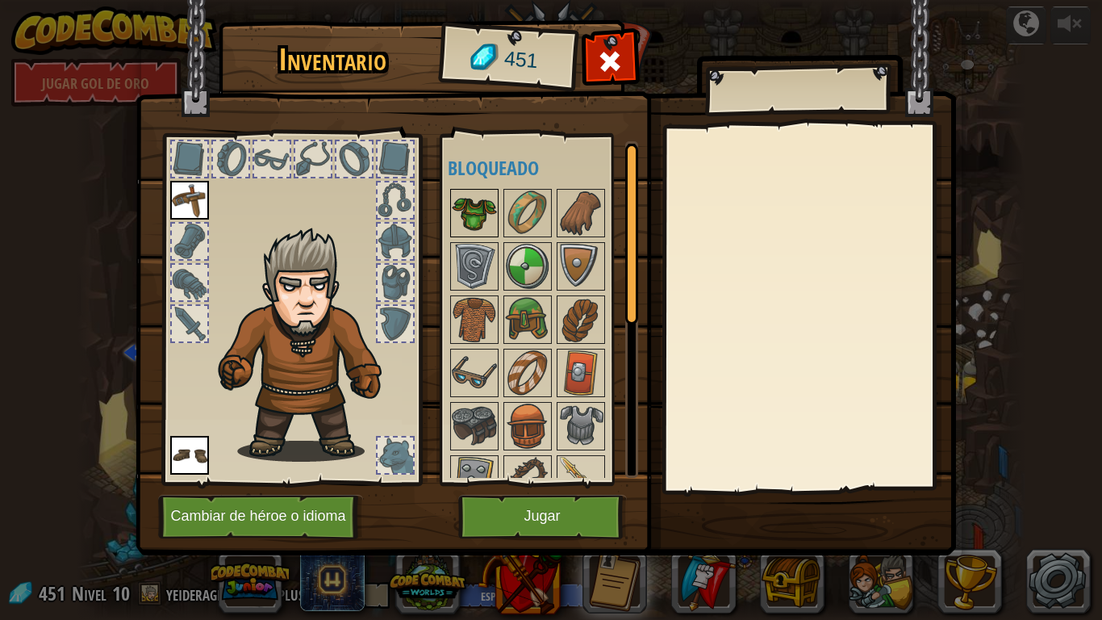
click at [478, 197] on img at bounding box center [474, 212] width 45 height 45
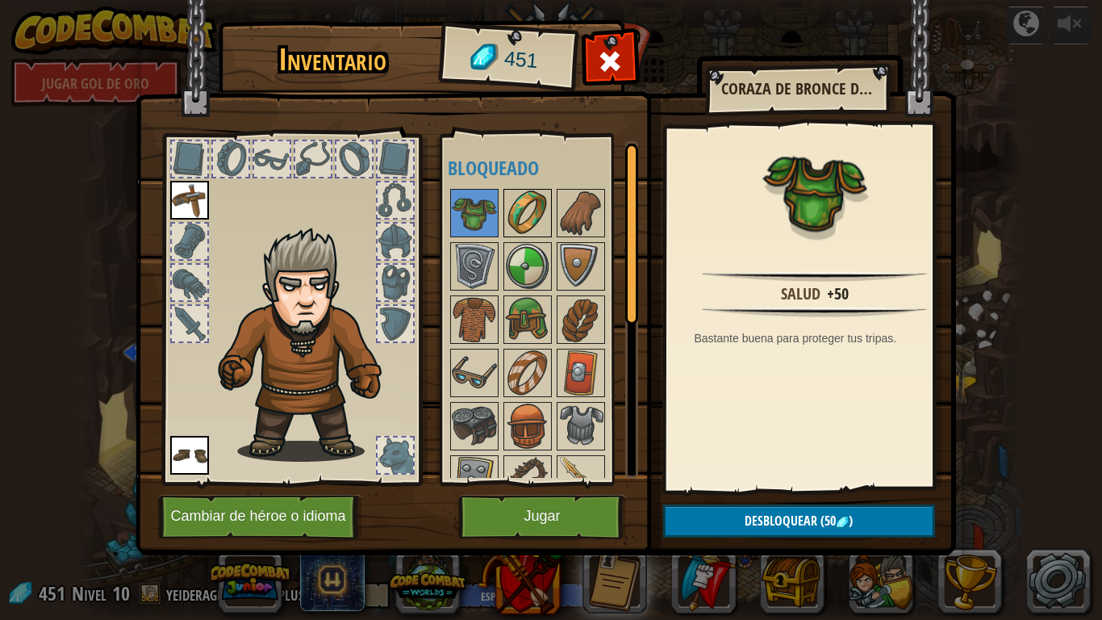
click at [534, 208] on img at bounding box center [527, 212] width 45 height 45
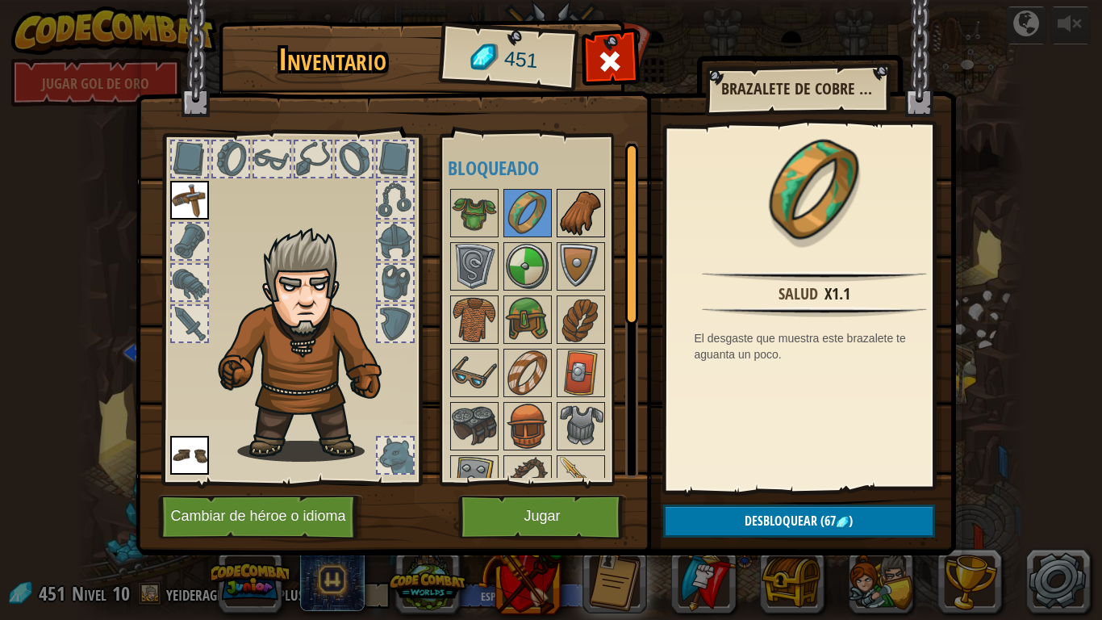
click at [578, 217] on img at bounding box center [580, 212] width 45 height 45
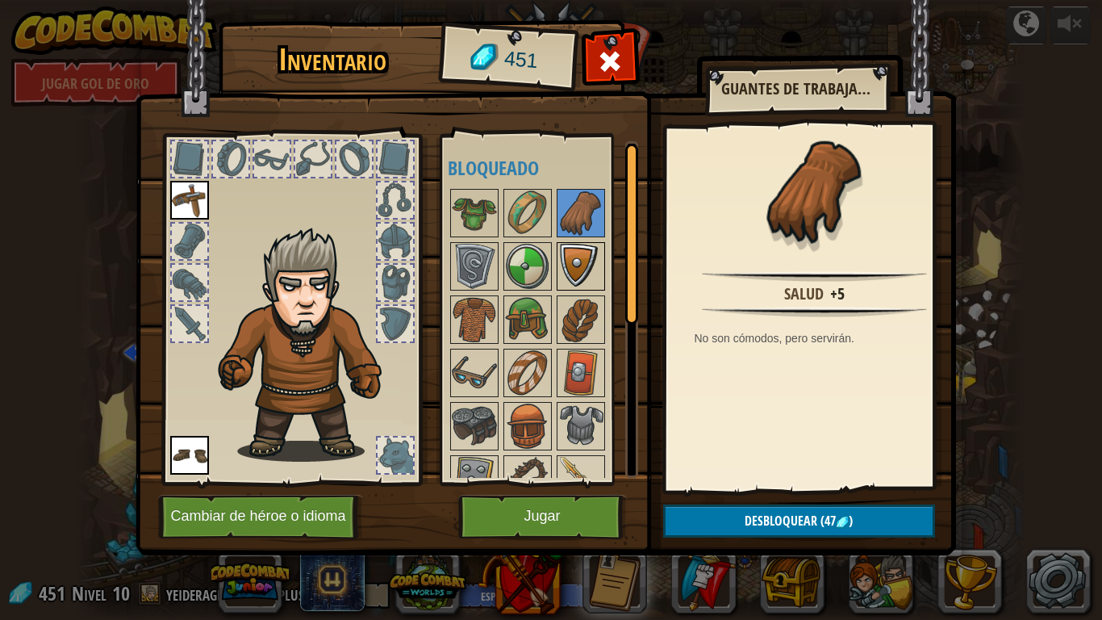
click at [585, 272] on img at bounding box center [580, 266] width 45 height 45
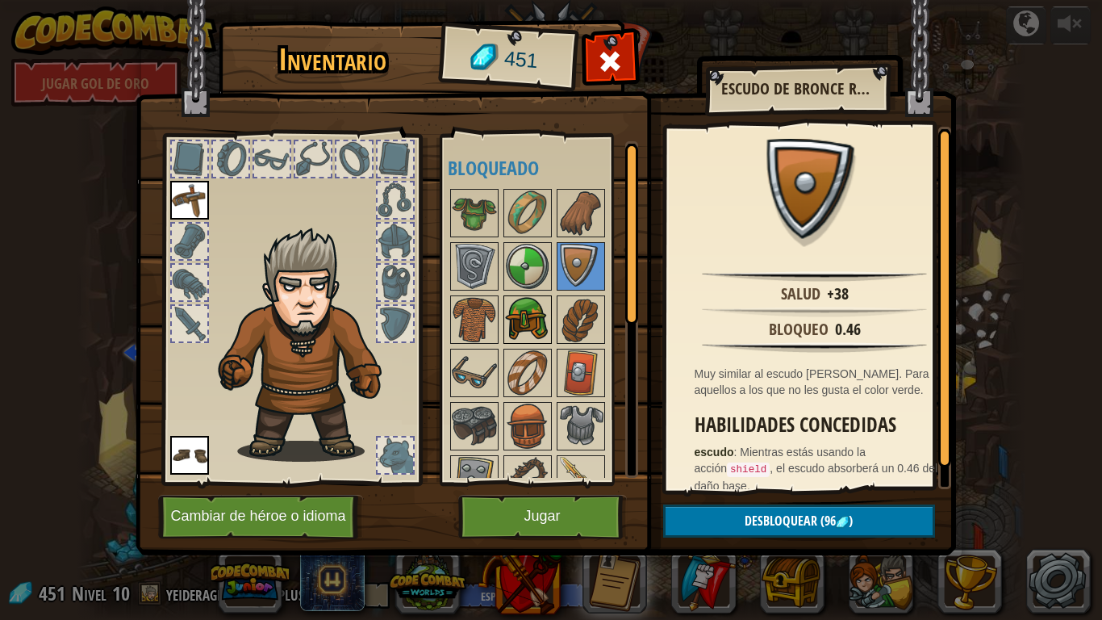
click at [525, 335] on img at bounding box center [527, 319] width 45 height 45
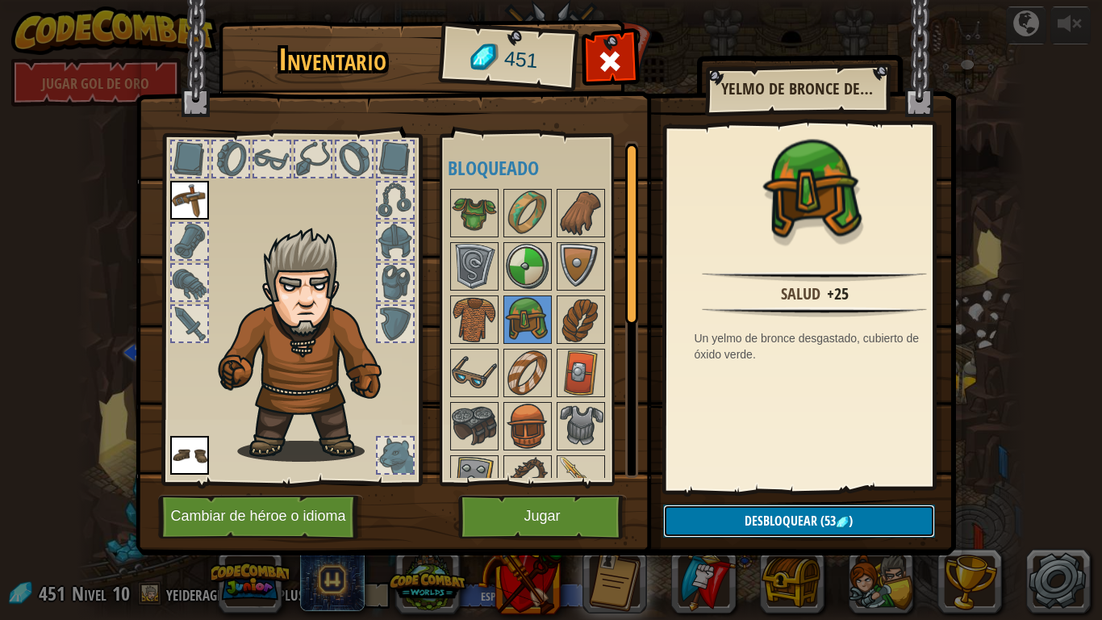
click at [722, 516] on button "Desbloquear (53 )" at bounding box center [799, 520] width 272 height 33
click at [722, 516] on button "Confirmar" at bounding box center [799, 520] width 272 height 33
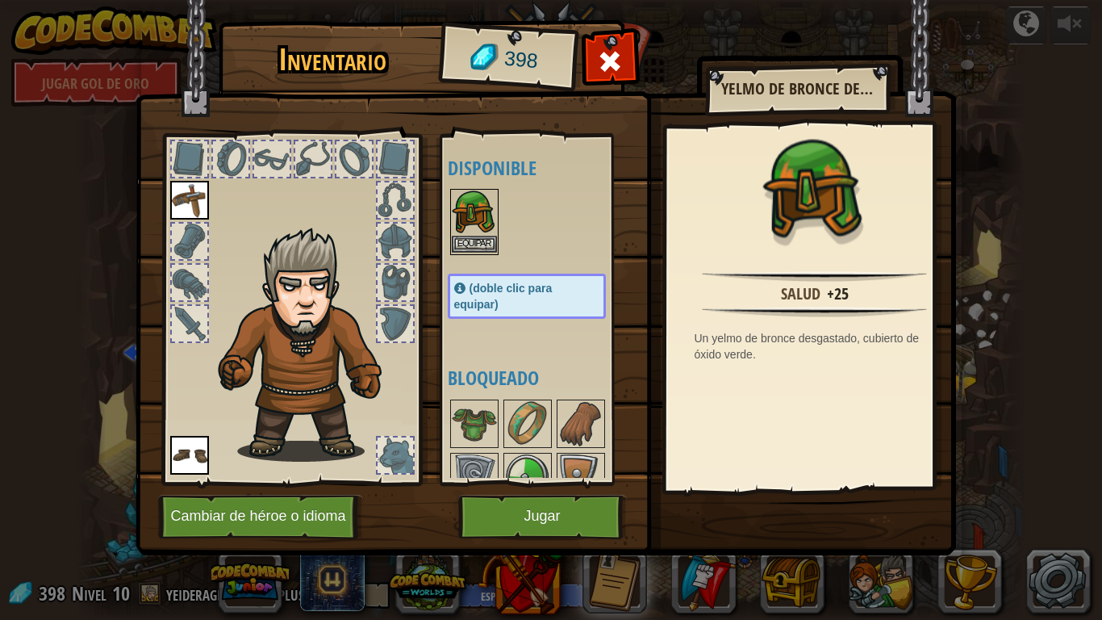
click at [474, 235] on img at bounding box center [474, 212] width 45 height 45
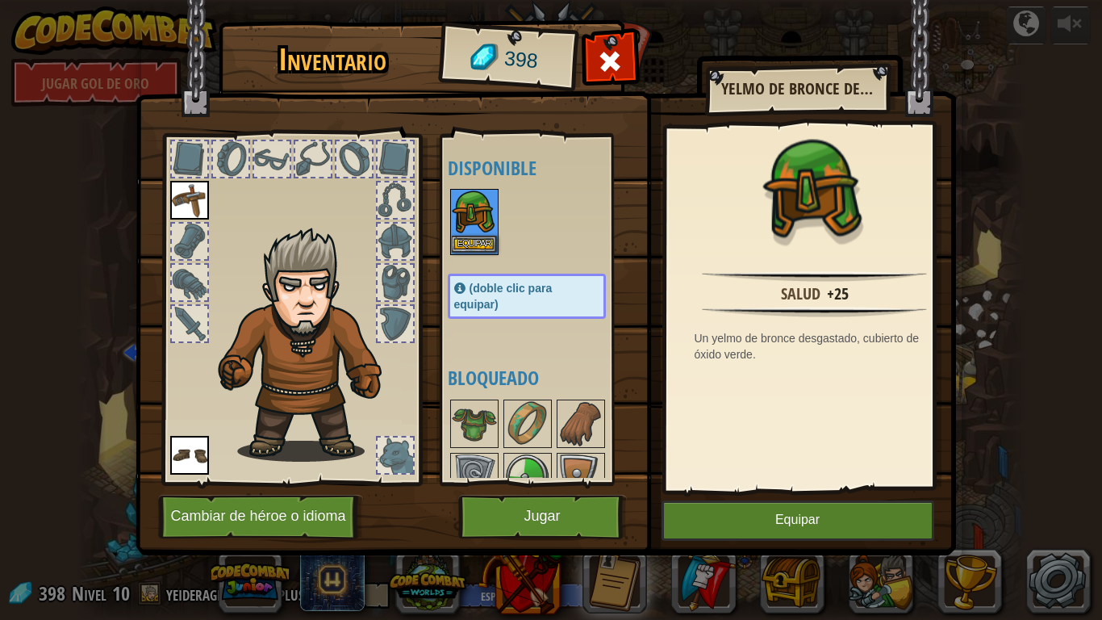
click at [474, 235] on img at bounding box center [474, 212] width 45 height 45
click at [765, 516] on button "Equipar" at bounding box center [798, 520] width 273 height 40
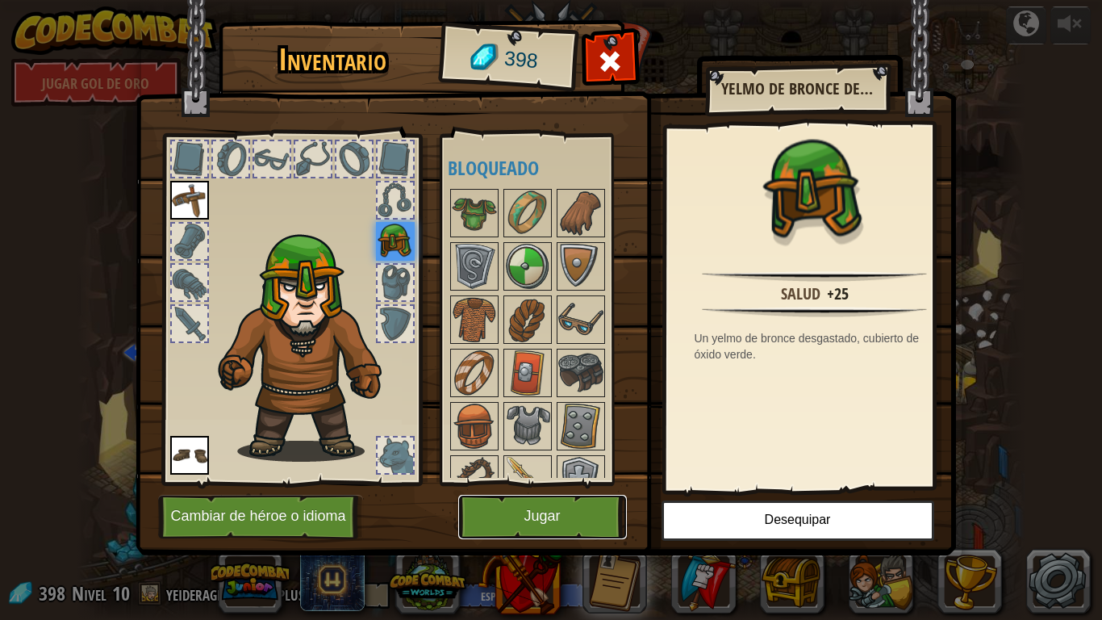
click at [597, 501] on button "Jugar" at bounding box center [542, 517] width 169 height 44
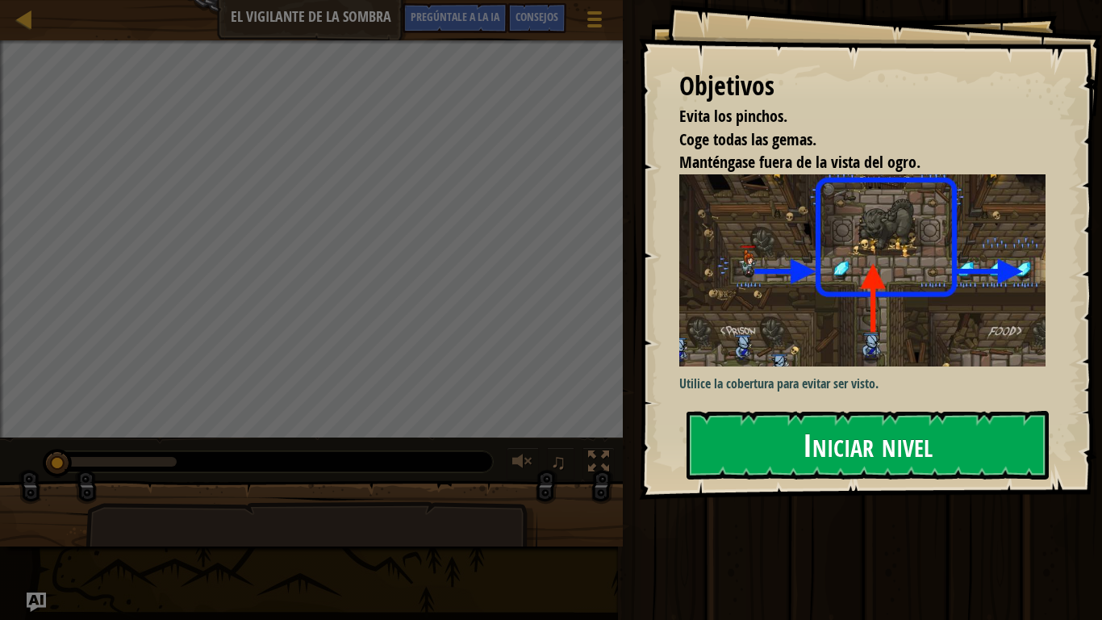
click at [839, 433] on font "Iniciar nivel" at bounding box center [868, 445] width 130 height 44
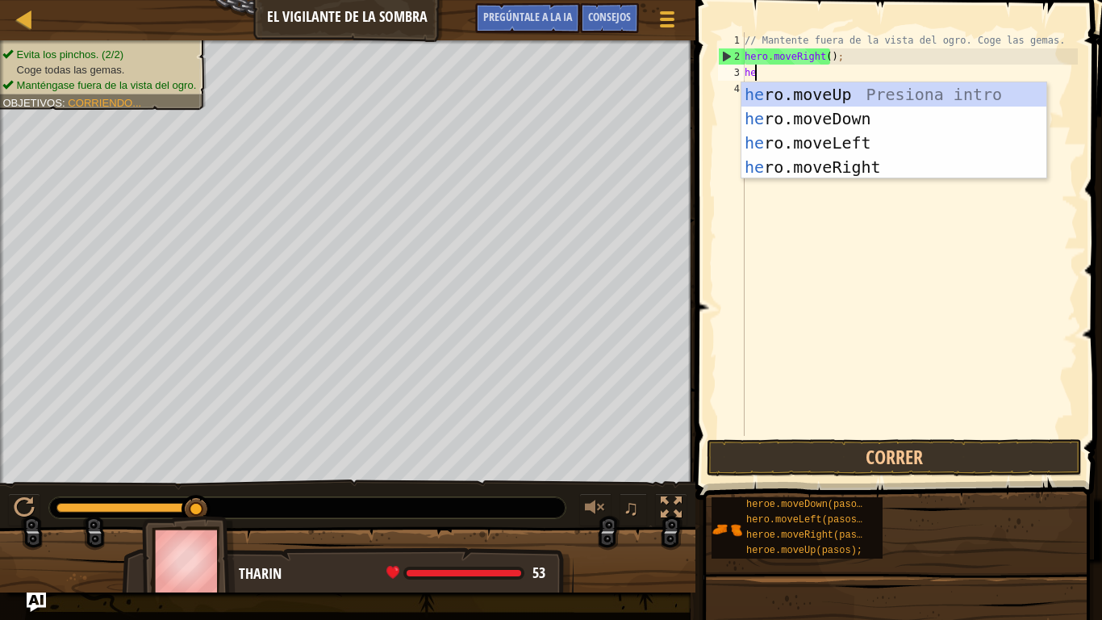
scroll to position [7, 0]
type textarea "hero"
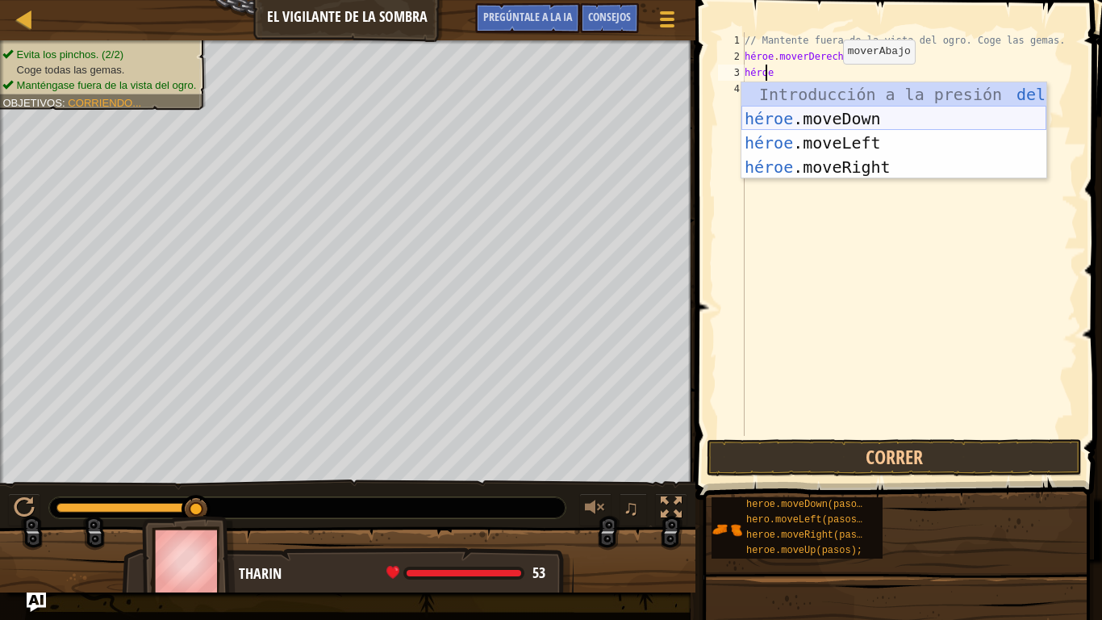
click at [838, 118] on div "Introducción a la presión del héroe .moveUp héroe .moveDown Introducción a la p…" at bounding box center [894, 154] width 305 height 145
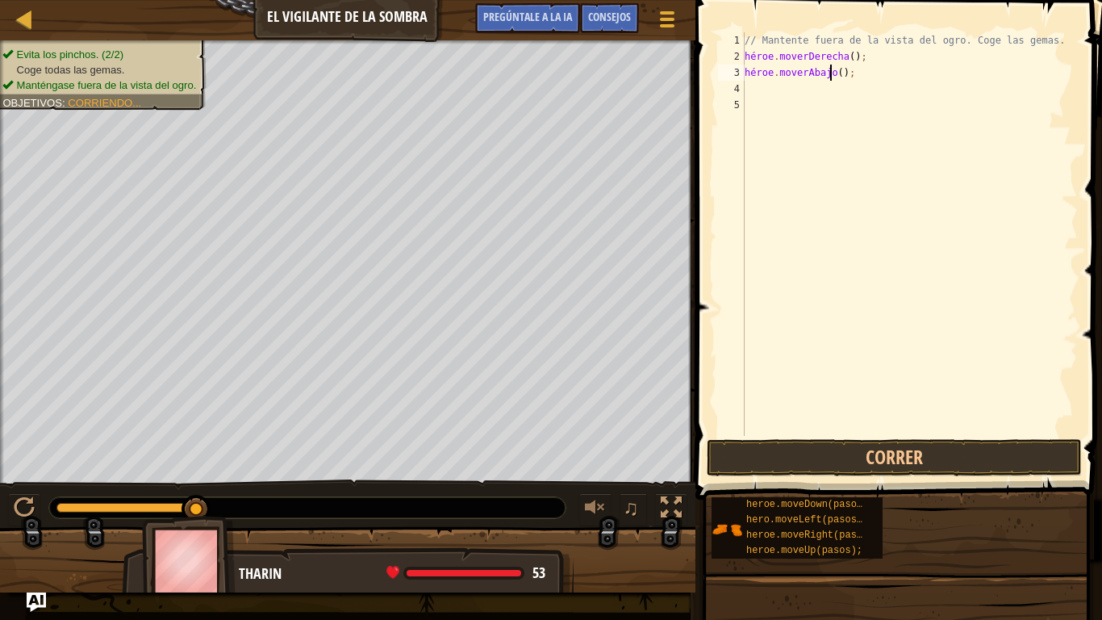
click at [837, 76] on div "// Mantente fuera de la vista del ogro. Coge las gemas. héroe . [PERSON_NAME] (…" at bounding box center [910, 250] width 337 height 436
click at [848, 73] on div "// Mantente fuera de la vista del ogro. Coge las gemas. héroe . [PERSON_NAME] (…" at bounding box center [910, 250] width 337 height 436
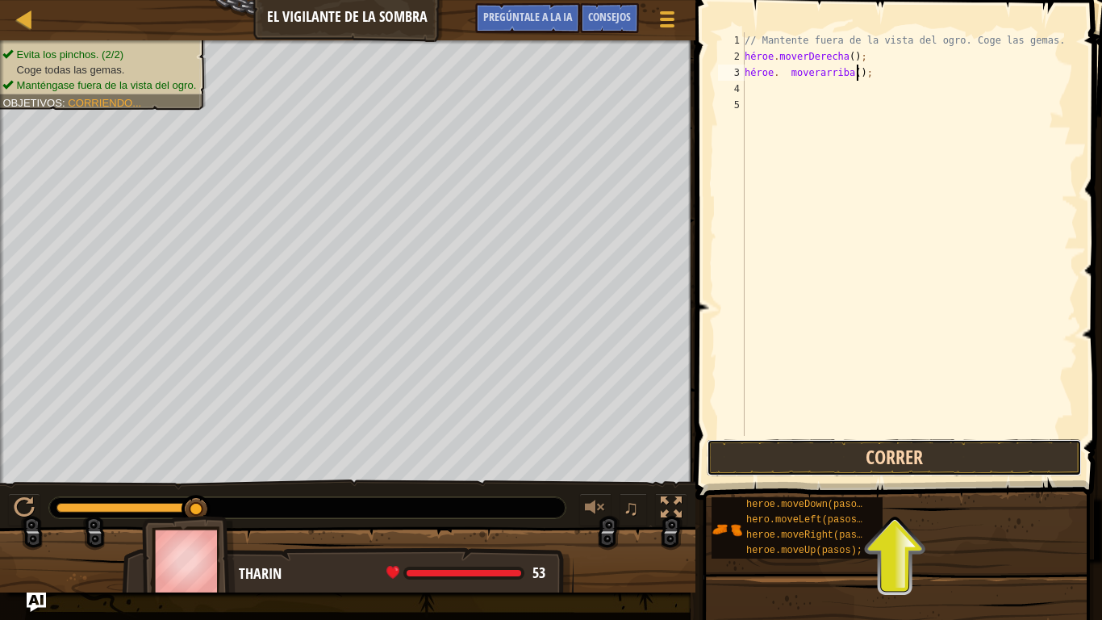
click at [885, 458] on button "Correr" at bounding box center [895, 457] width 376 height 37
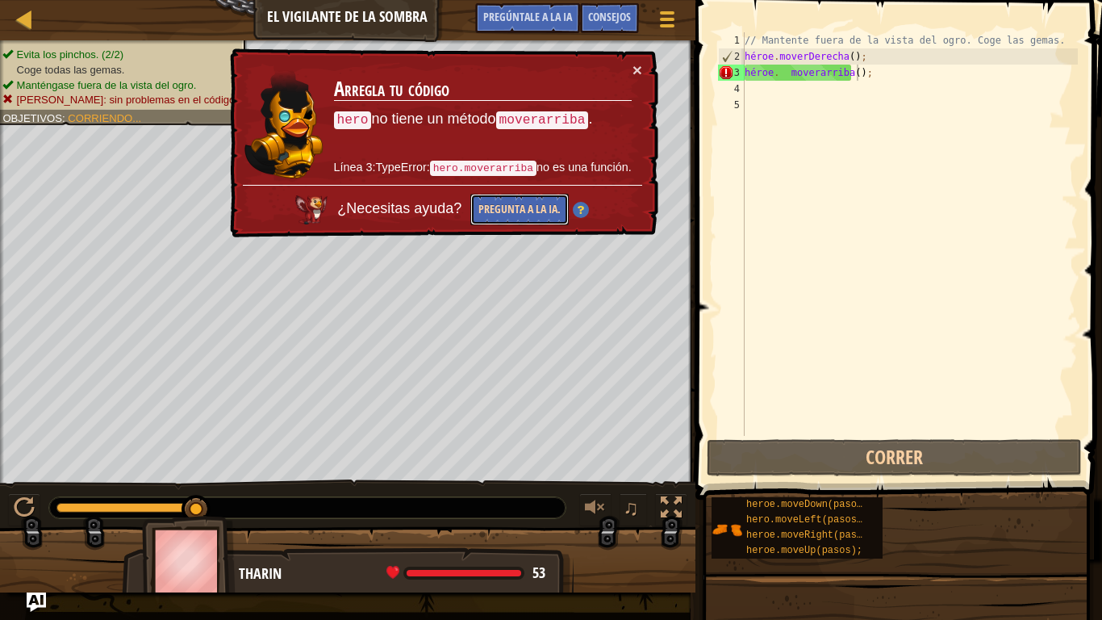
click at [539, 206] on font "Pregunta a la IA." at bounding box center [520, 208] width 82 height 15
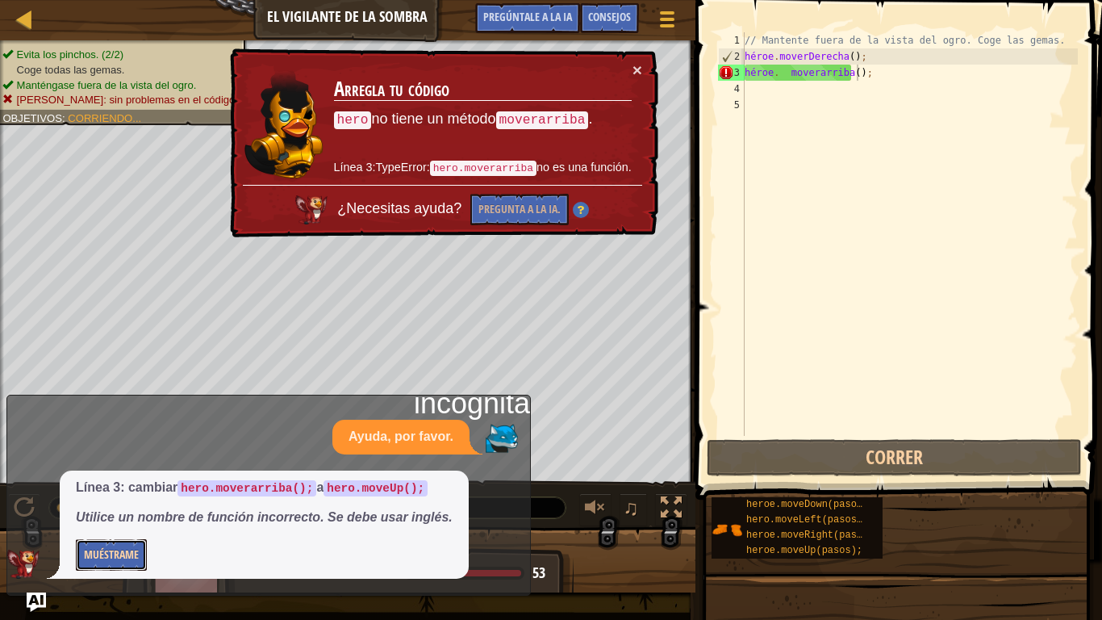
click at [125, 516] on font "Muéstrame" at bounding box center [111, 553] width 55 height 15
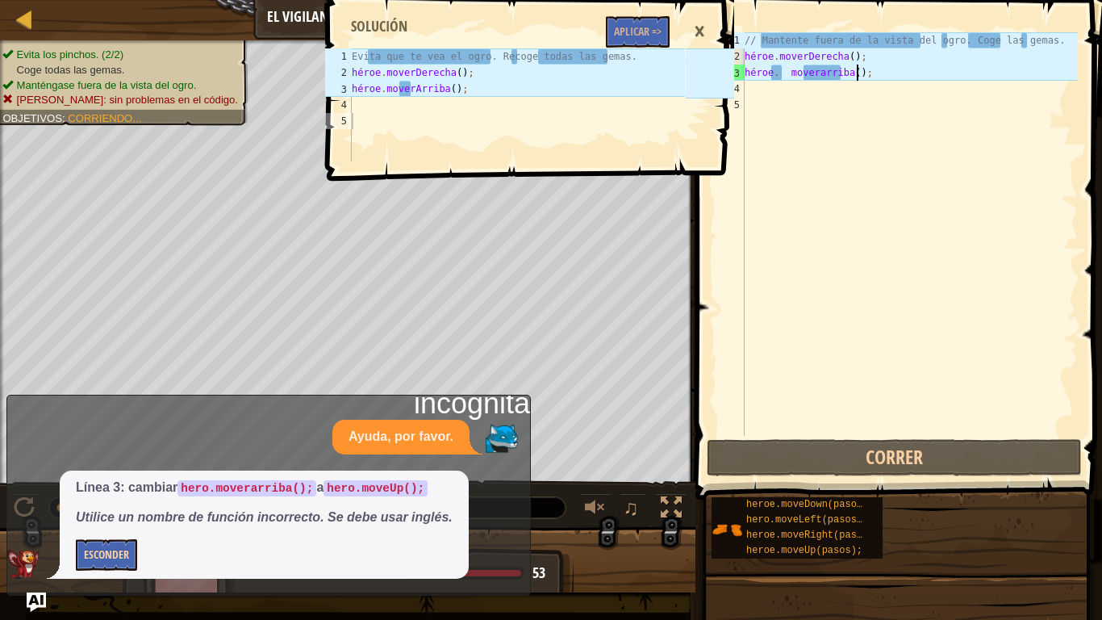
click at [692, 39] on div "×" at bounding box center [699, 31] width 27 height 37
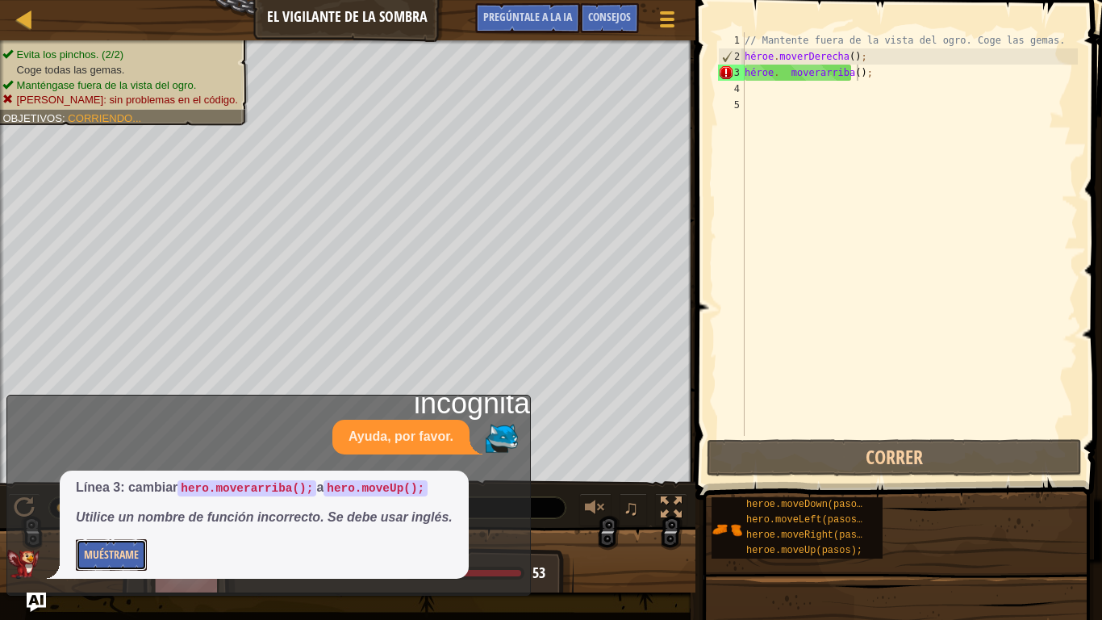
click at [107, 516] on button "Muéstrame" at bounding box center [111, 554] width 71 height 31
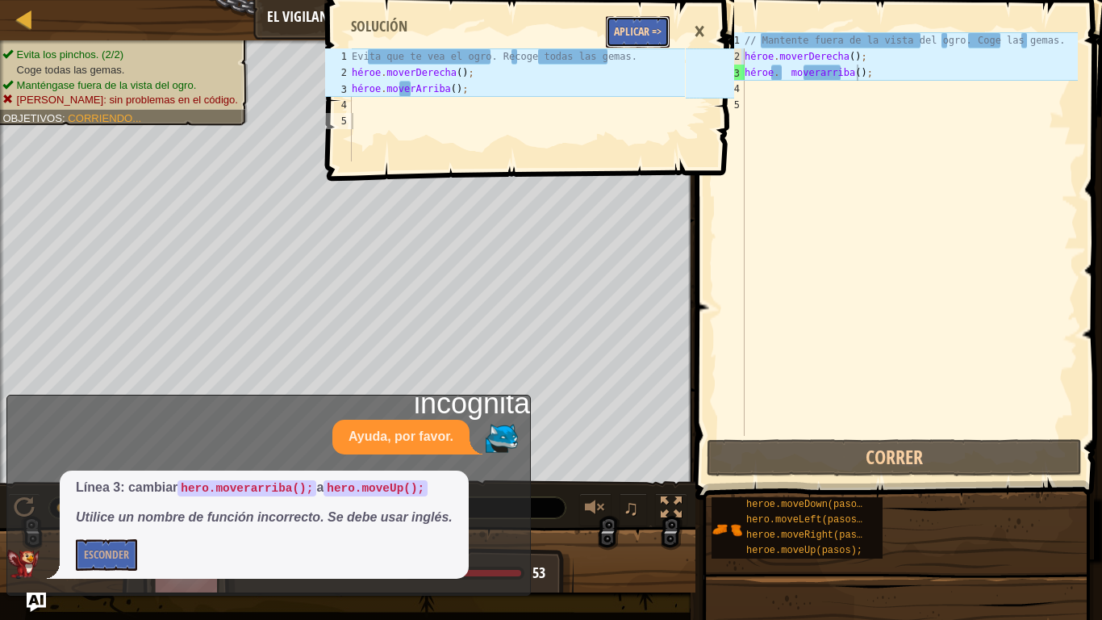
click at [660, 17] on button "Aplicar =>" at bounding box center [638, 31] width 64 height 31
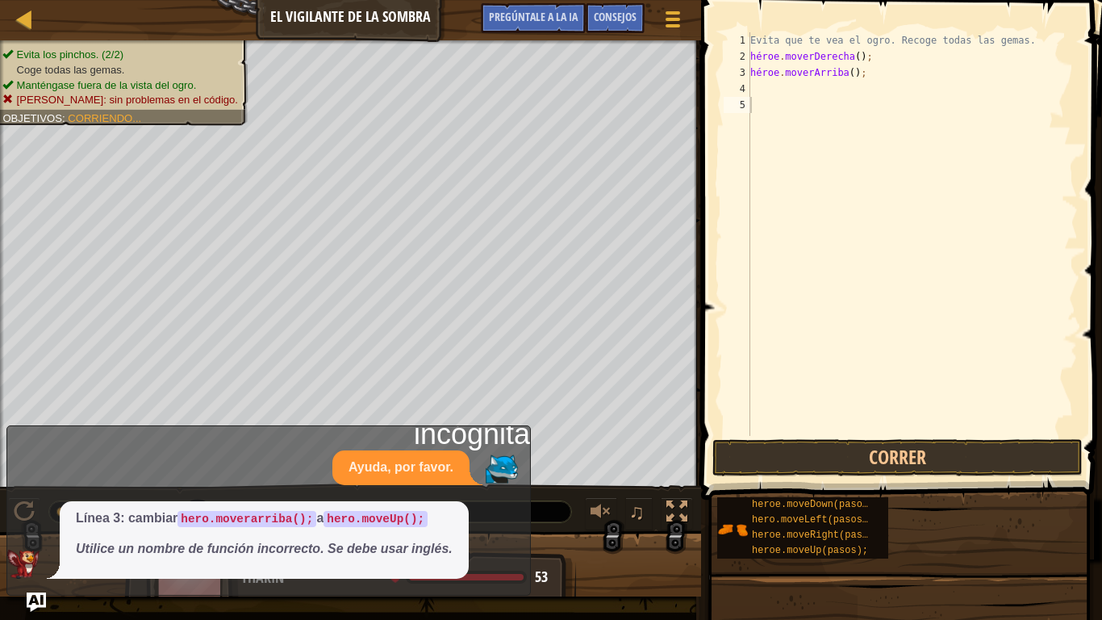
type textarea "hero.moveUp();"
click at [854, 80] on div "Evita que te vea el ogro. Recoge todas las gemas. héroe . [PERSON_NAME] ( ) ; h…" at bounding box center [912, 250] width 331 height 436
click at [888, 87] on div "Evita que te vea el ogro. Recoge todas las gemas. héroe . [PERSON_NAME] ( ) ; h…" at bounding box center [912, 250] width 331 height 436
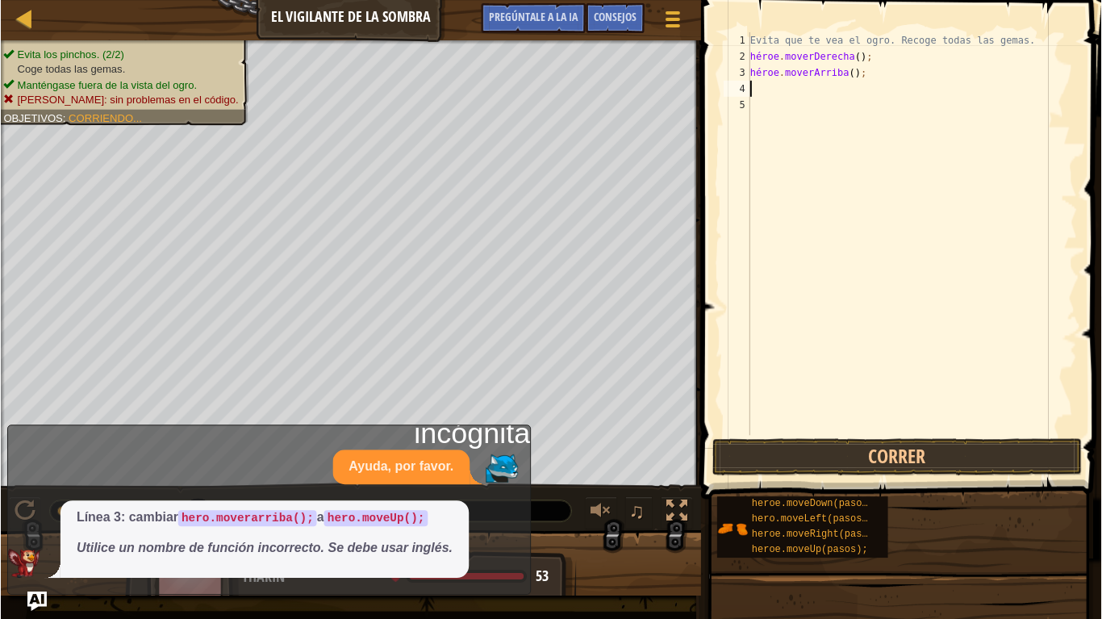
scroll to position [7, 0]
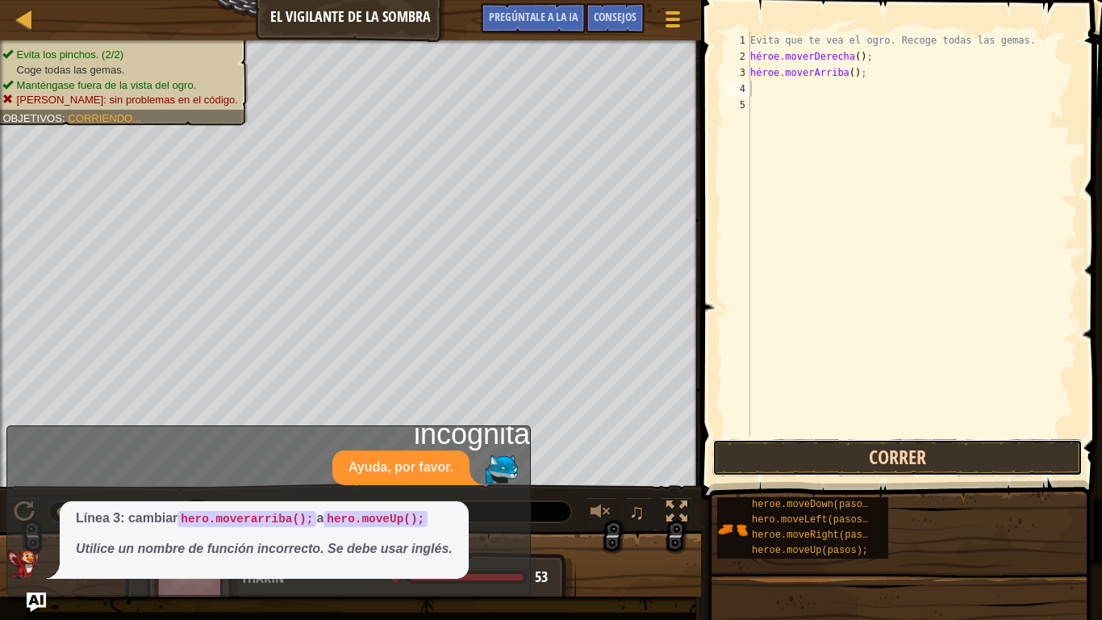
click at [960, 456] on button "Correr" at bounding box center [898, 457] width 370 height 37
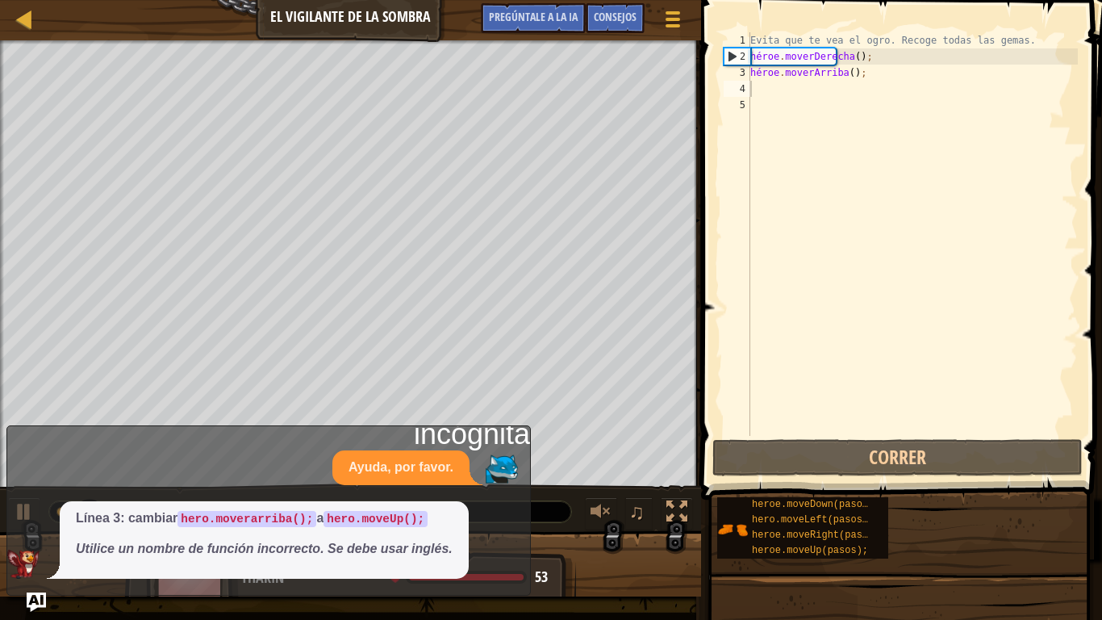
click at [1101, 516] on div "Consejos 1 2 3 4 5 Evita que te vea el ogro. Recoge todas las gemas. héroe . [P…" at bounding box center [899, 310] width 406 height 620
